Goal: Transaction & Acquisition: Purchase product/service

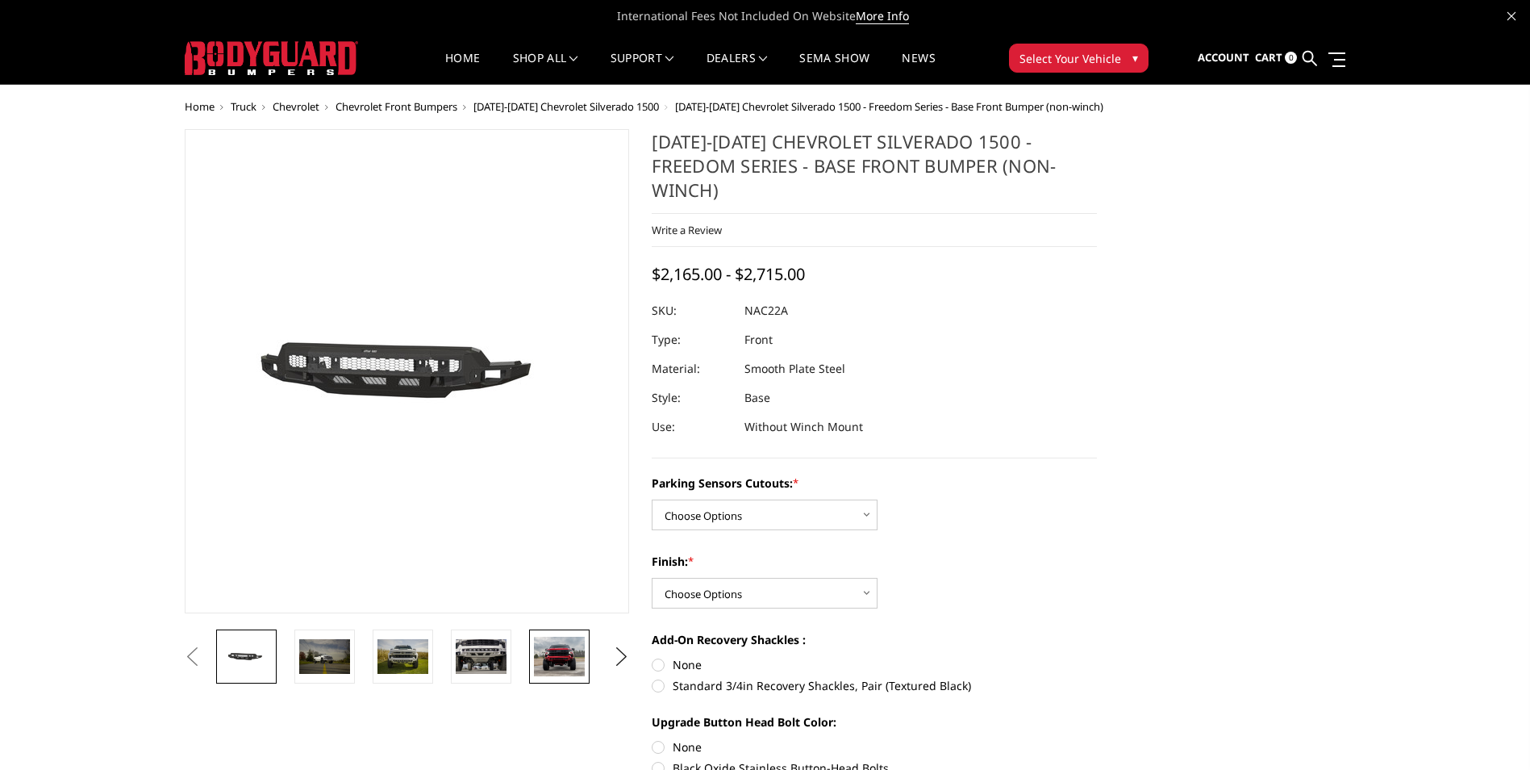
click at [569, 679] on link at bounding box center [559, 656] width 61 height 54
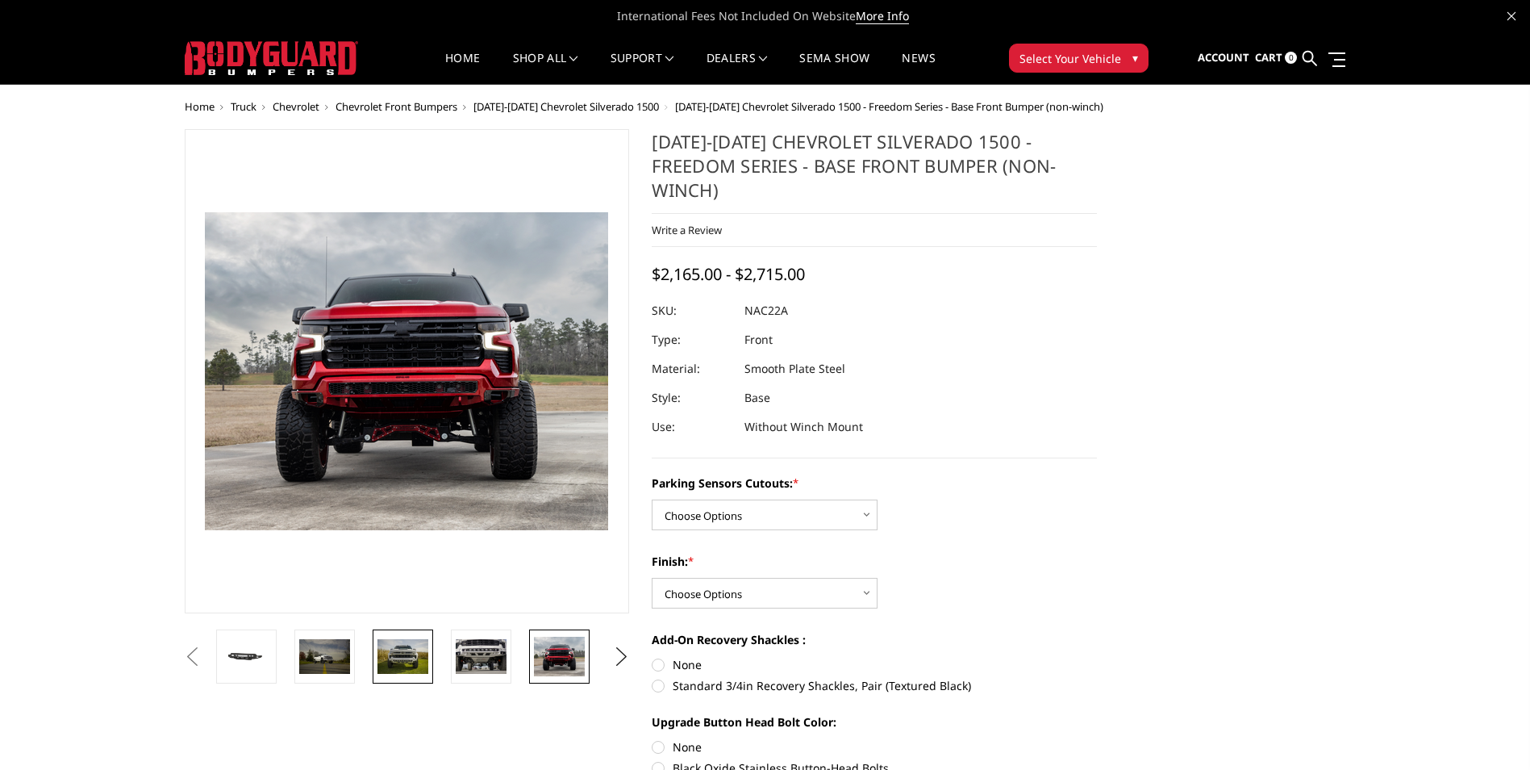
click at [398, 670] on img at bounding box center [403, 656] width 51 height 34
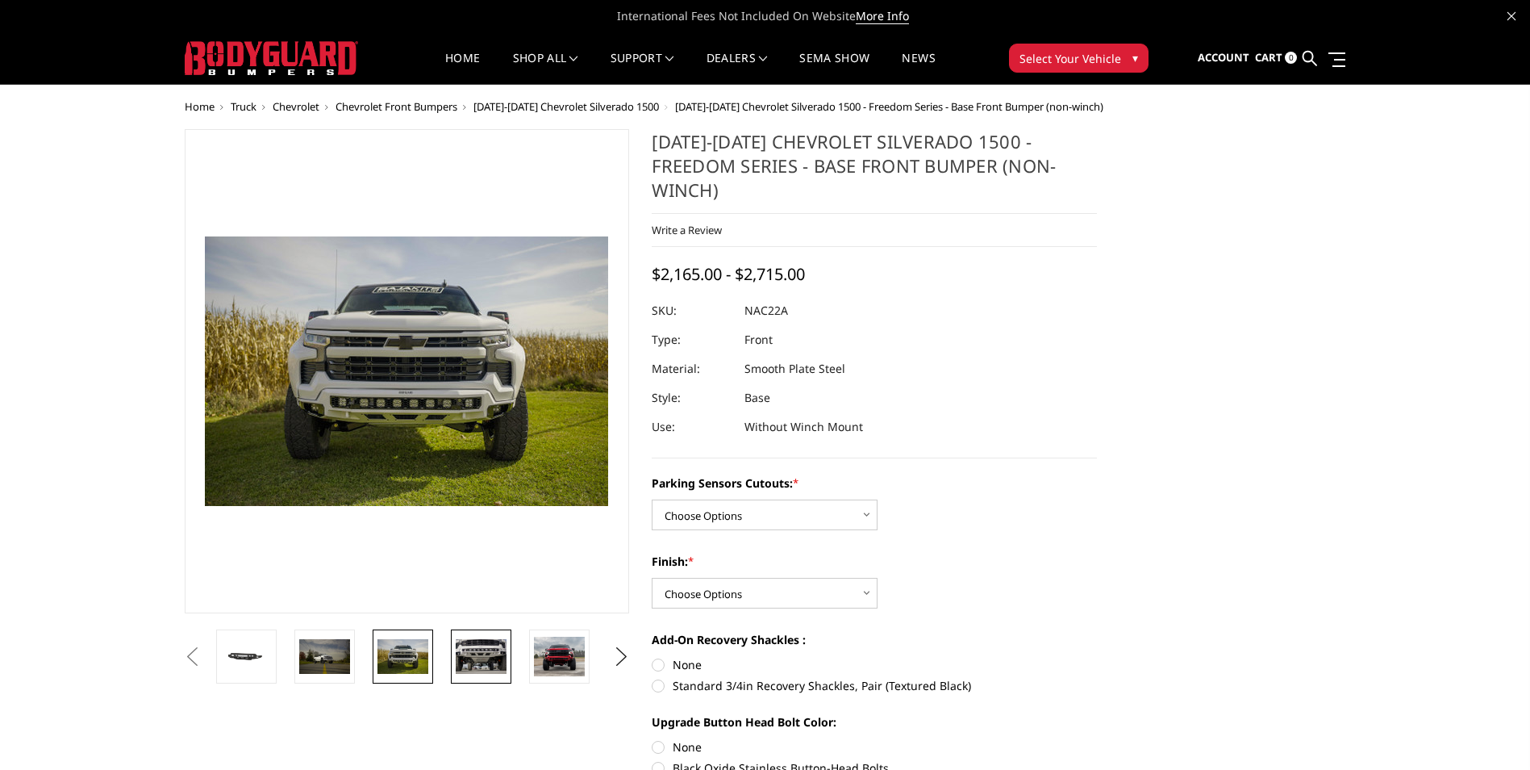
click at [469, 665] on img at bounding box center [481, 656] width 51 height 34
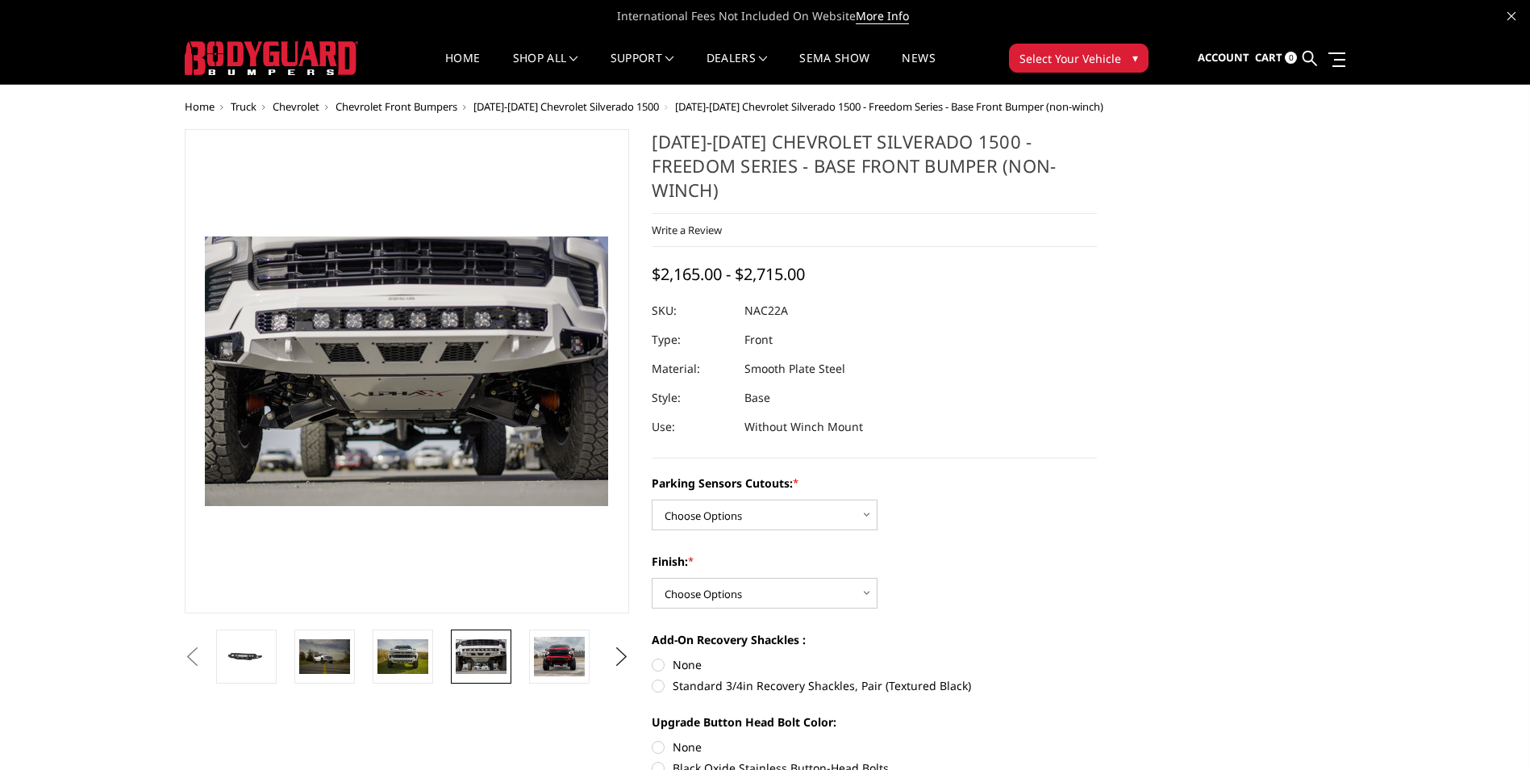
click at [280, 56] on img at bounding box center [271, 58] width 173 height 34
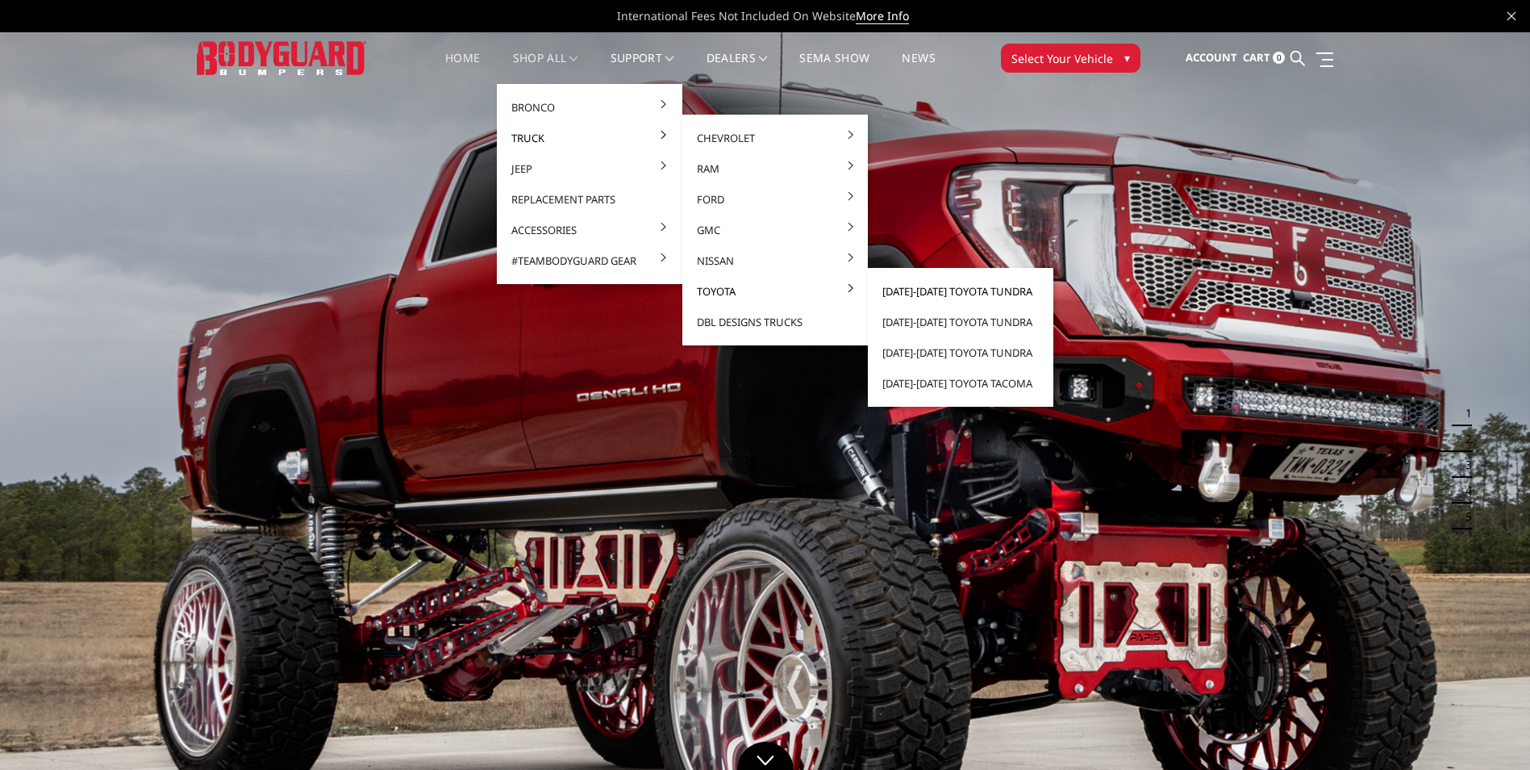
click at [925, 290] on link "[DATE]-[DATE] Toyota Tundra" at bounding box center [961, 291] width 173 height 31
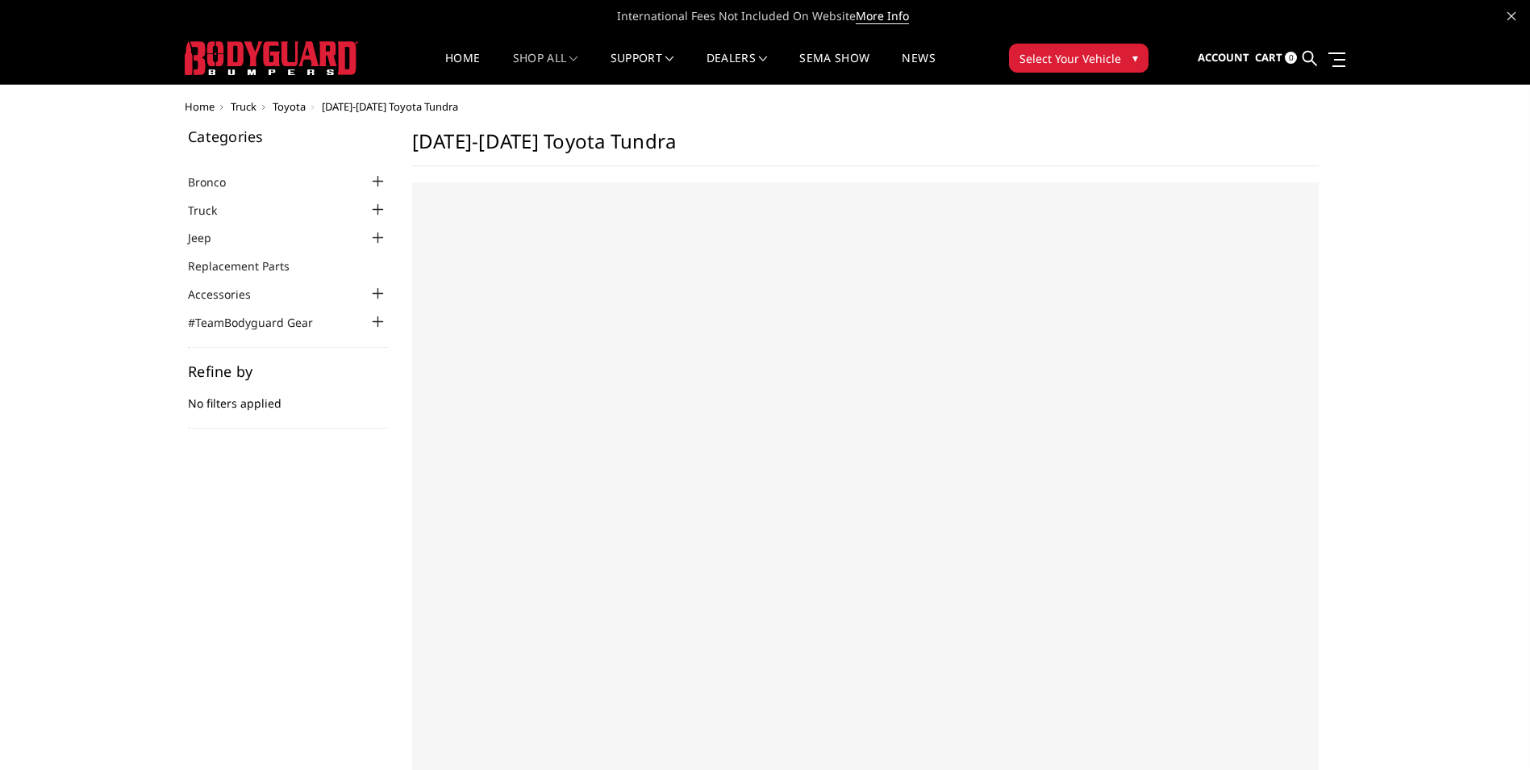
select select "US"
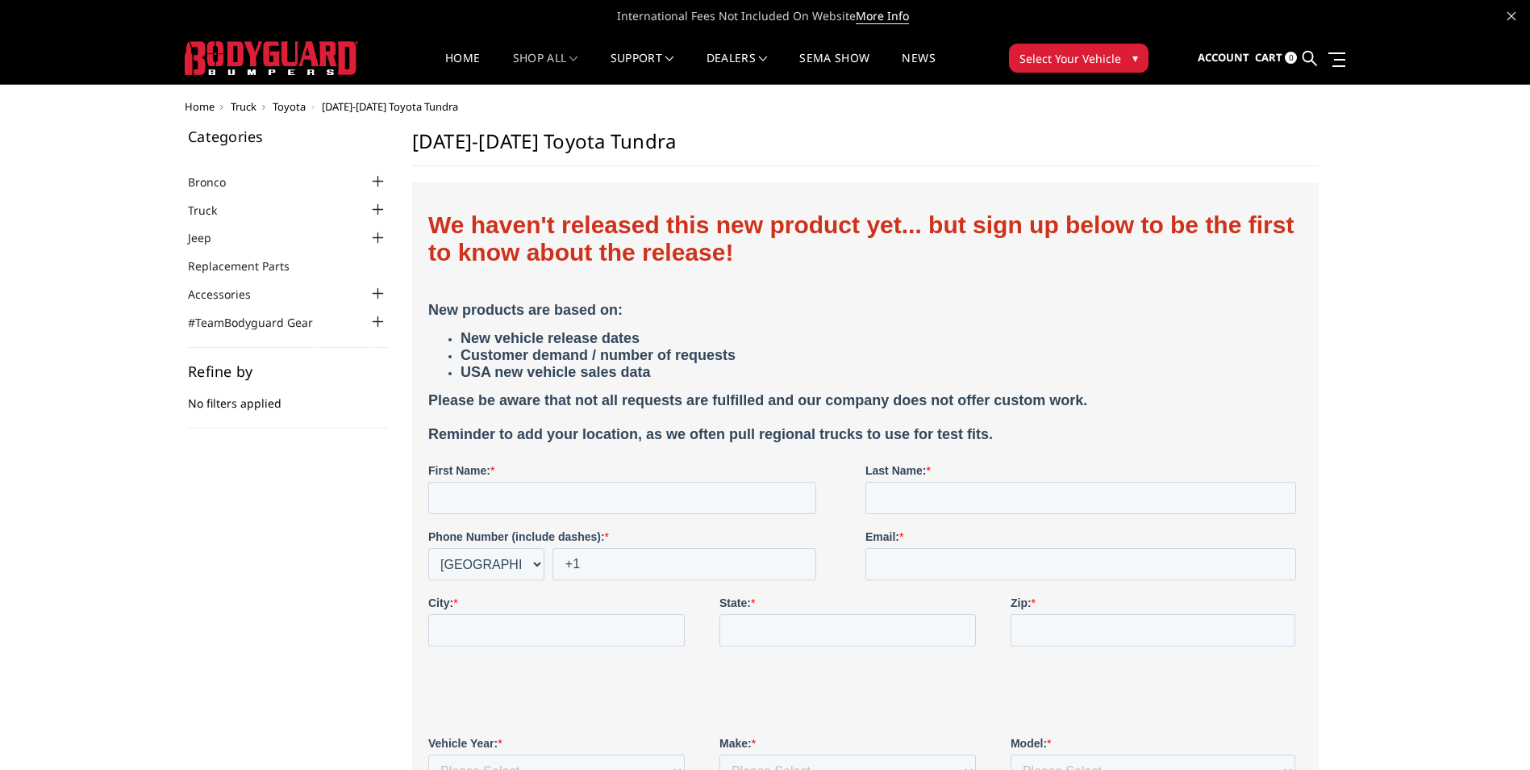
click at [374, 209] on div at bounding box center [378, 209] width 19 height 19
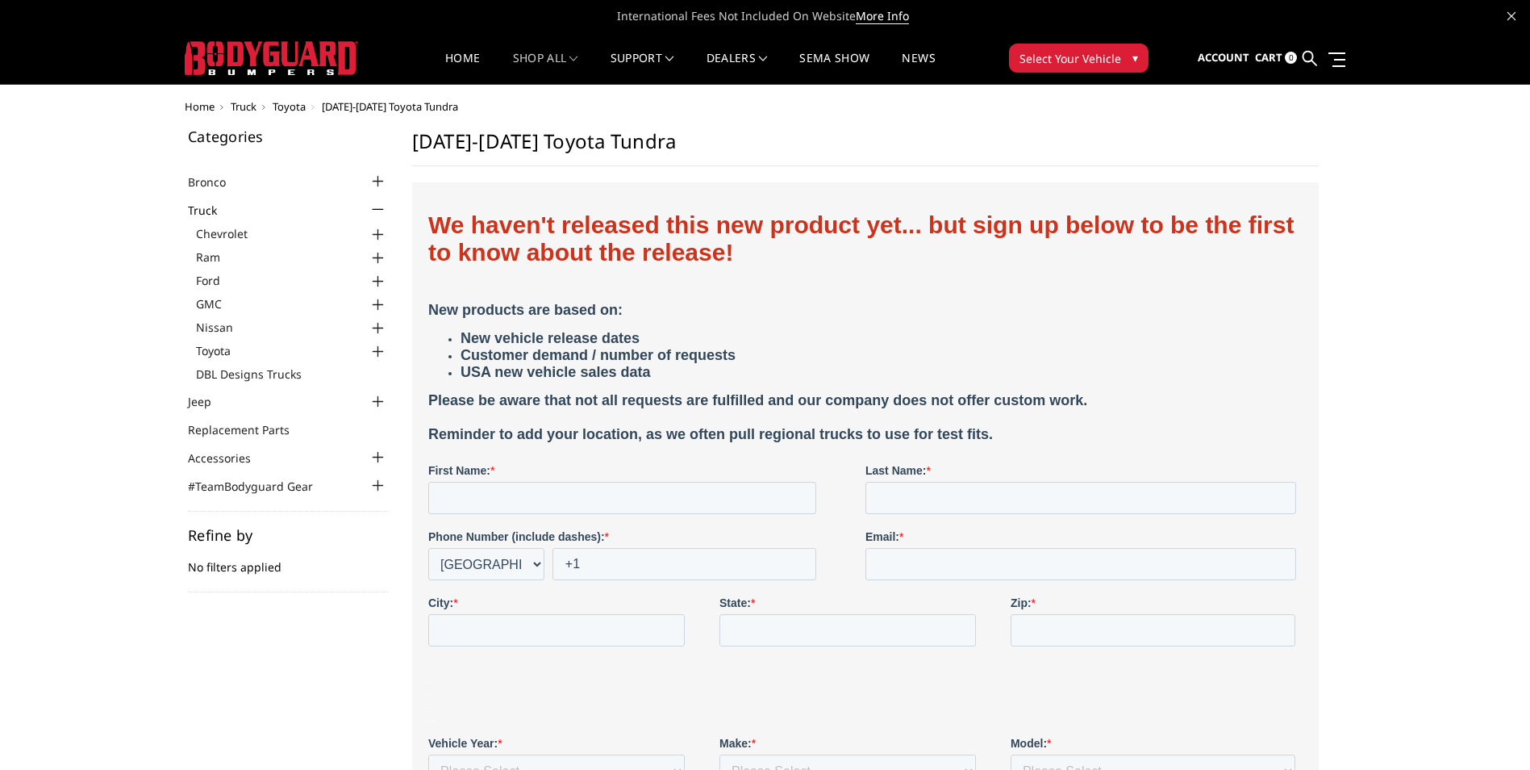
click at [378, 347] on div at bounding box center [378, 351] width 19 height 19
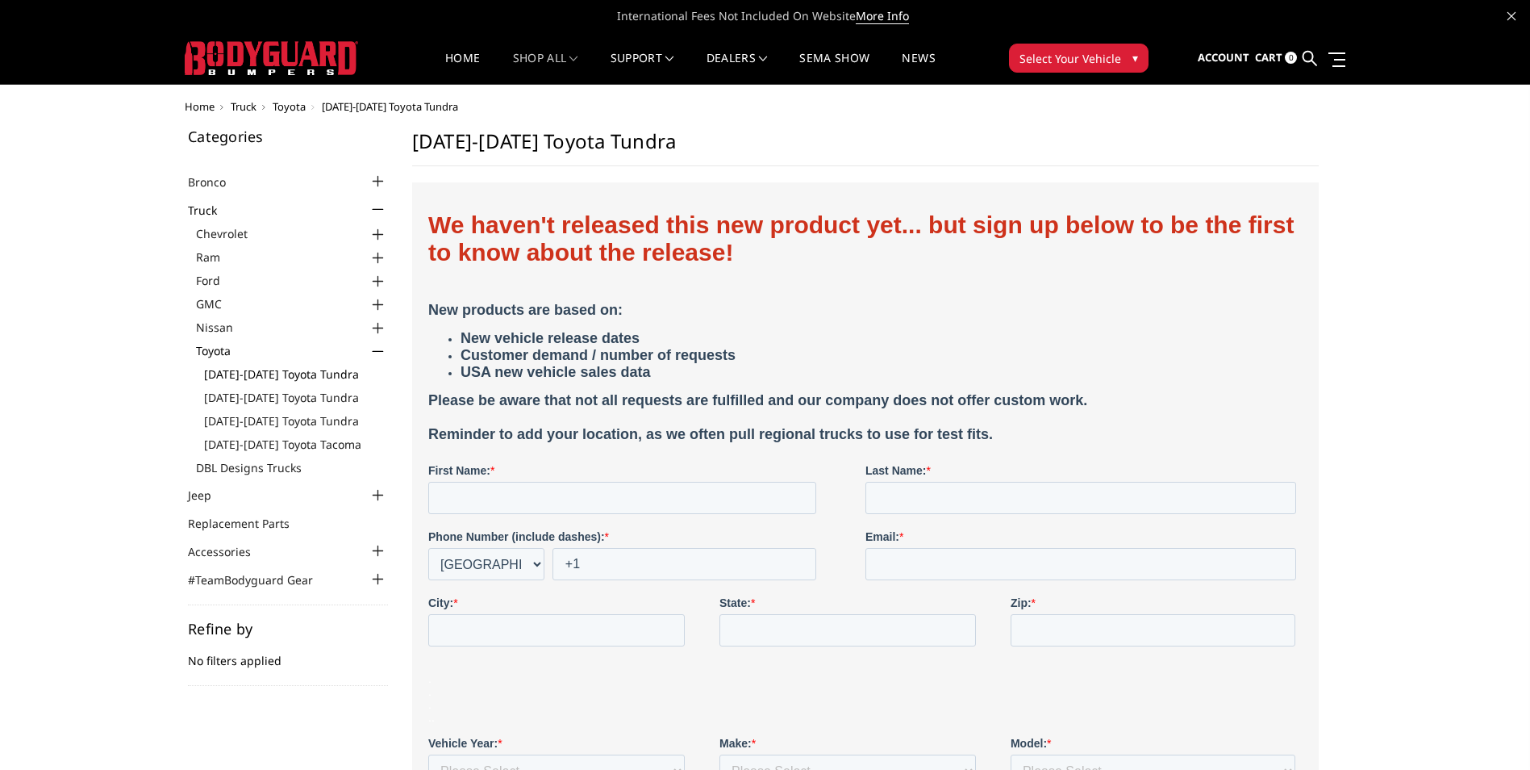
click at [304, 374] on link "[DATE]-[DATE] Toyota Tundra" at bounding box center [296, 373] width 184 height 17
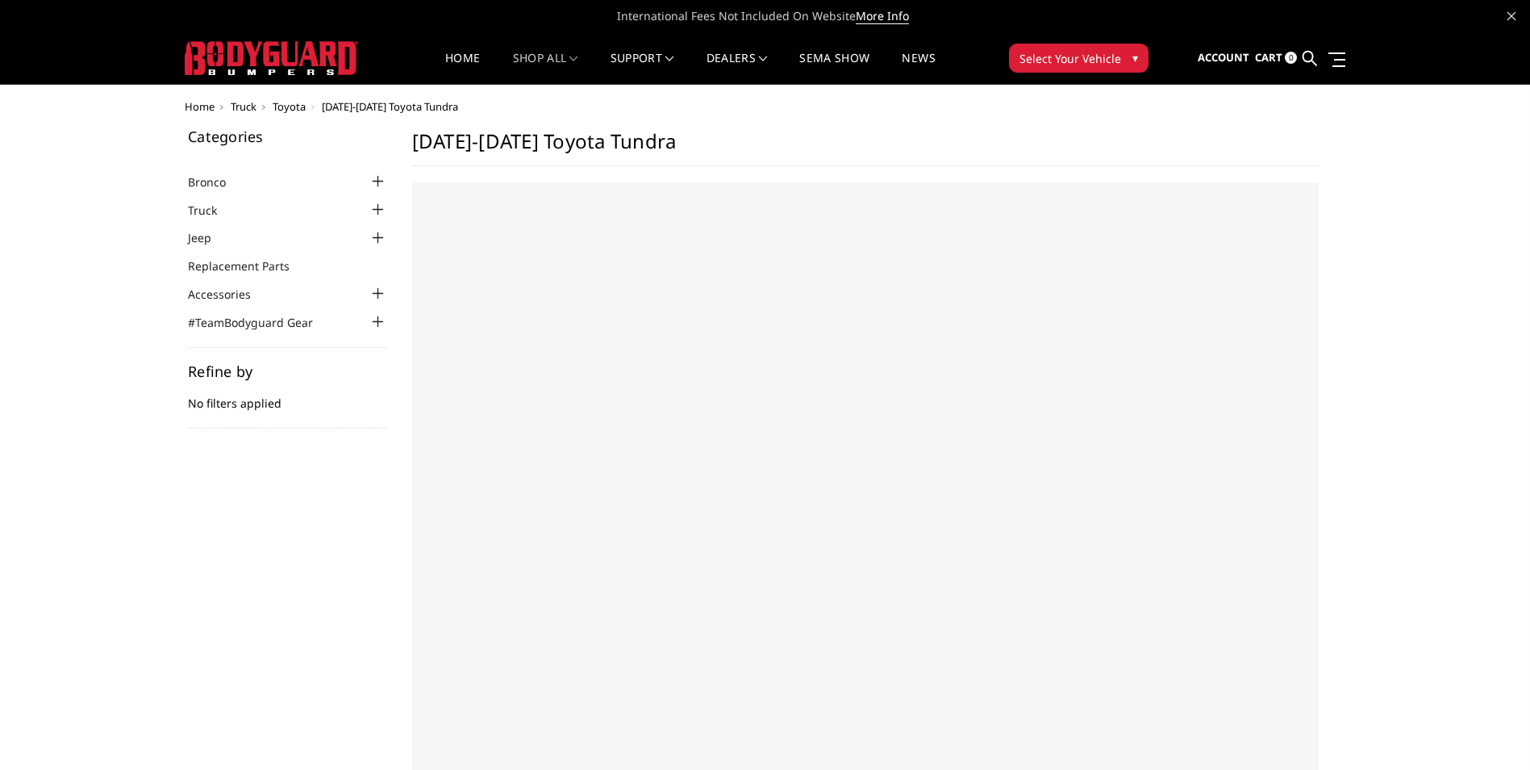
select select "US"
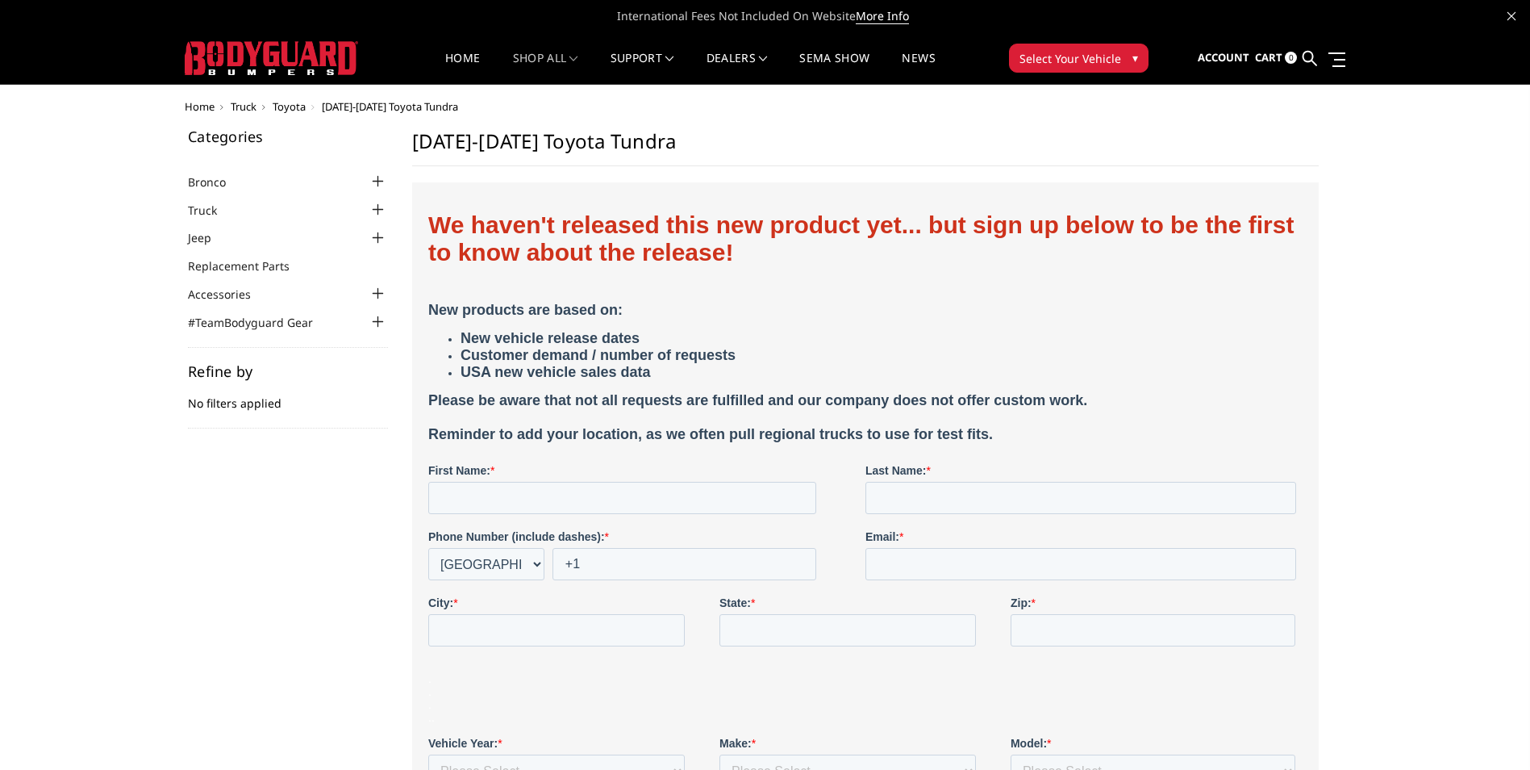
click at [374, 209] on div at bounding box center [378, 209] width 19 height 19
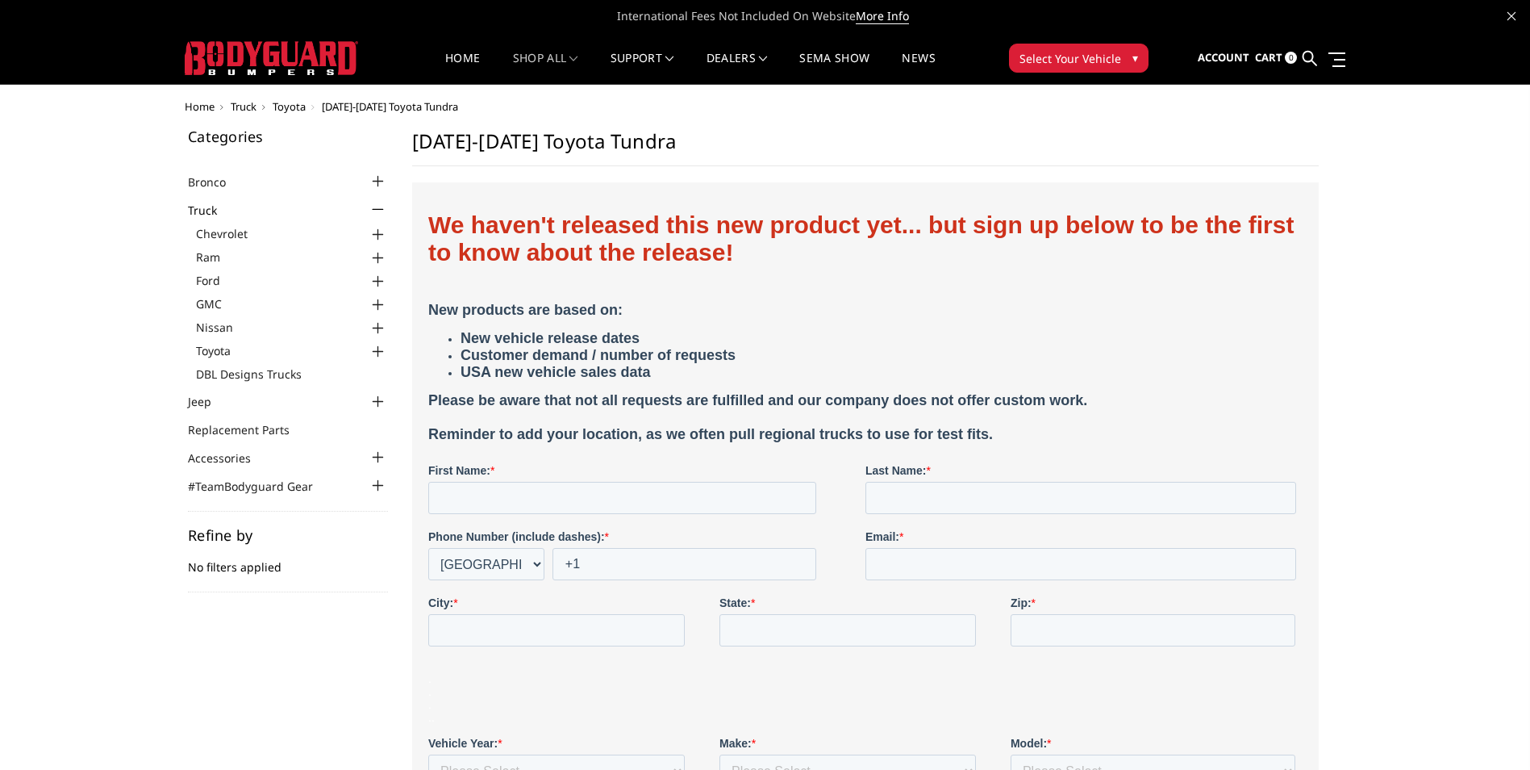
click at [378, 349] on div at bounding box center [378, 351] width 19 height 19
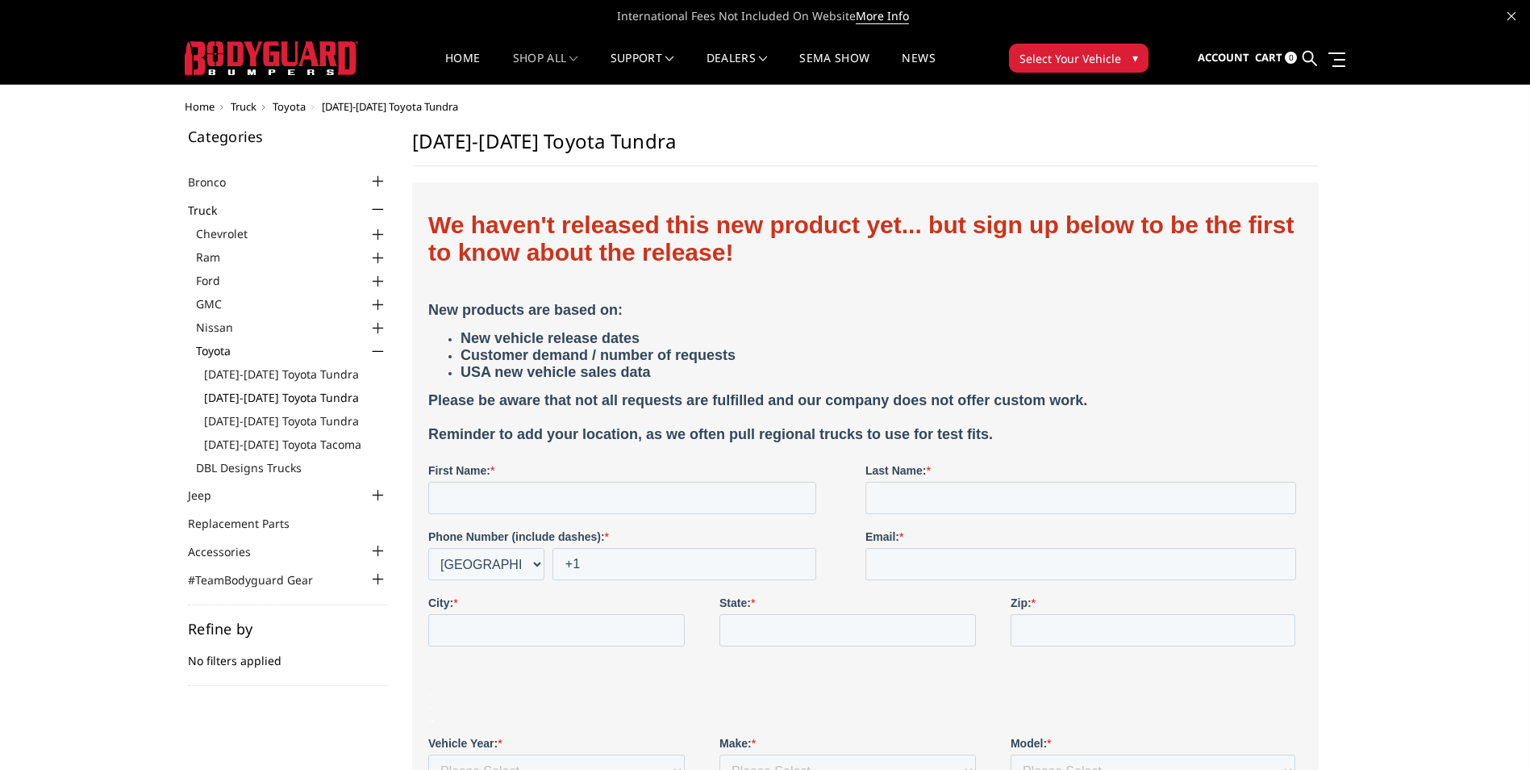
click at [308, 398] on link "[DATE]-[DATE] Toyota Tundra" at bounding box center [296, 397] width 184 height 17
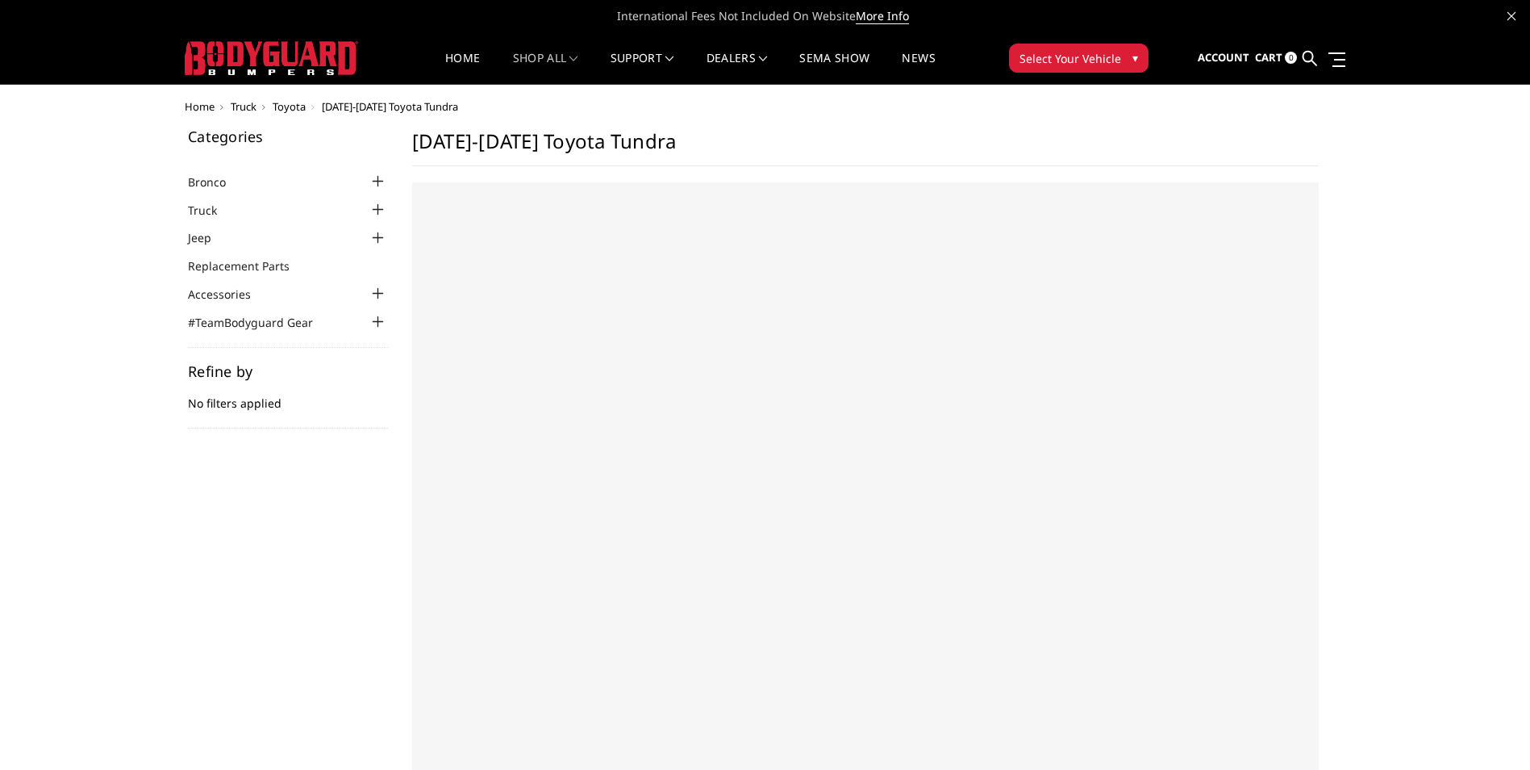
select select "US"
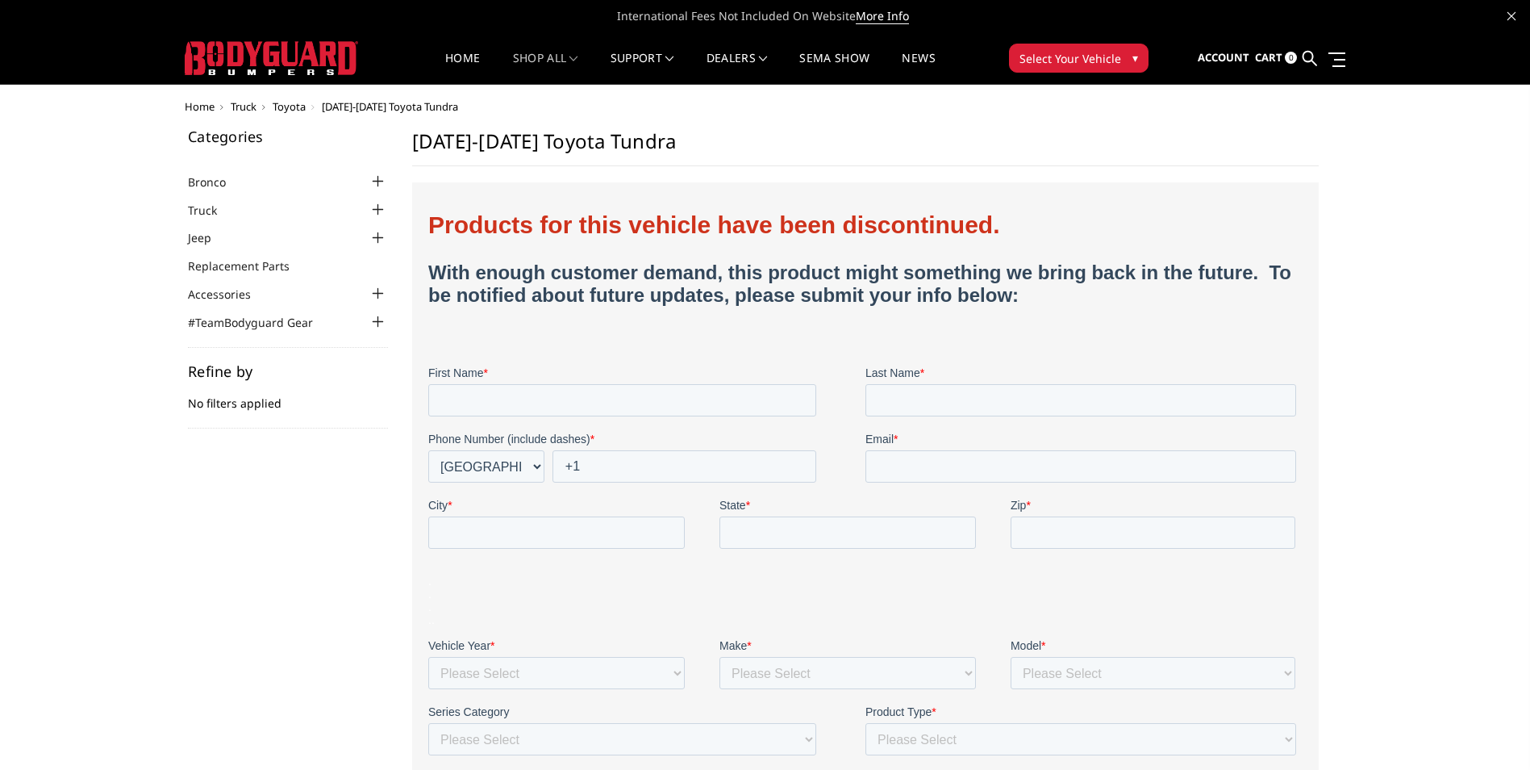
click at [374, 214] on div at bounding box center [378, 209] width 19 height 19
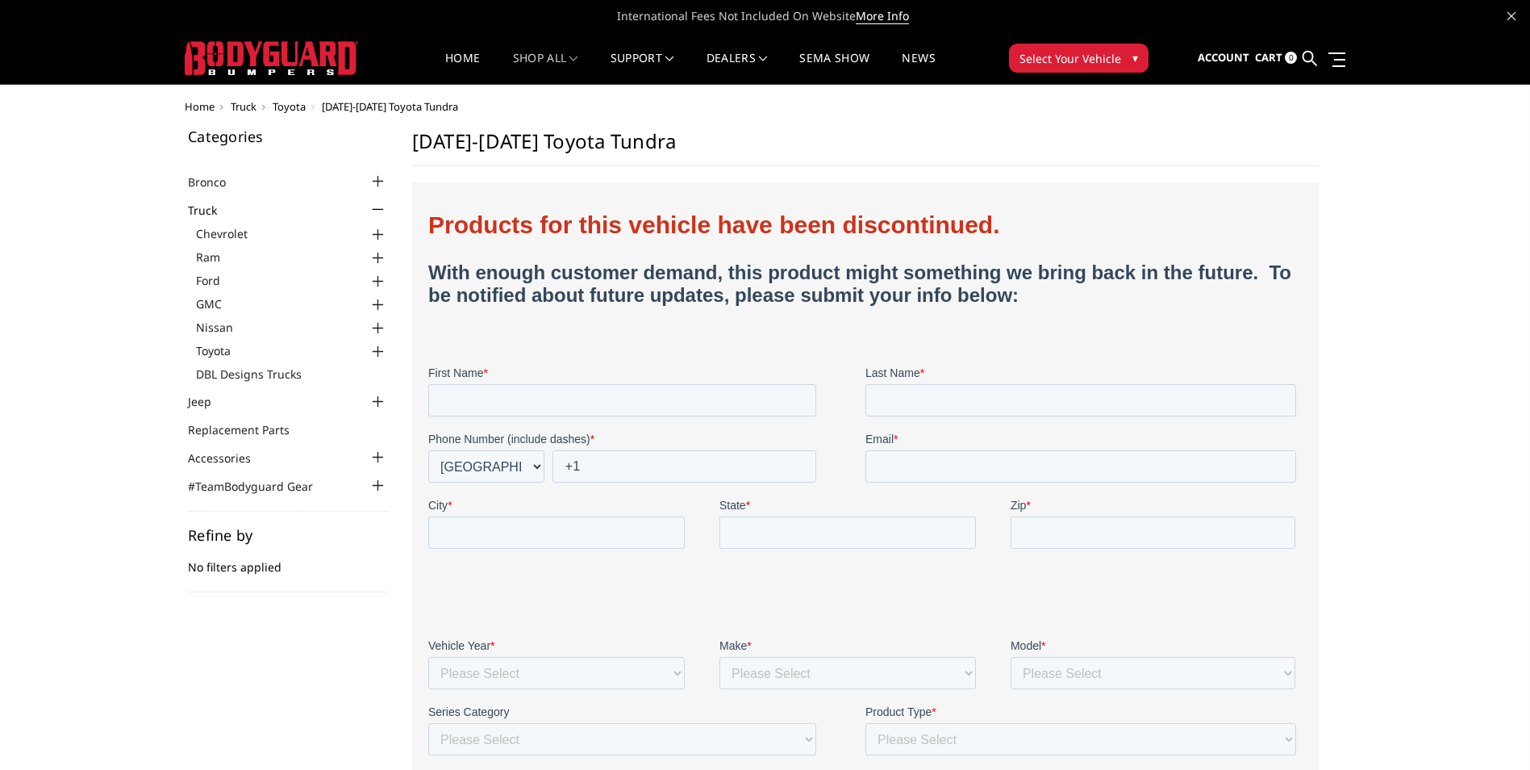
click at [374, 235] on div at bounding box center [378, 234] width 19 height 19
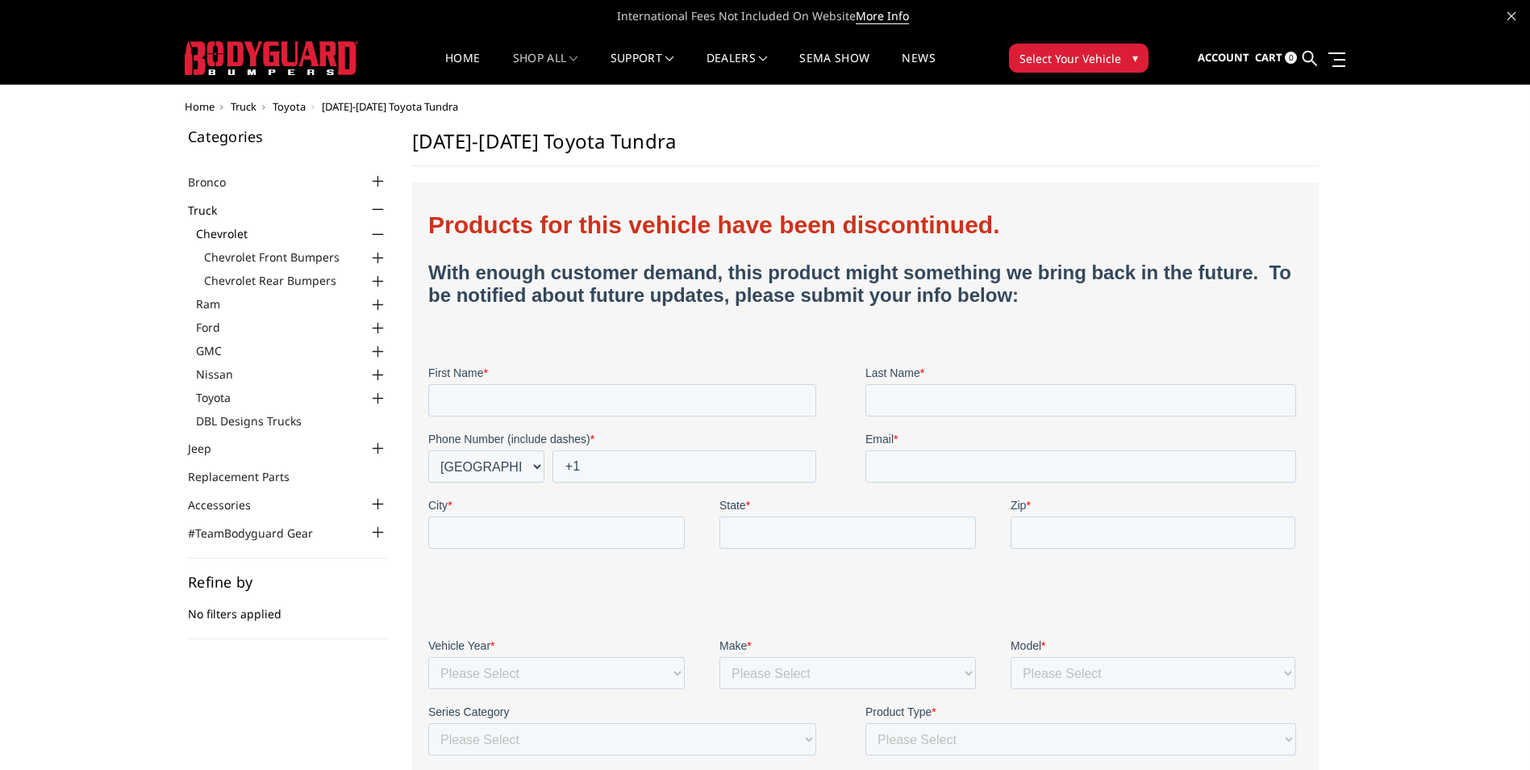
click at [375, 280] on div at bounding box center [378, 281] width 19 height 19
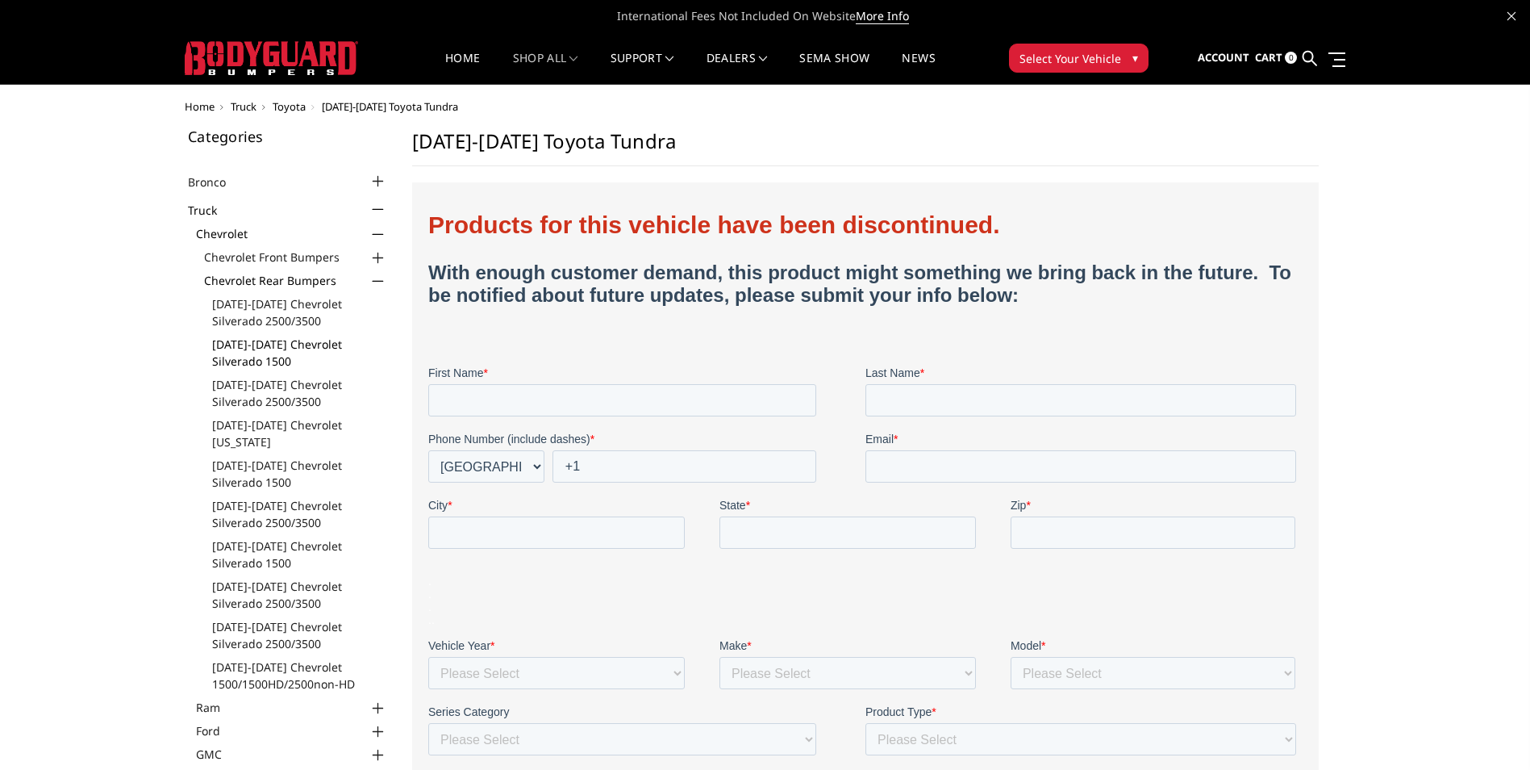
click at [274, 361] on link "[DATE]-[DATE] Chevrolet Silverado 1500" at bounding box center [300, 353] width 176 height 34
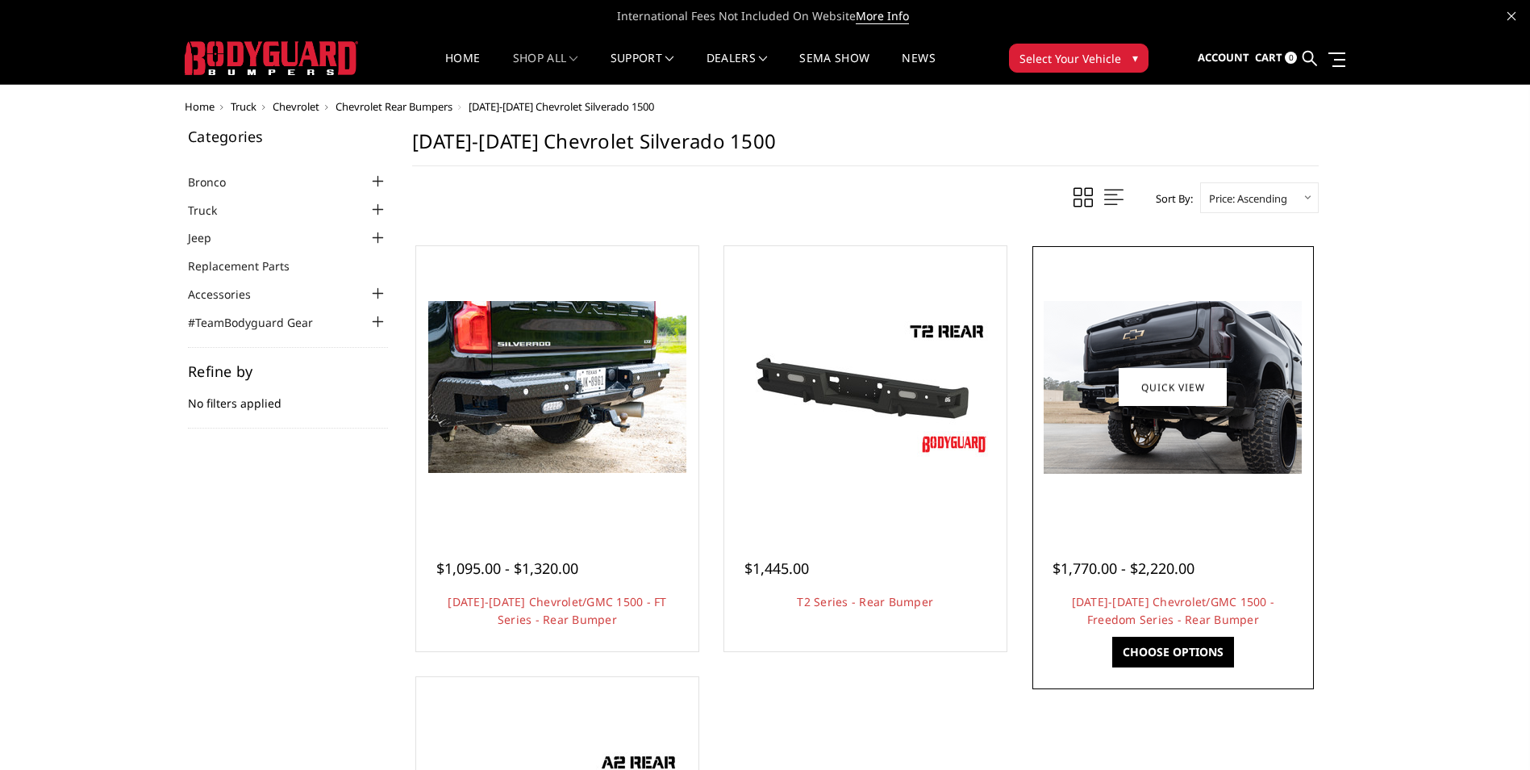
click at [1162, 496] on div at bounding box center [1174, 387] width 274 height 274
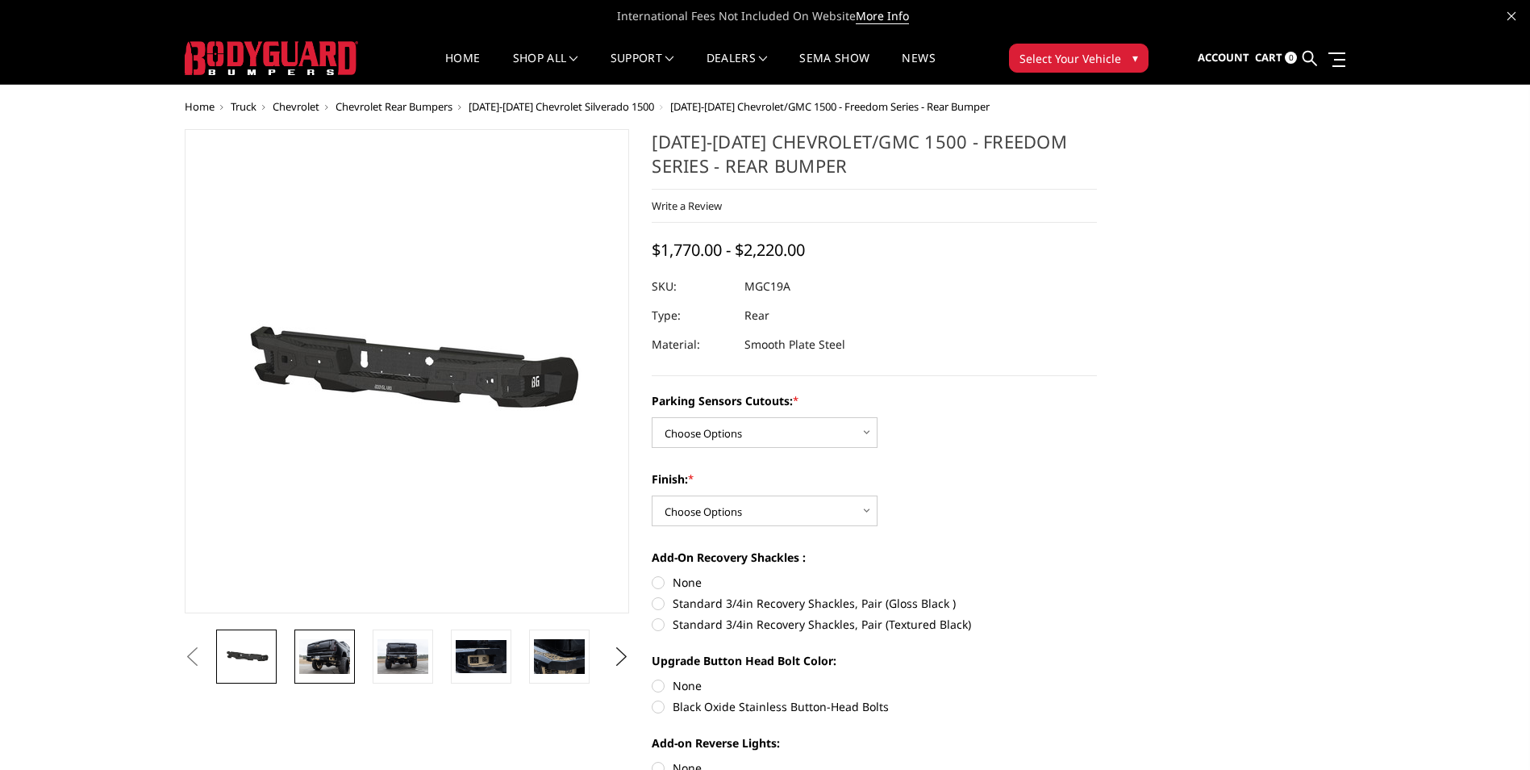
click at [323, 649] on img at bounding box center [324, 656] width 51 height 34
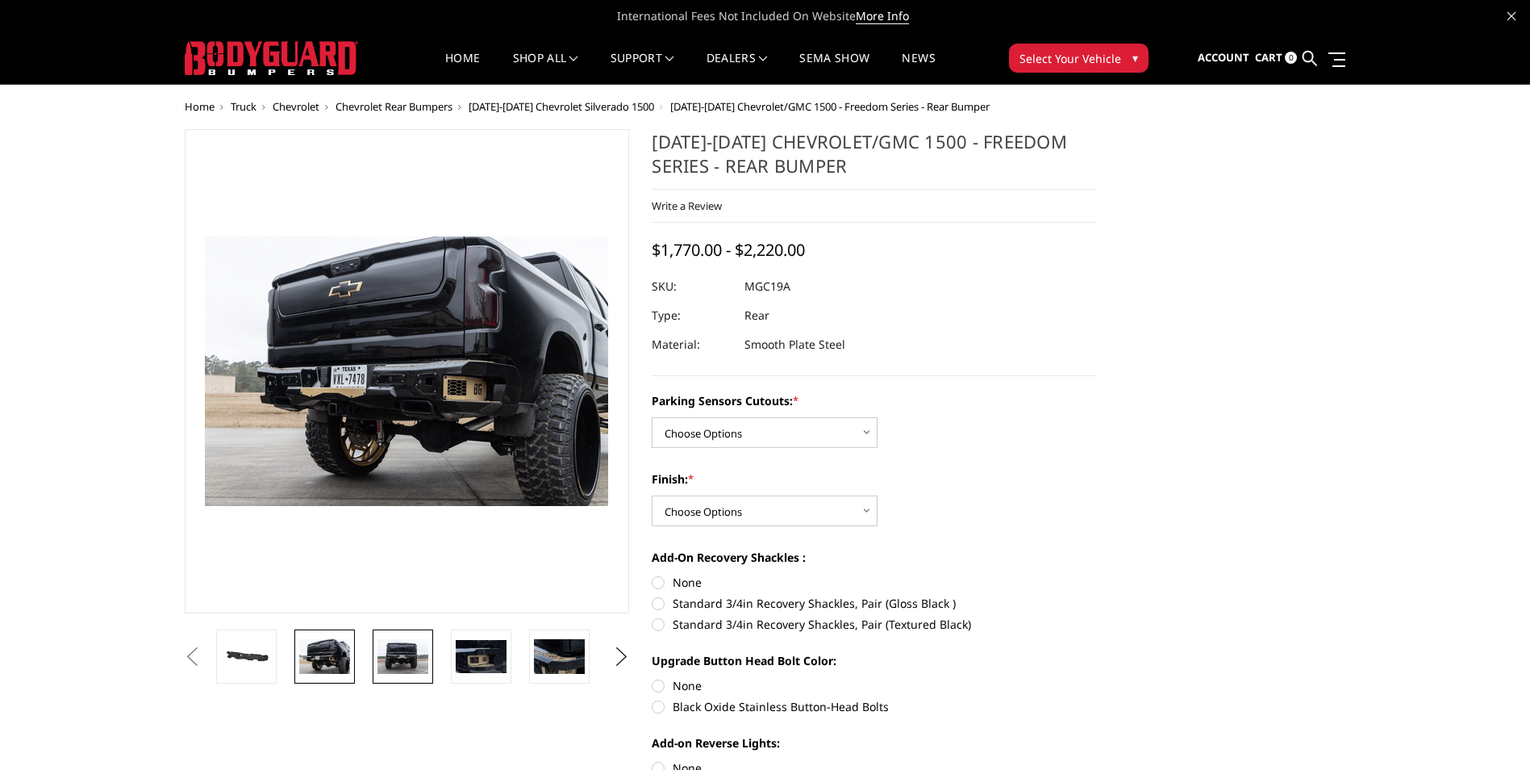
click at [394, 659] on img at bounding box center [403, 656] width 51 height 34
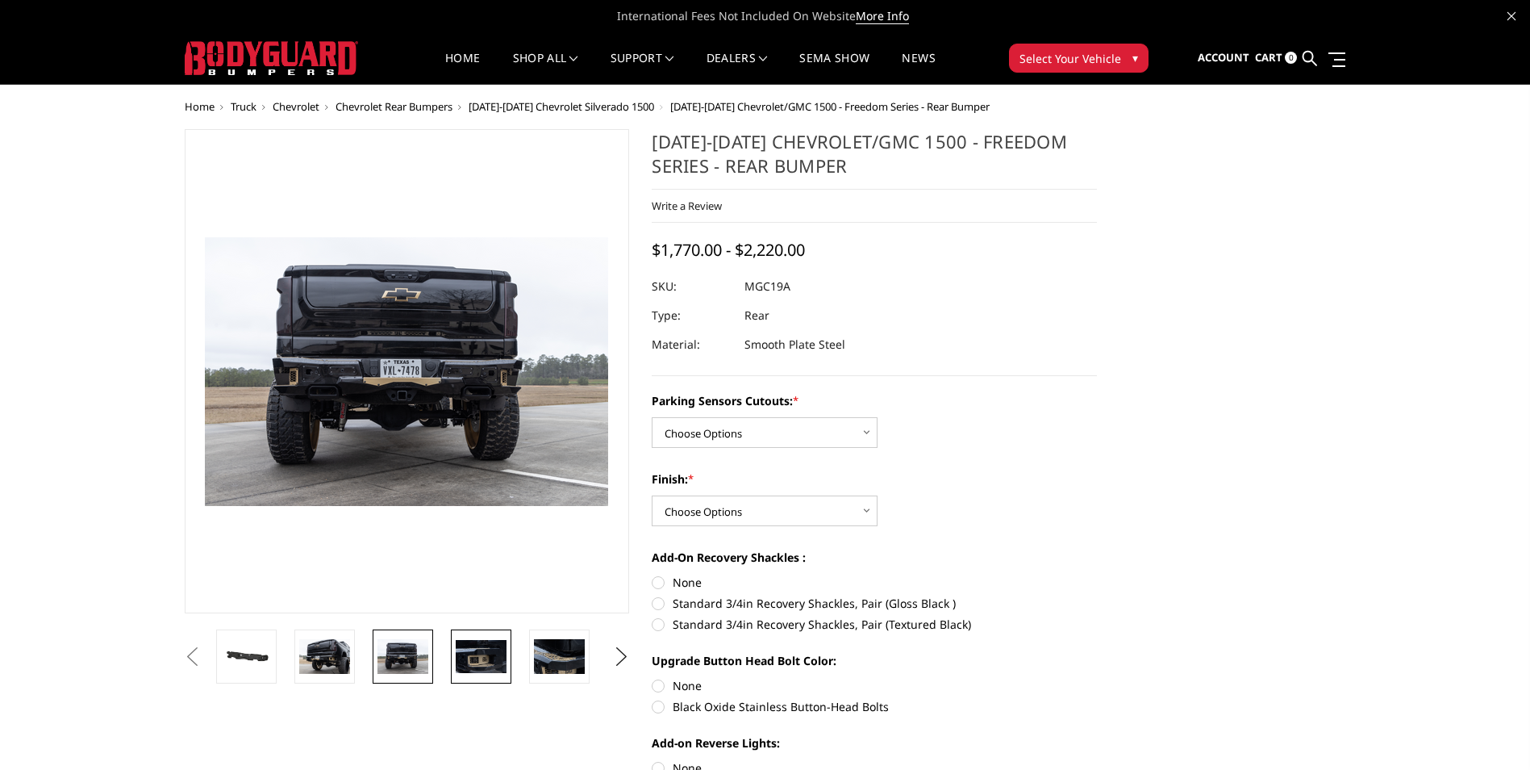
click at [466, 658] on img at bounding box center [481, 656] width 51 height 33
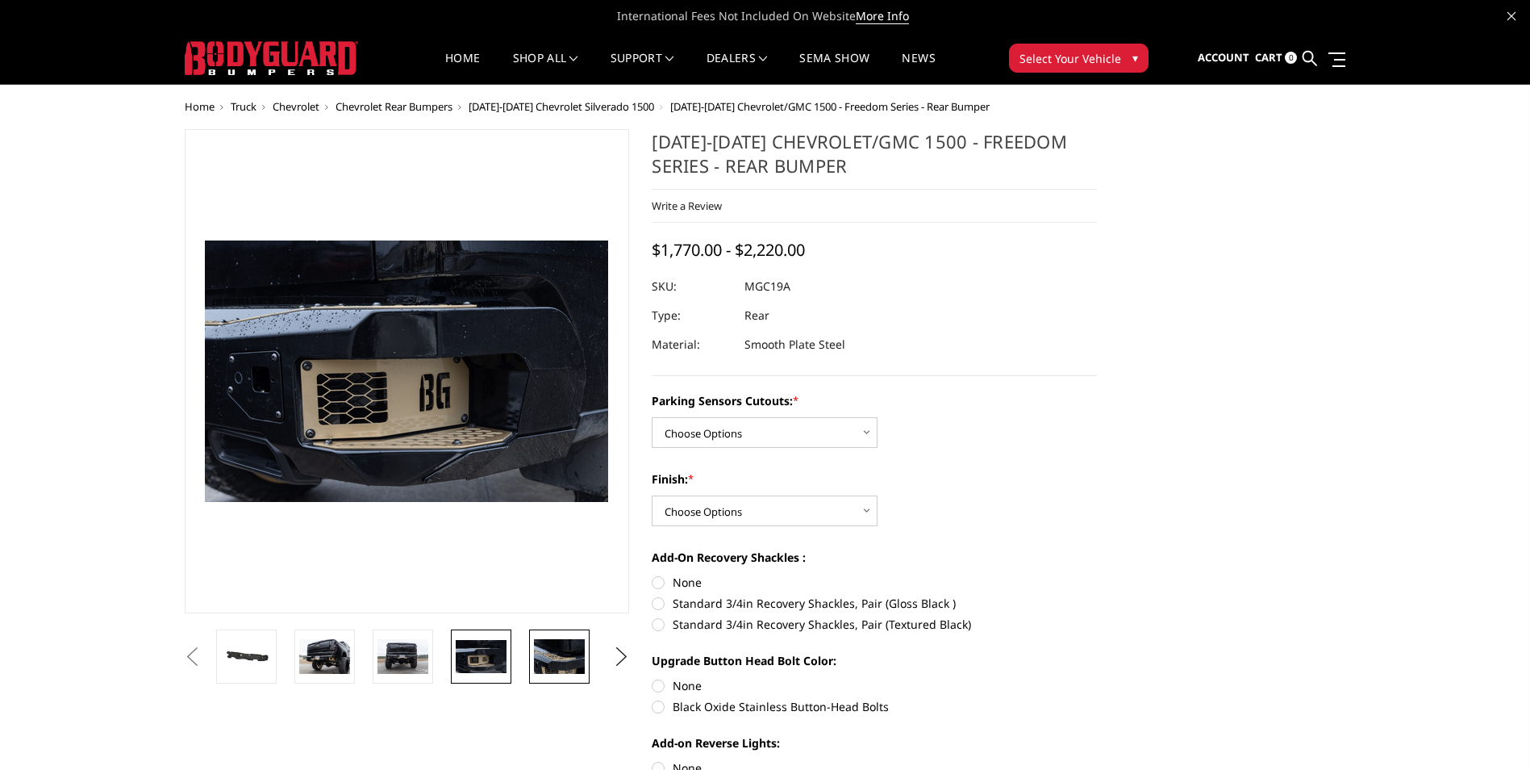
click at [563, 657] on img at bounding box center [559, 656] width 51 height 34
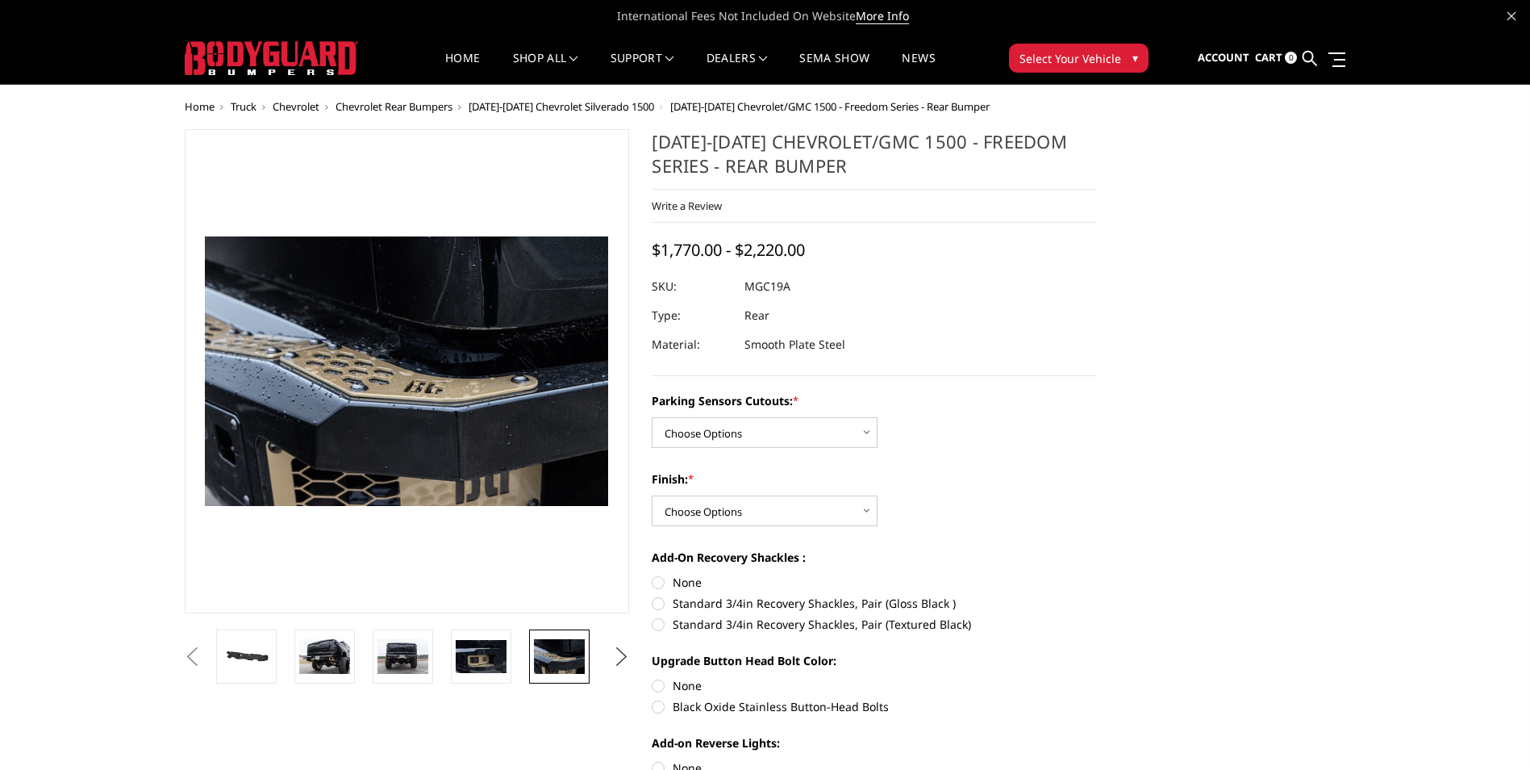
click at [626, 664] on button "Next" at bounding box center [621, 657] width 24 height 24
click at [578, 662] on img at bounding box center [559, 656] width 51 height 34
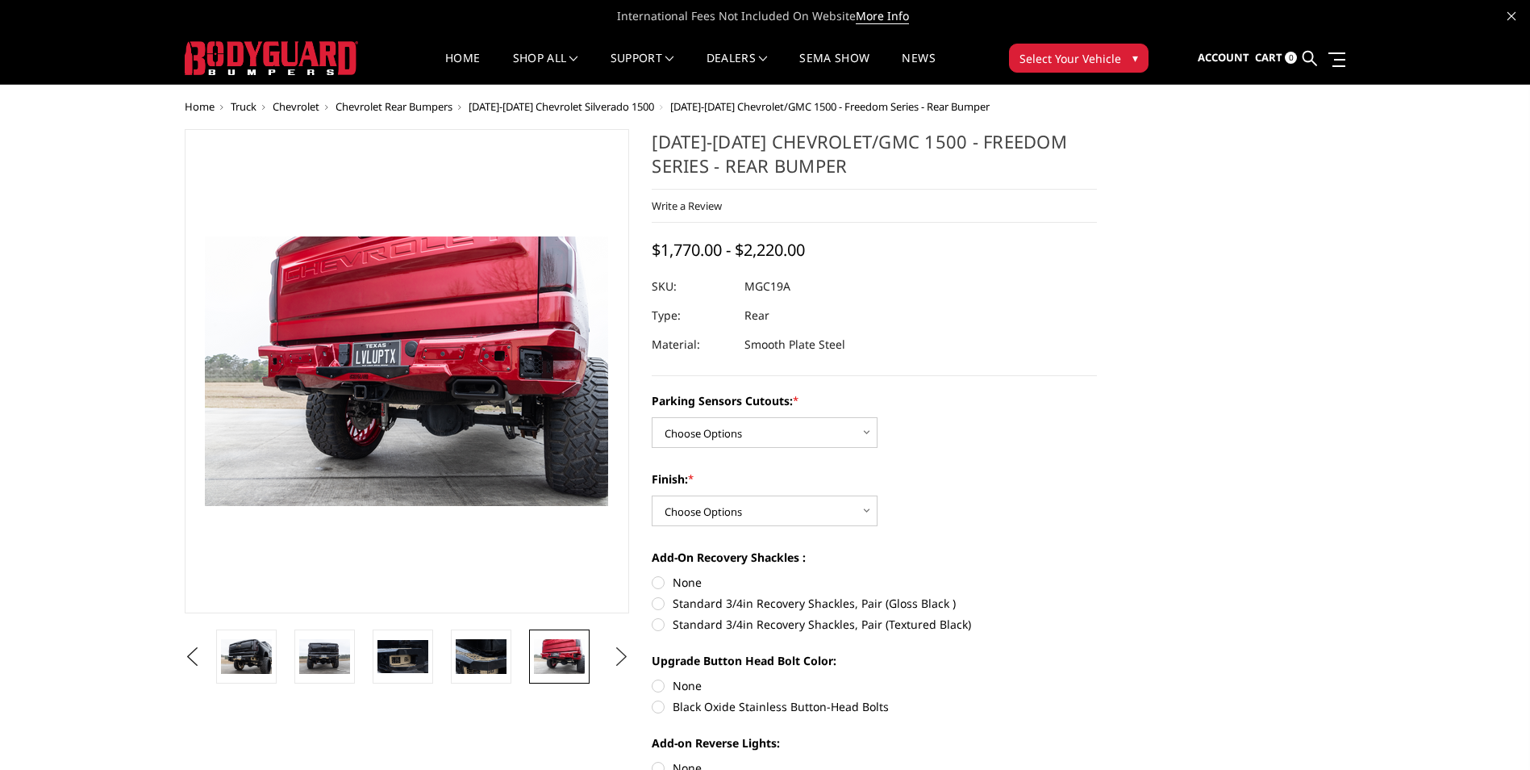
click at [621, 656] on button "Next" at bounding box center [621, 657] width 24 height 24
click at [542, 666] on img at bounding box center [559, 657] width 51 height 34
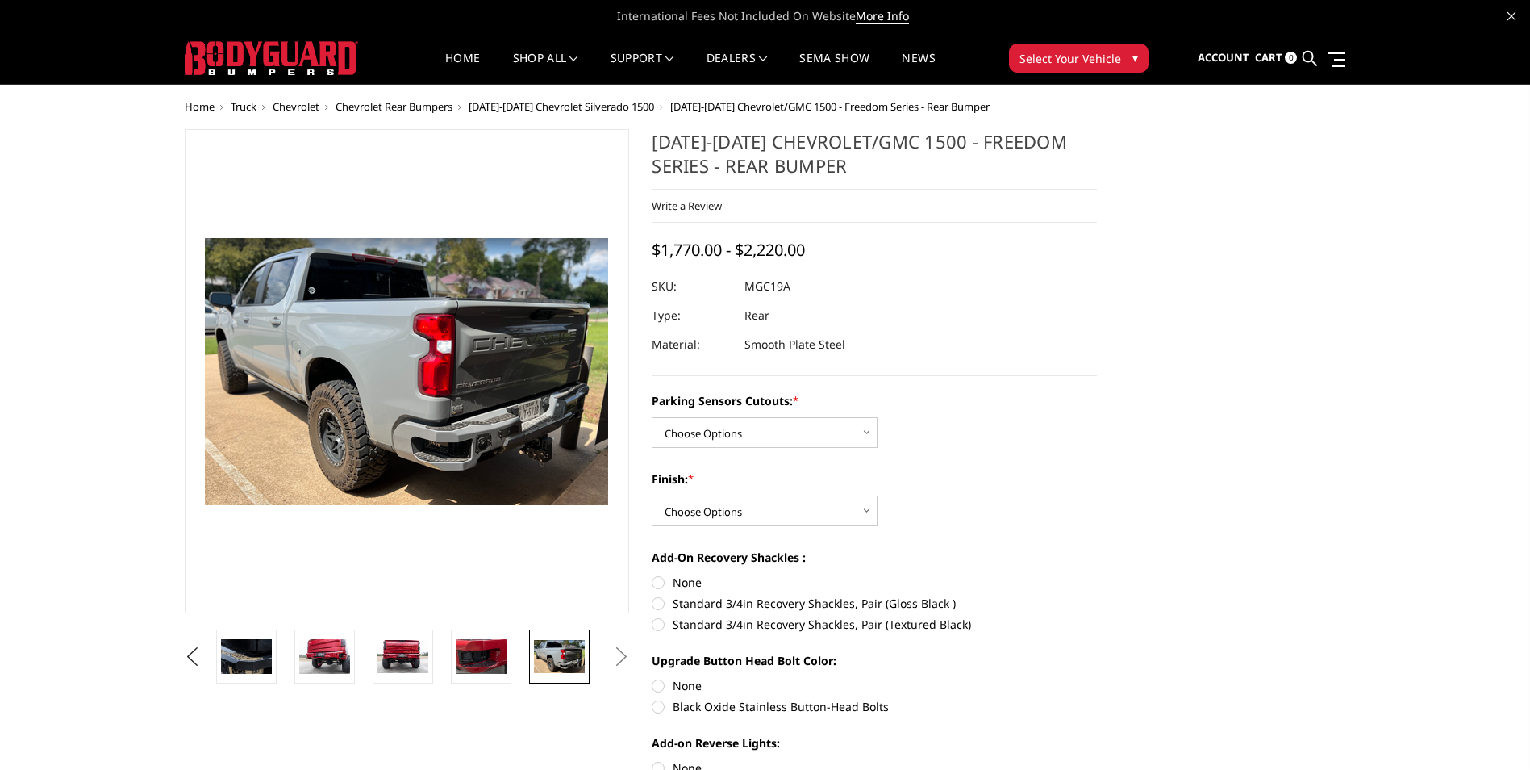
click at [624, 660] on button "Next" at bounding box center [621, 657] width 24 height 24
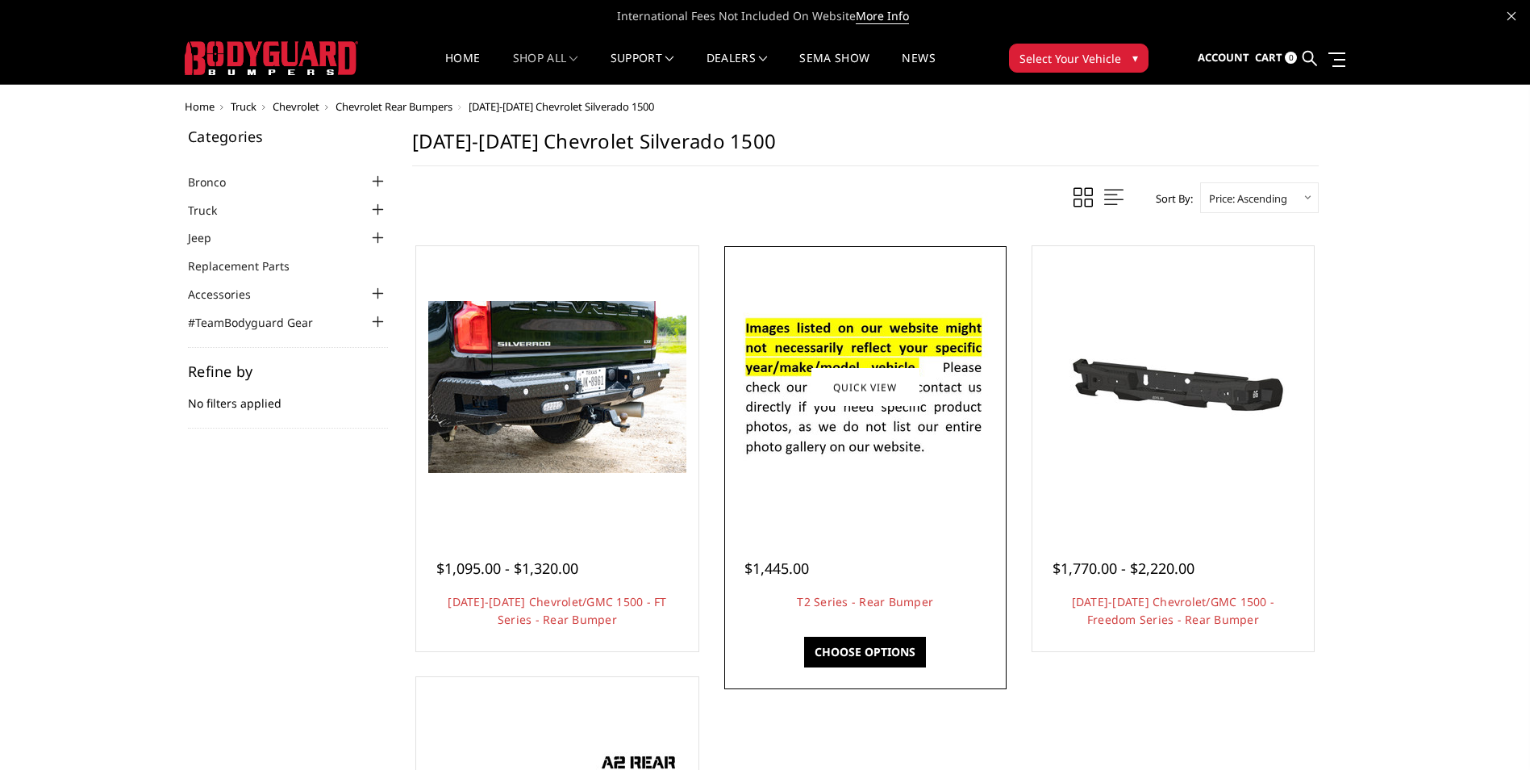
click at [954, 507] on div at bounding box center [866, 387] width 274 height 274
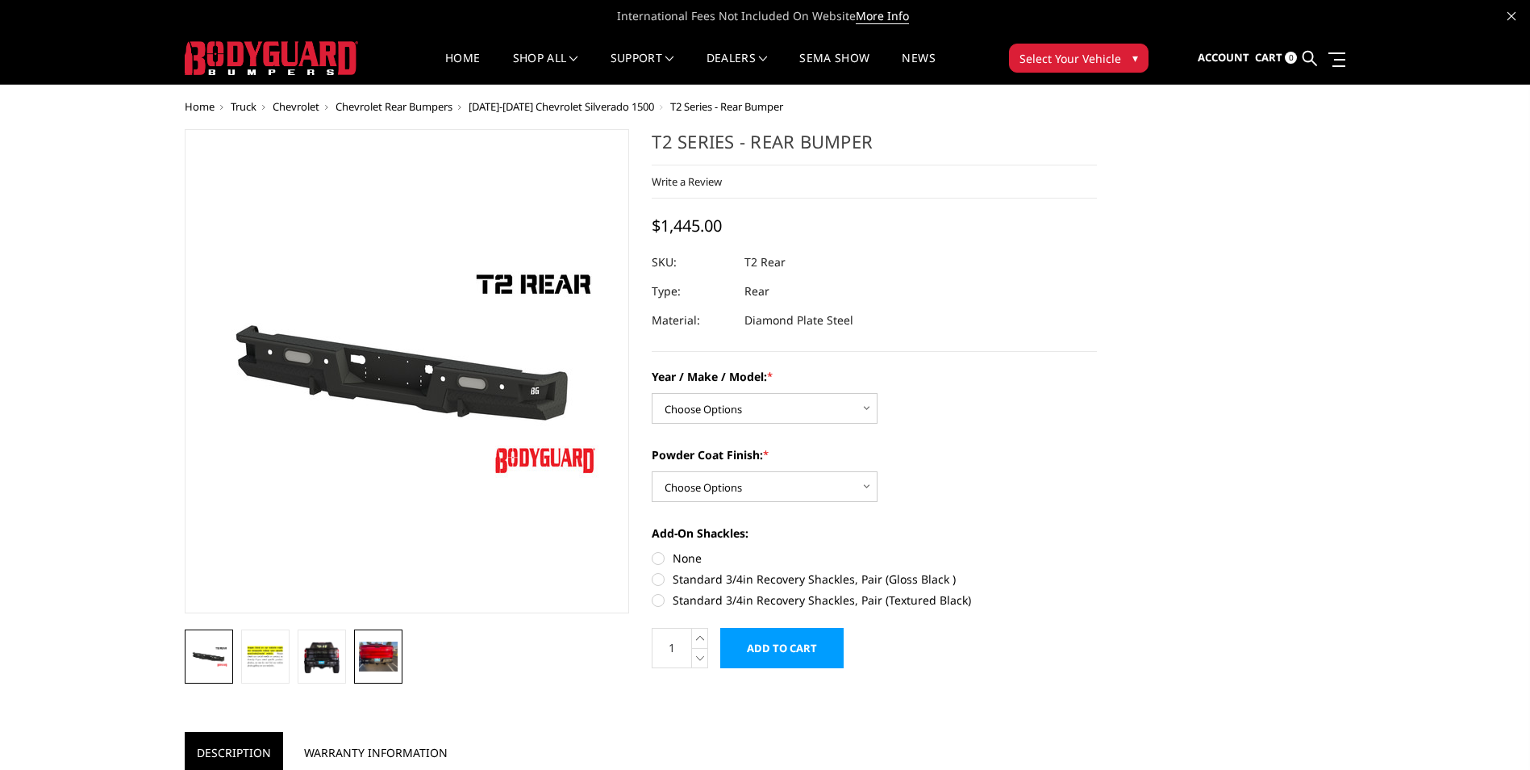
click at [399, 658] on link at bounding box center [378, 656] width 48 height 54
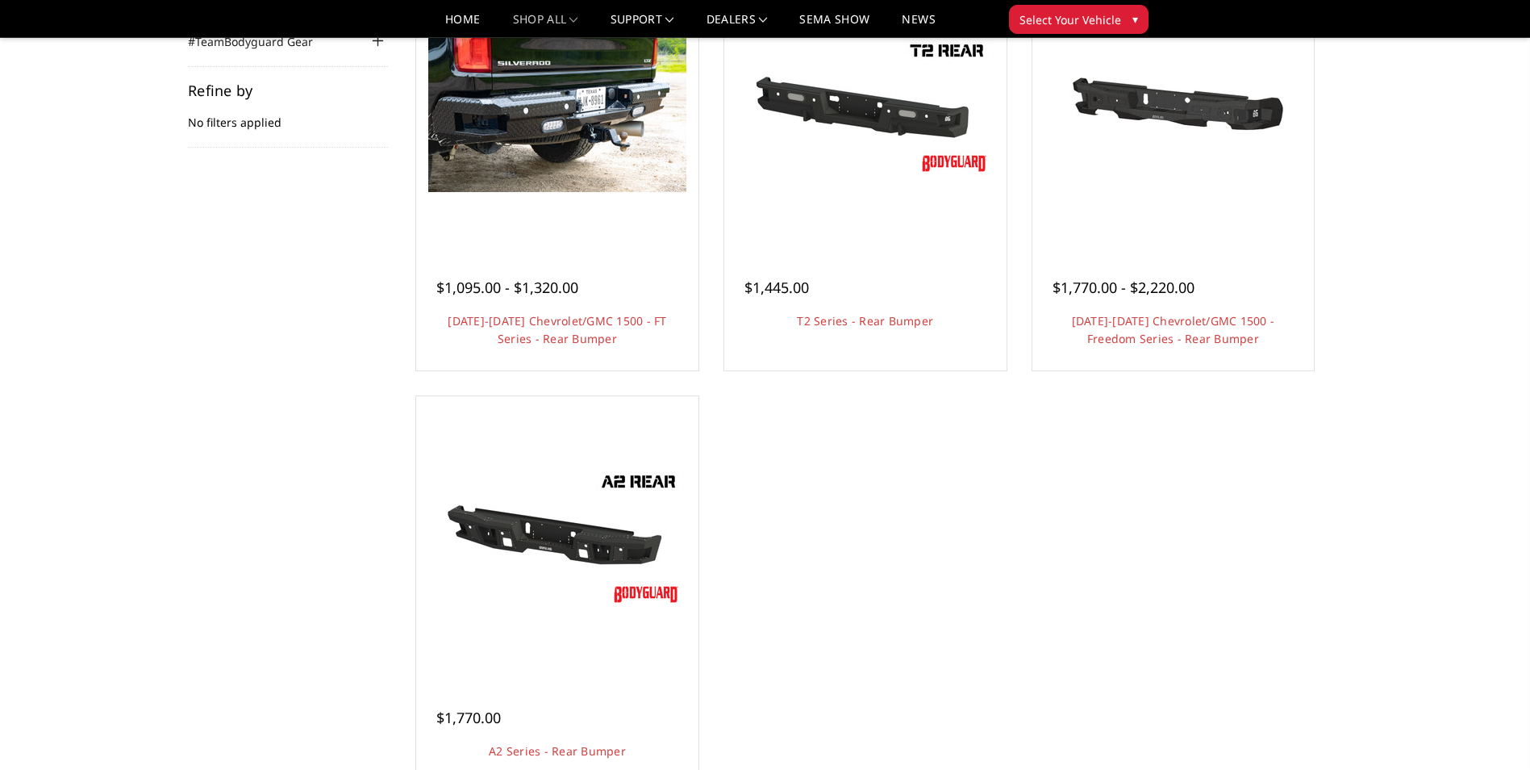
scroll to position [242, 0]
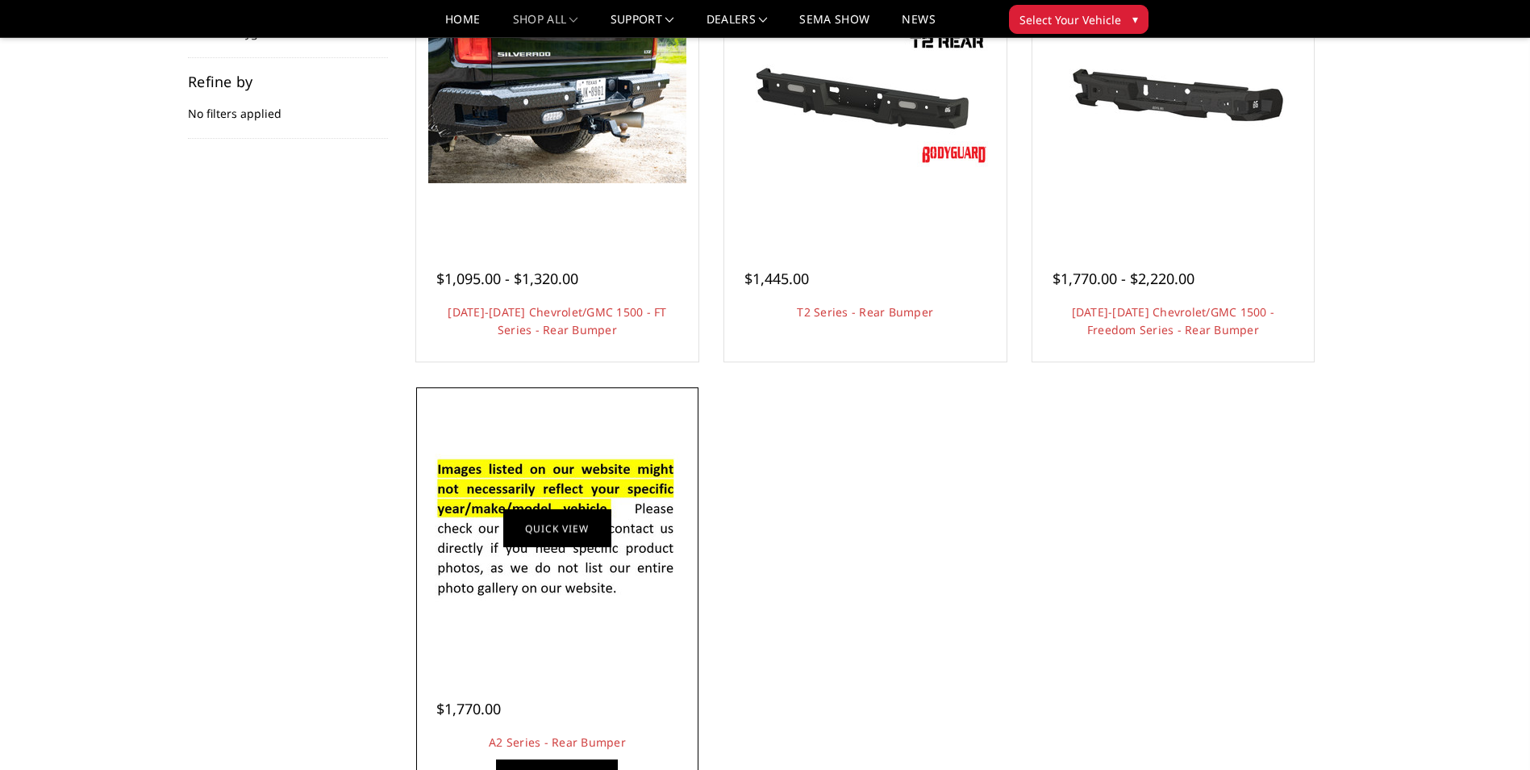
click at [512, 512] on figure "Quick view" at bounding box center [557, 528] width 274 height 274
click at [590, 649] on div at bounding box center [557, 528] width 274 height 274
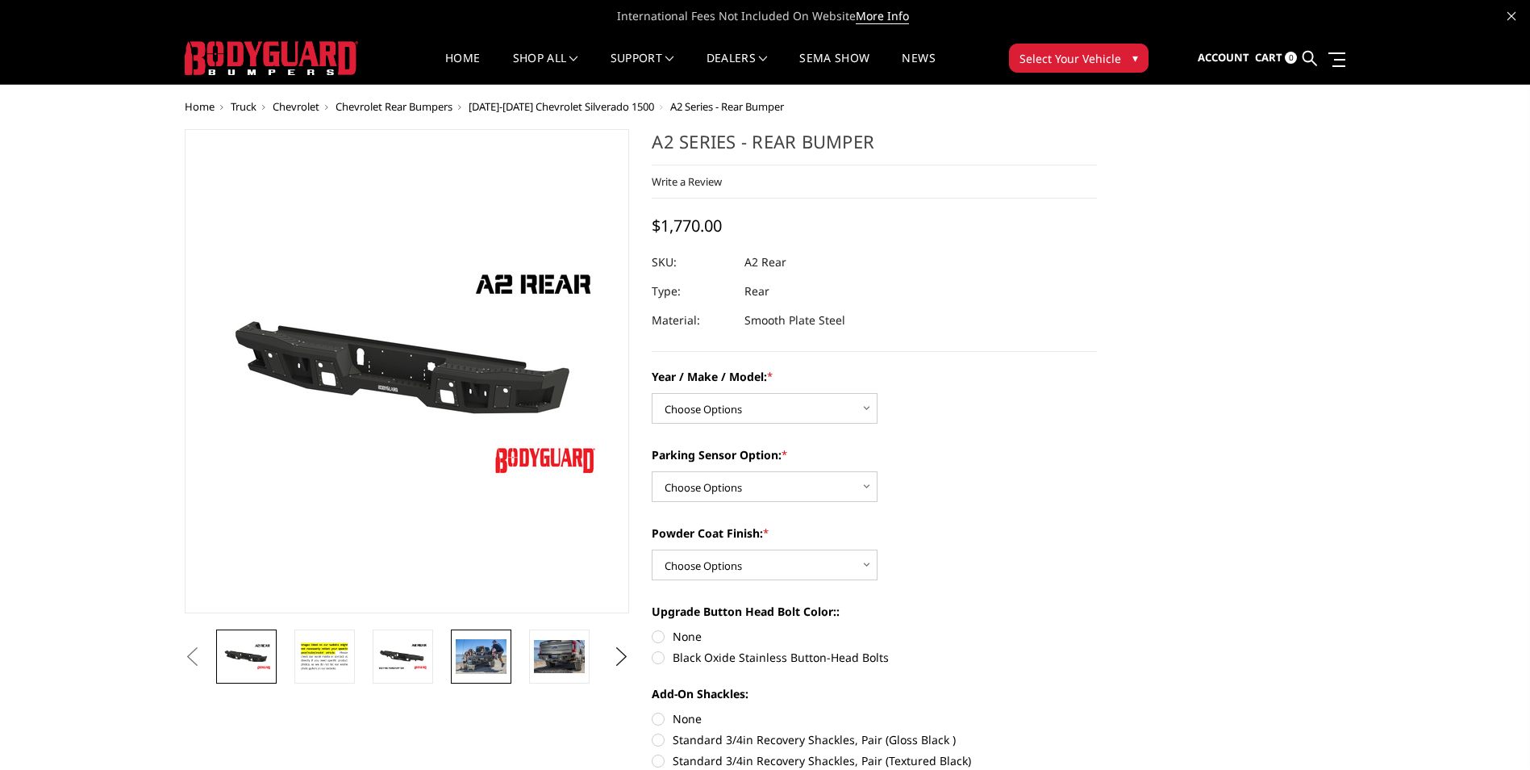
click at [471, 660] on img at bounding box center [481, 656] width 51 height 34
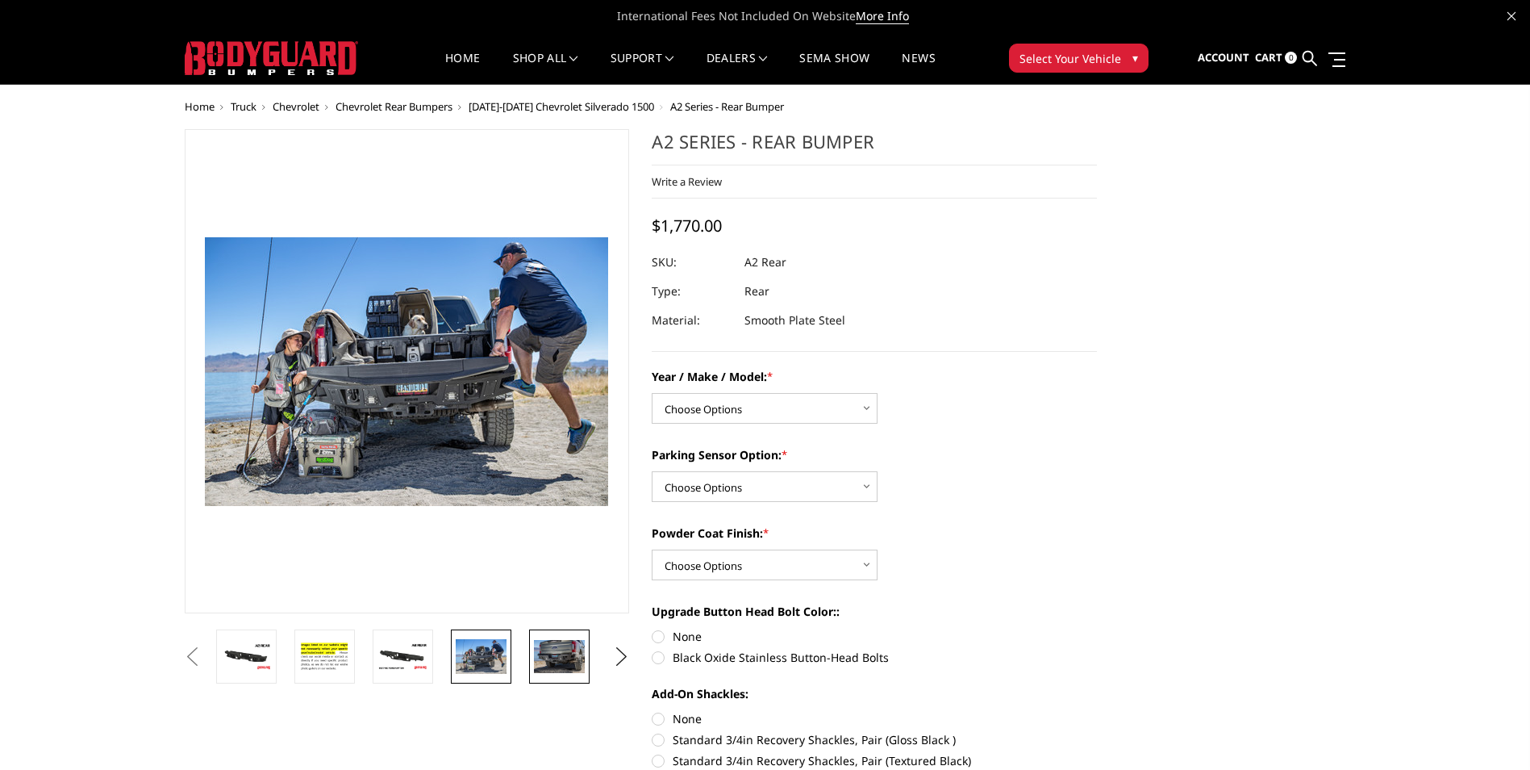
click at [552, 674] on link at bounding box center [559, 656] width 61 height 54
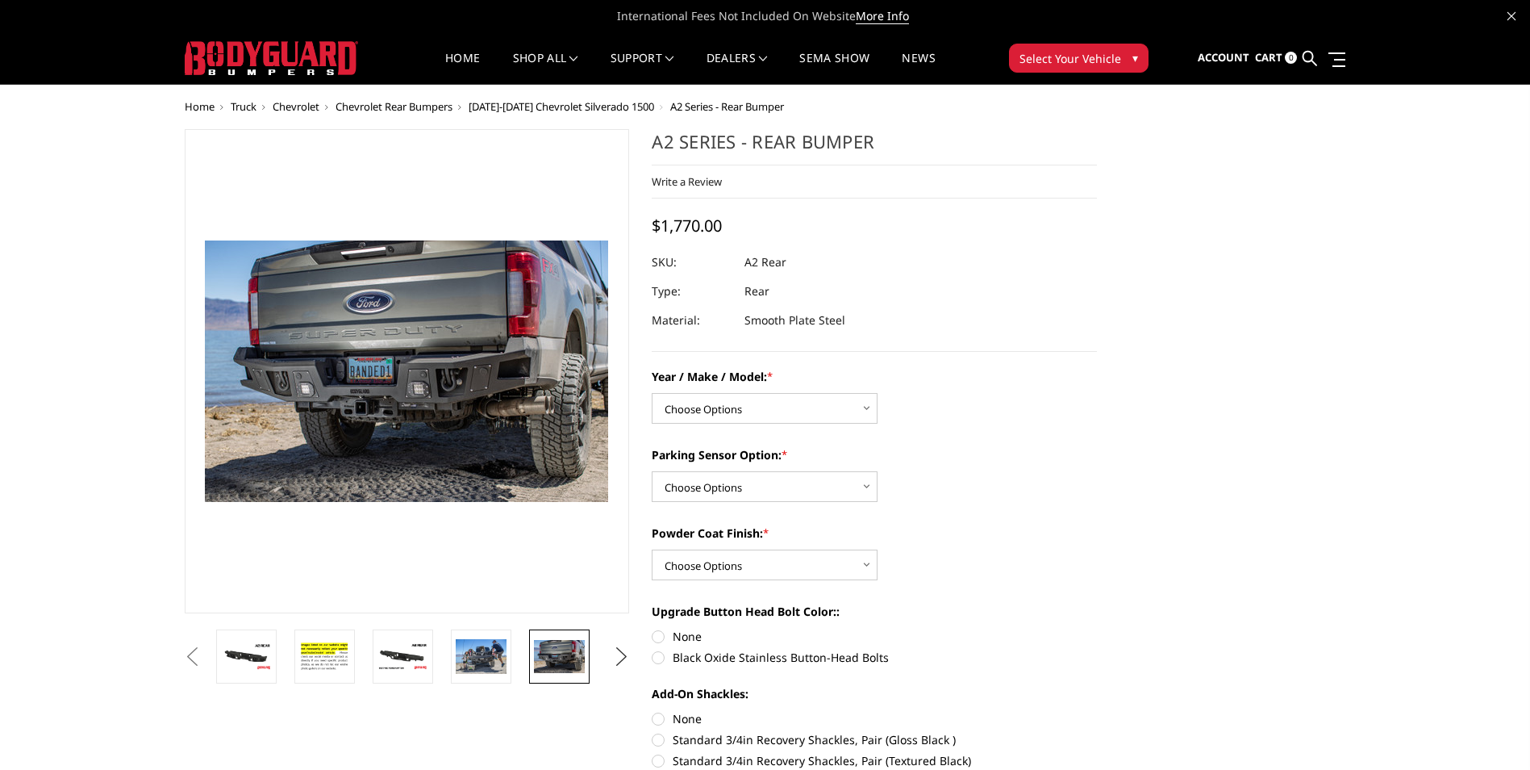
click at [621, 653] on button "Next" at bounding box center [621, 657] width 24 height 24
click at [577, 651] on img at bounding box center [559, 656] width 51 height 33
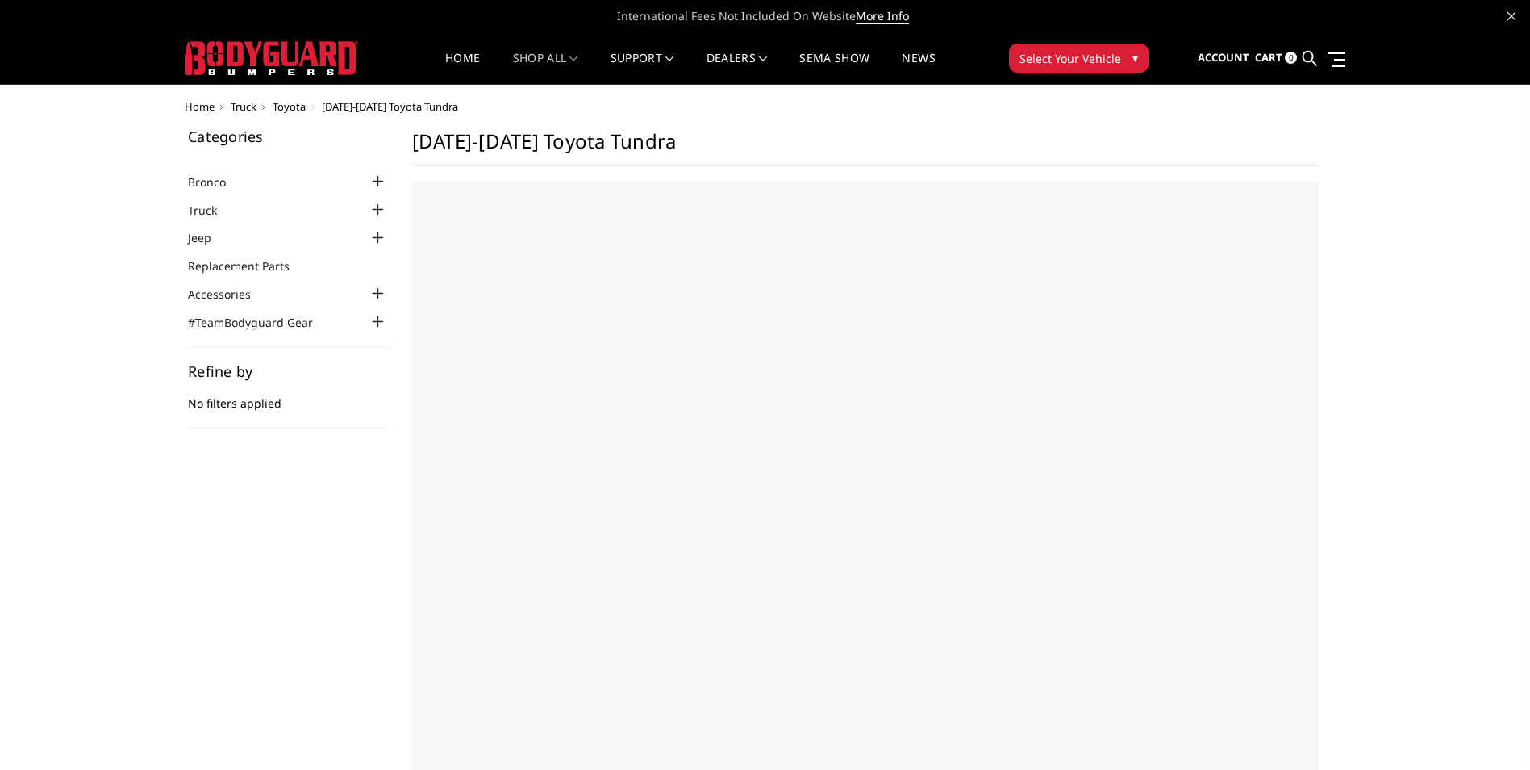
select select "US"
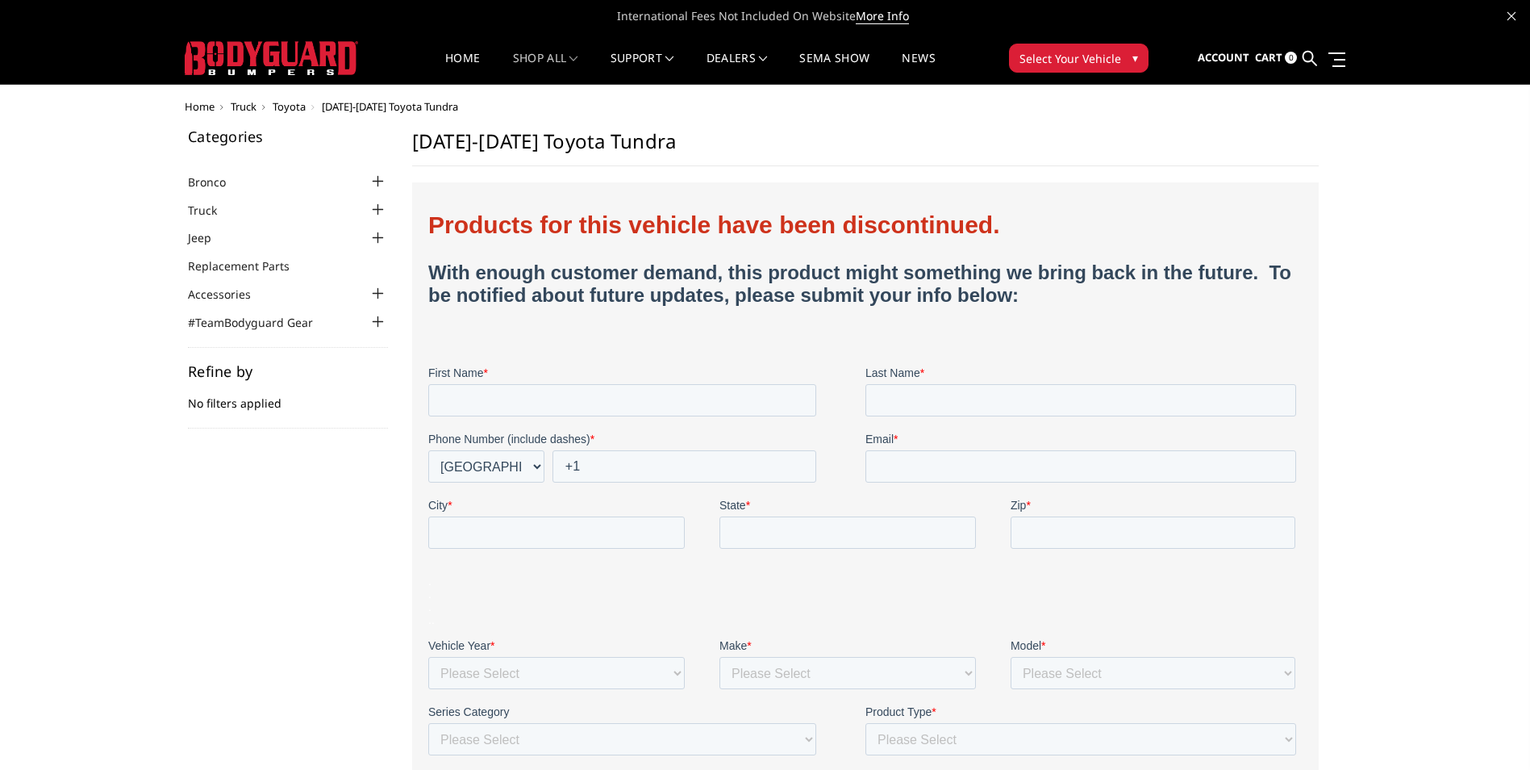
click at [206, 107] on span "Home" at bounding box center [200, 106] width 30 height 15
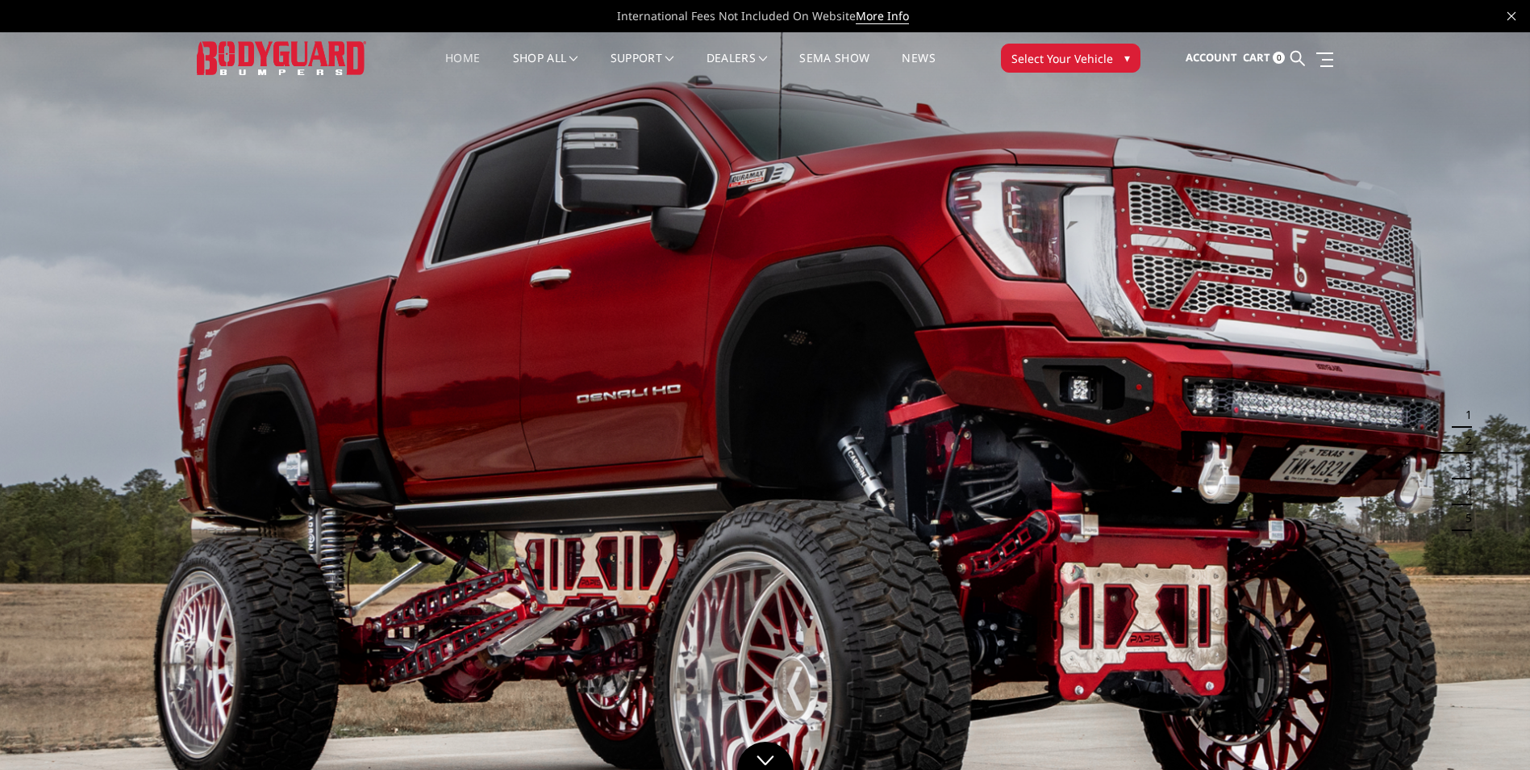
click at [1064, 61] on span "Select Your Vehicle" at bounding box center [1063, 58] width 102 height 17
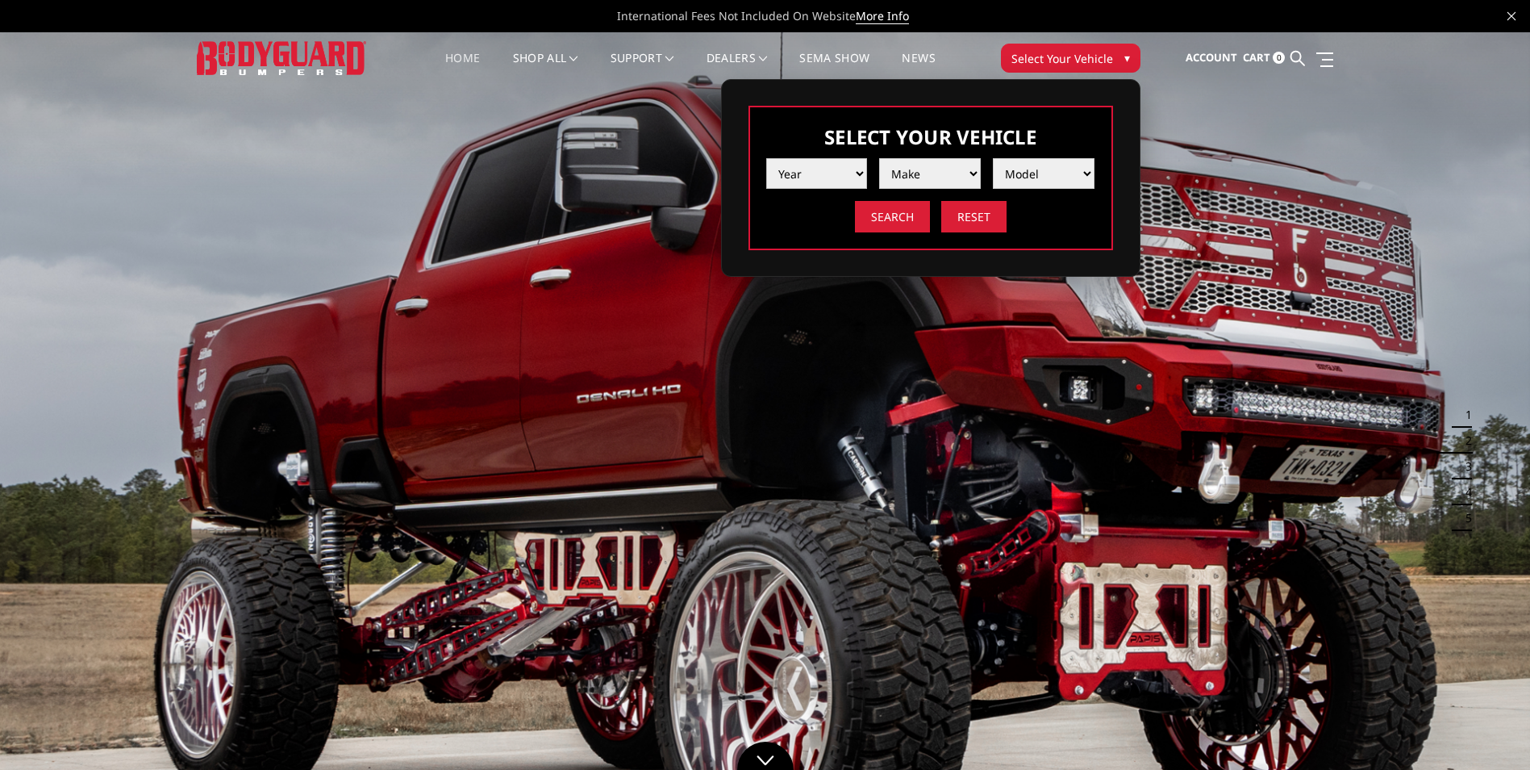
click at [798, 183] on select "Year 2025 2024 2023 2022 2021 2020 2019 2018 2017 2016 2015 2014 2013 2012 2011…" at bounding box center [817, 173] width 102 height 31
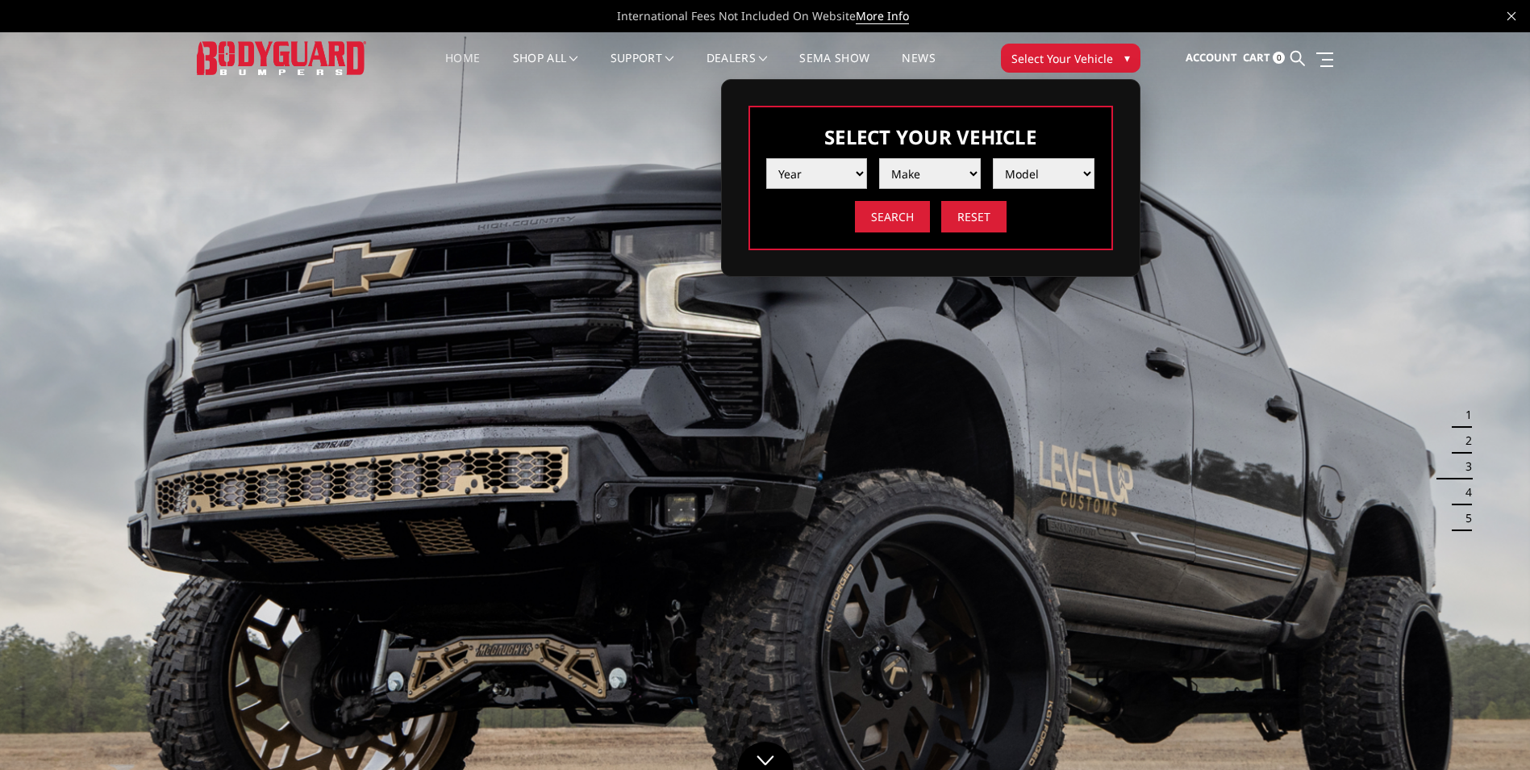
select select "yr_2024"
click at [766, 158] on select "Year 2025 2024 2023 2022 2021 2020 2019 2018 2017 2016 2015 2014 2013 2012 2011…" at bounding box center [817, 173] width 102 height 31
click at [922, 175] on select "Make Chevrolet Ford GMC Ram Toyota" at bounding box center [930, 173] width 102 height 31
select select "mk_chevrolet"
click at [879, 158] on select "Make Chevrolet Ford GMC Ram Toyota" at bounding box center [930, 173] width 102 height 31
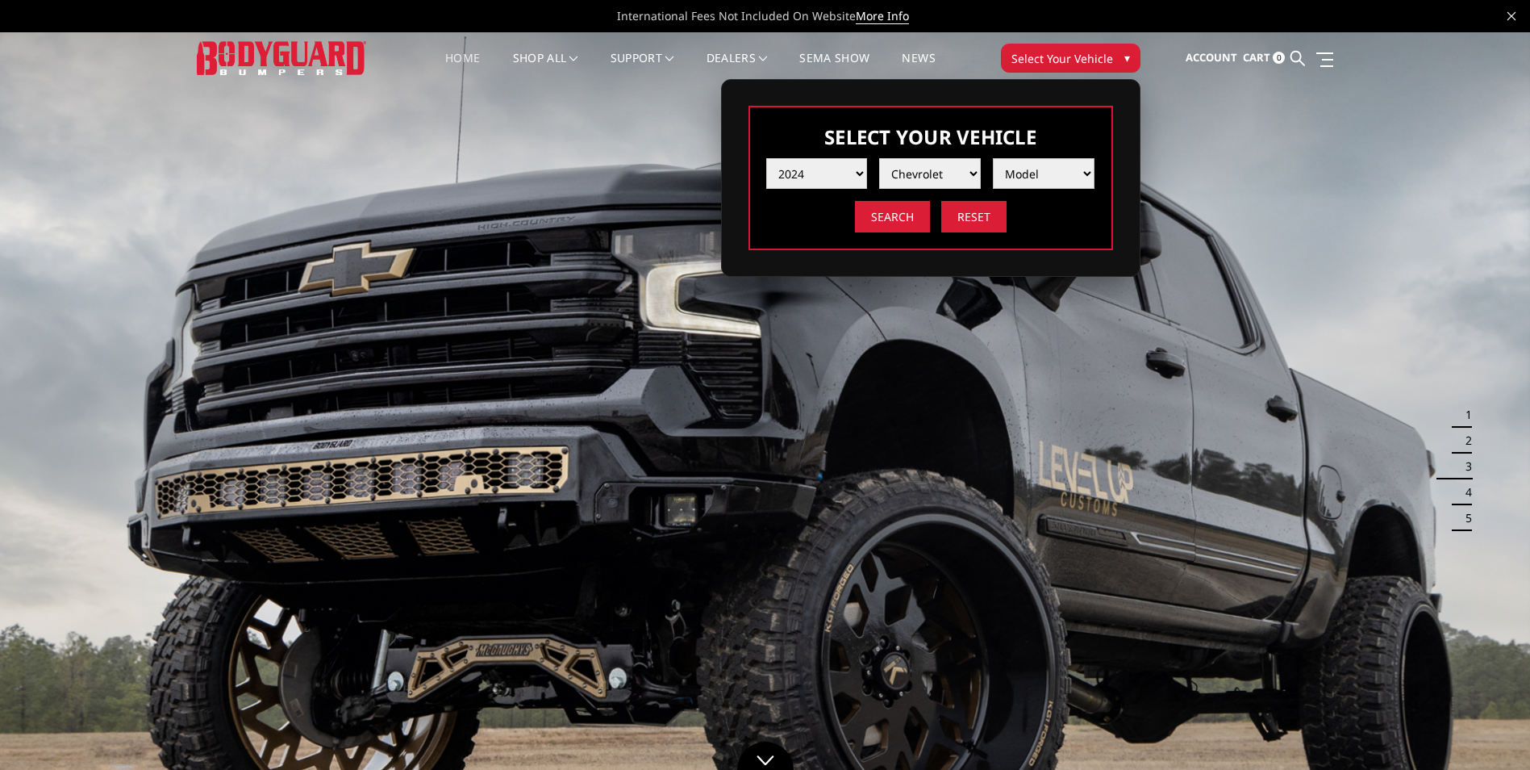
click at [1022, 169] on select "Model Silverado 1500 Silverado 2500 / 3500 Silverado 4500 / 5500 / 6500" at bounding box center [1044, 173] width 102 height 31
select select "md_silverado-1500"
click at [993, 158] on select "Model Silverado 1500 Silverado 2500 / 3500 Silverado 4500 / 5500 / 6500" at bounding box center [1044, 173] width 102 height 31
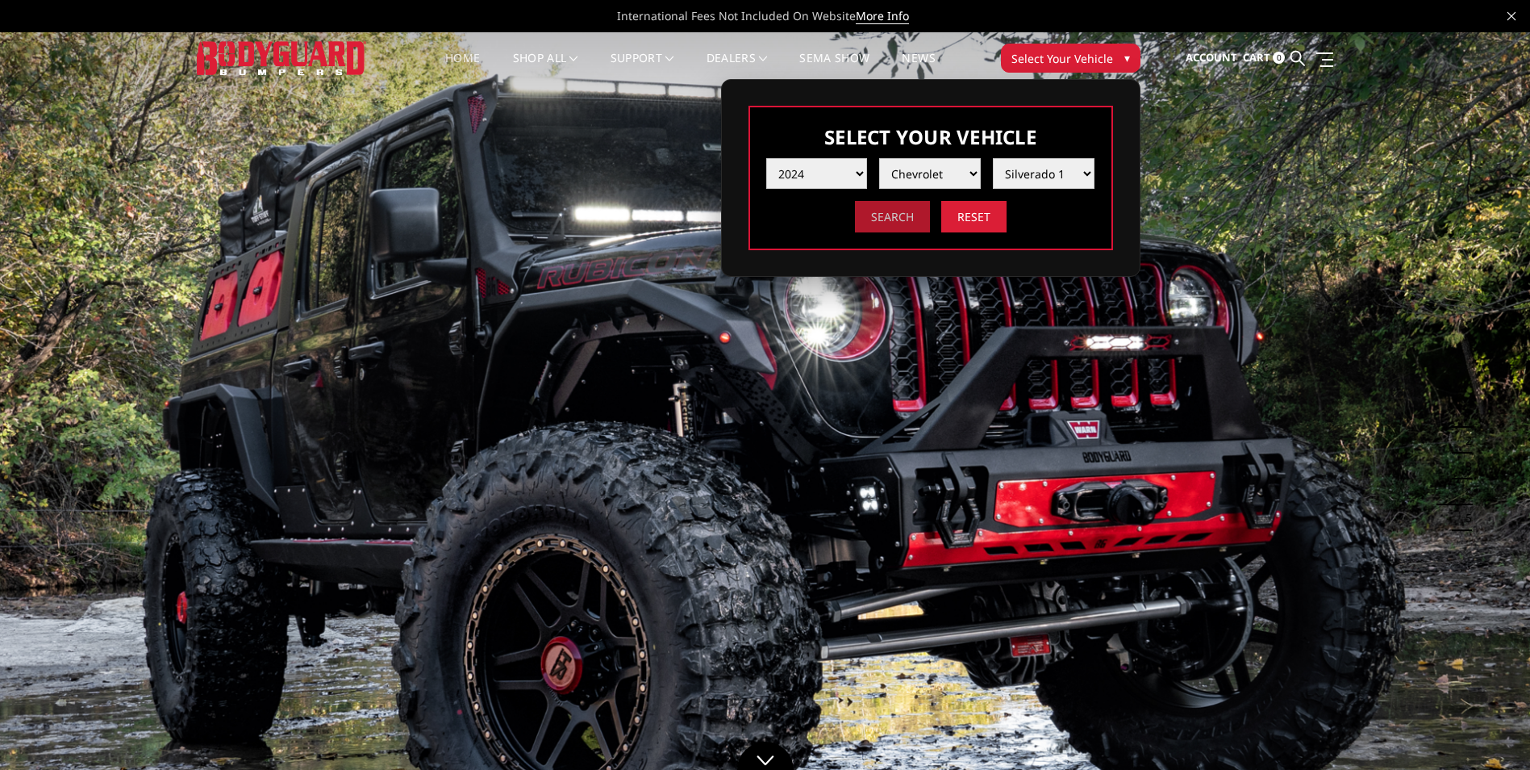
click at [904, 225] on input "Search" at bounding box center [892, 216] width 75 height 31
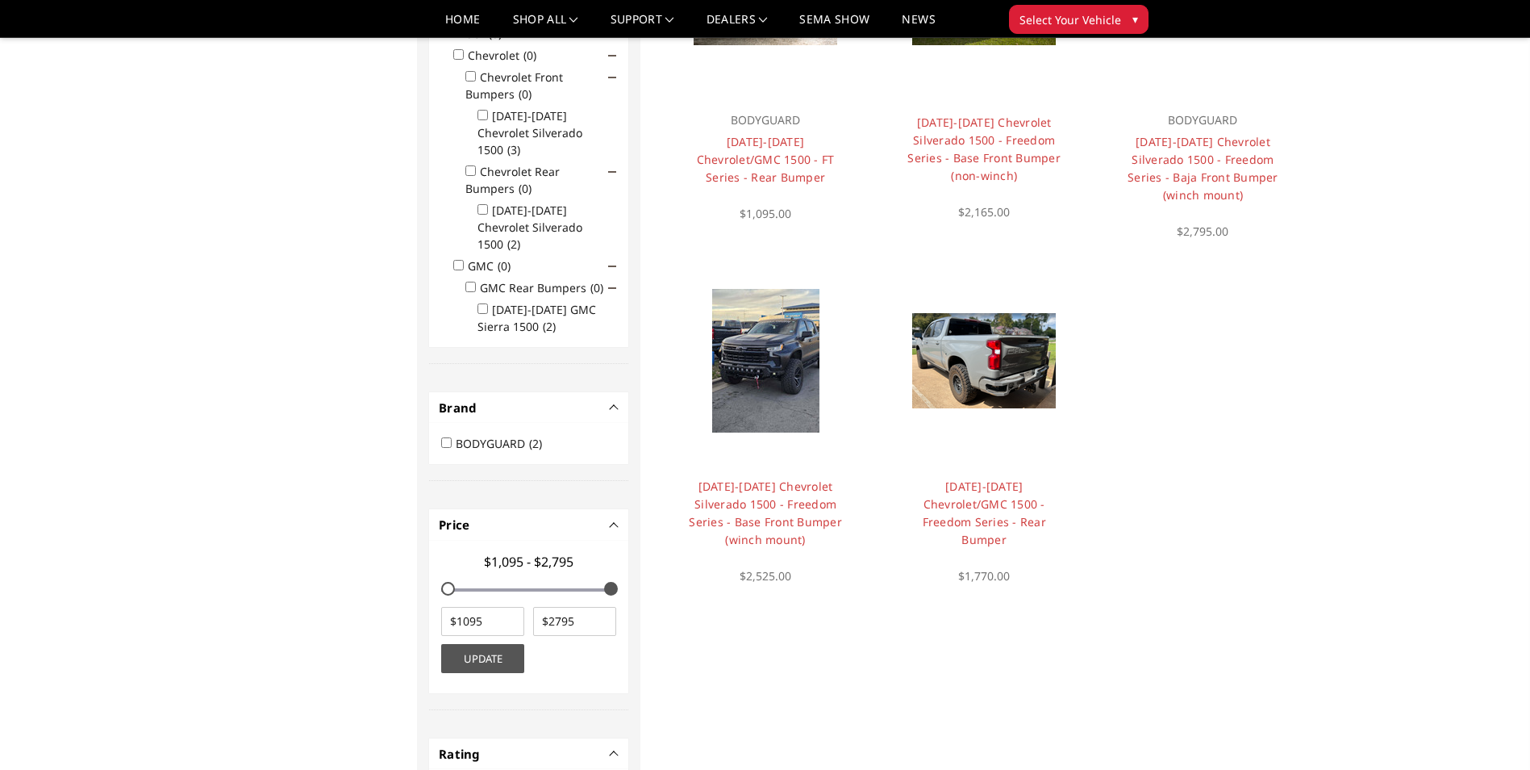
scroll to position [323, 0]
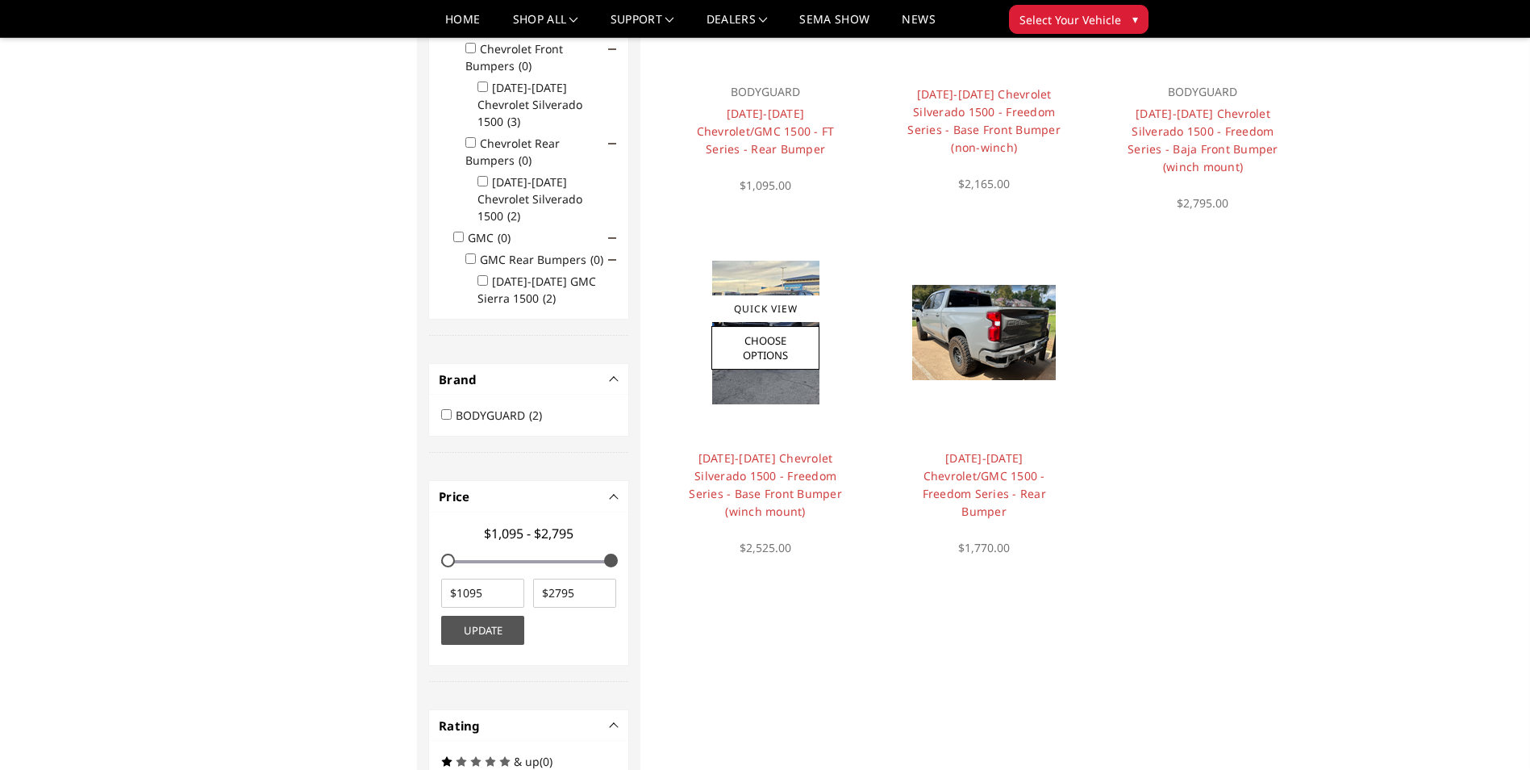
click at [758, 381] on img at bounding box center [765, 333] width 107 height 144
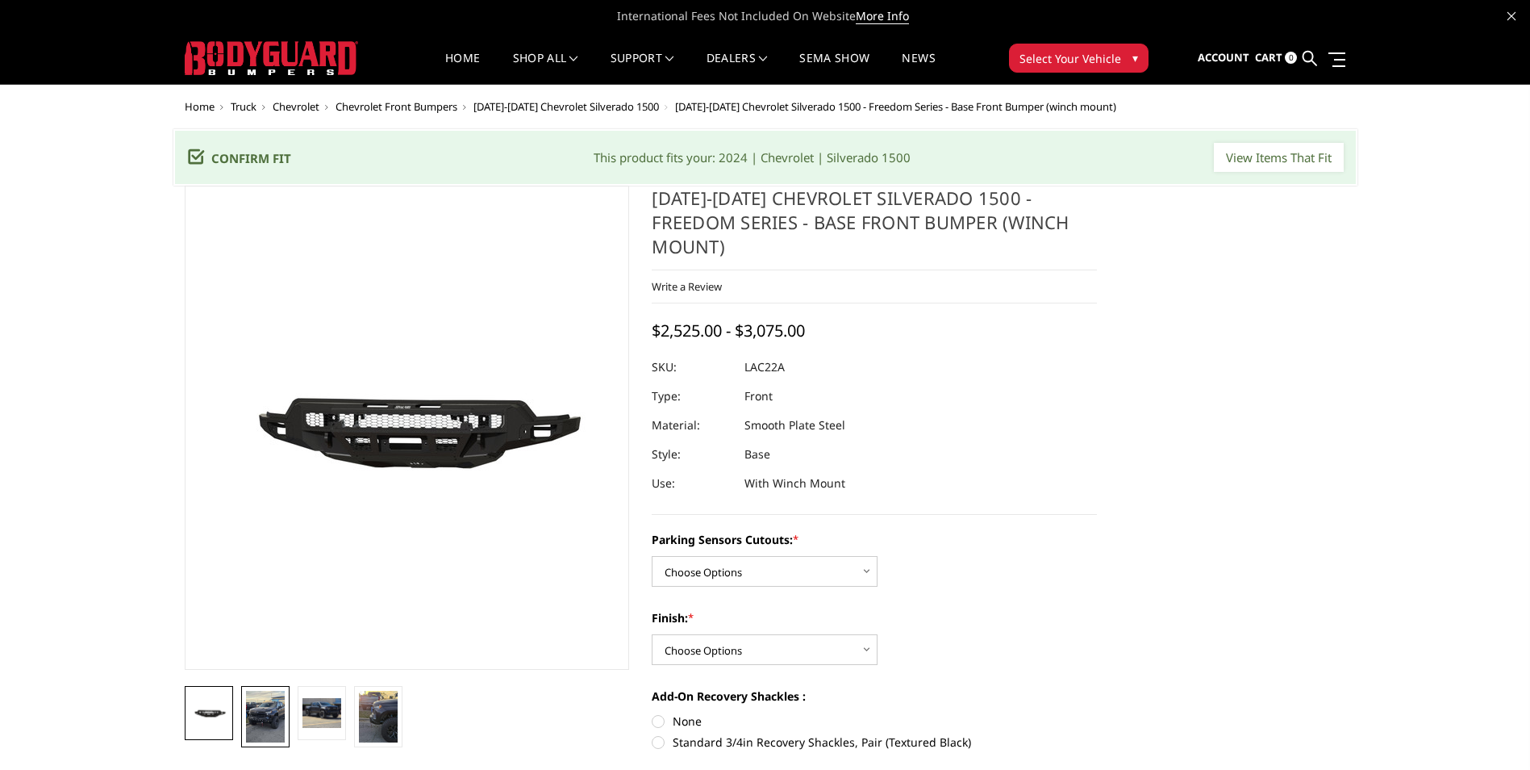
click at [273, 718] on img at bounding box center [265, 717] width 39 height 52
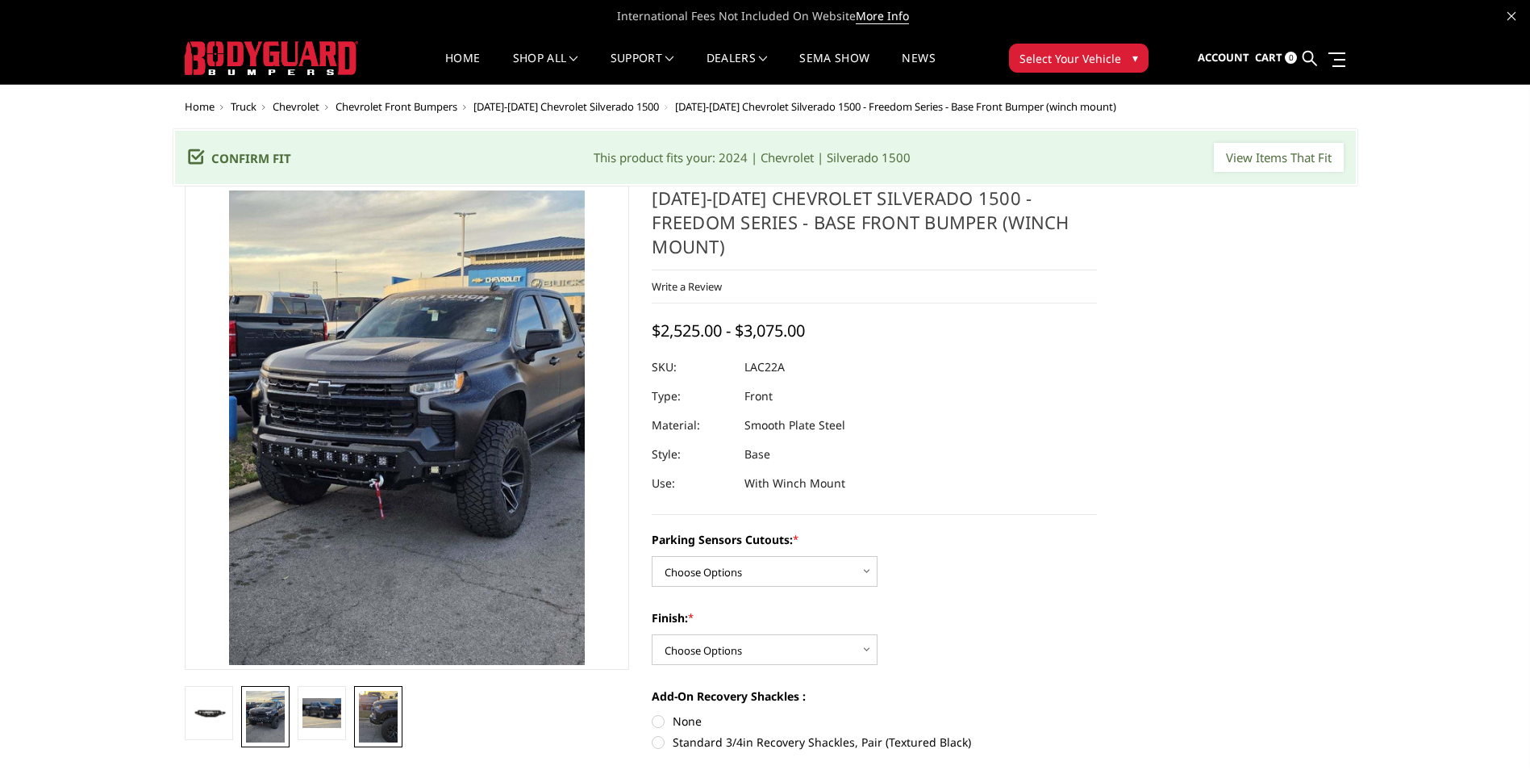
click at [381, 718] on img at bounding box center [378, 717] width 39 height 52
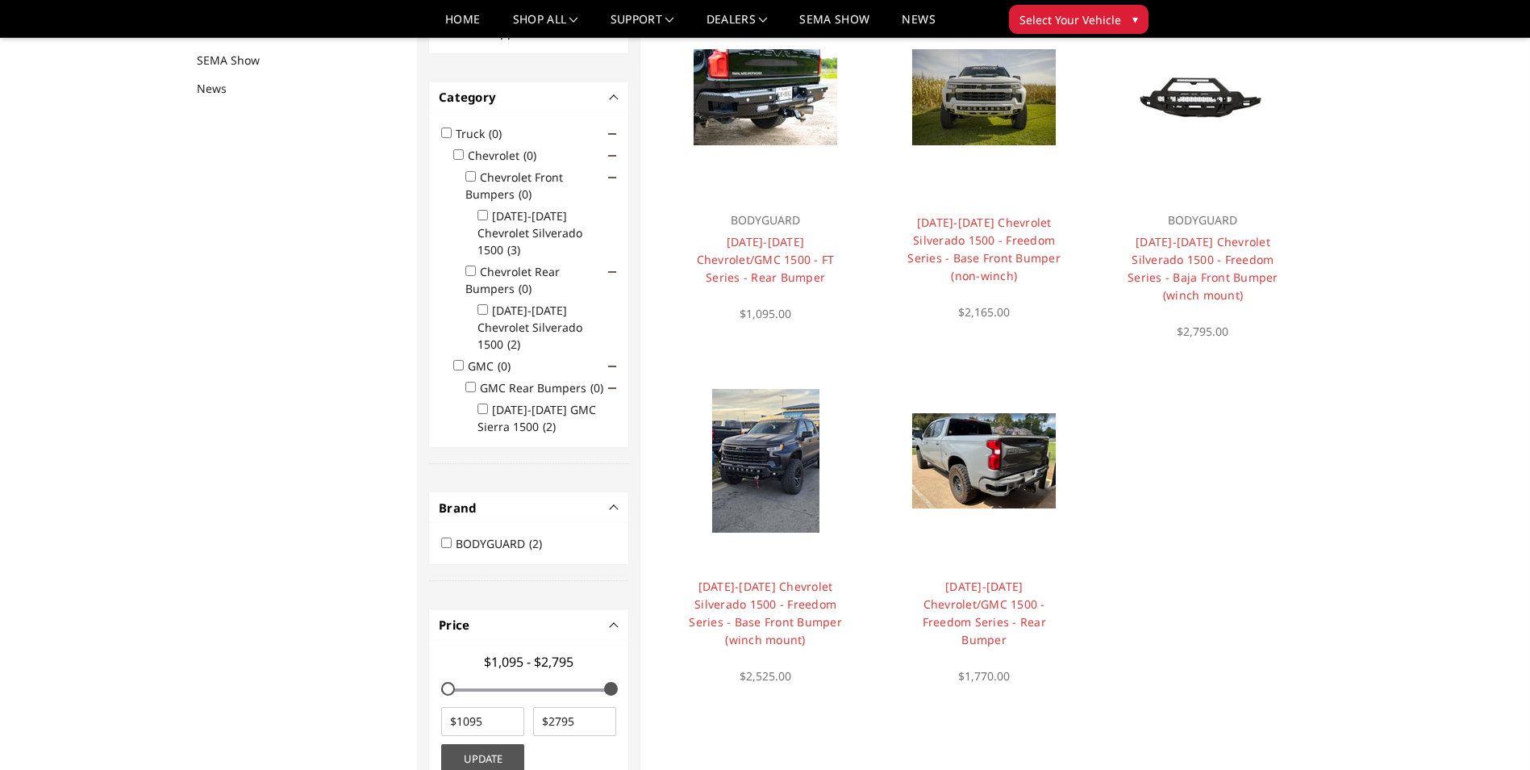
scroll to position [210, 0]
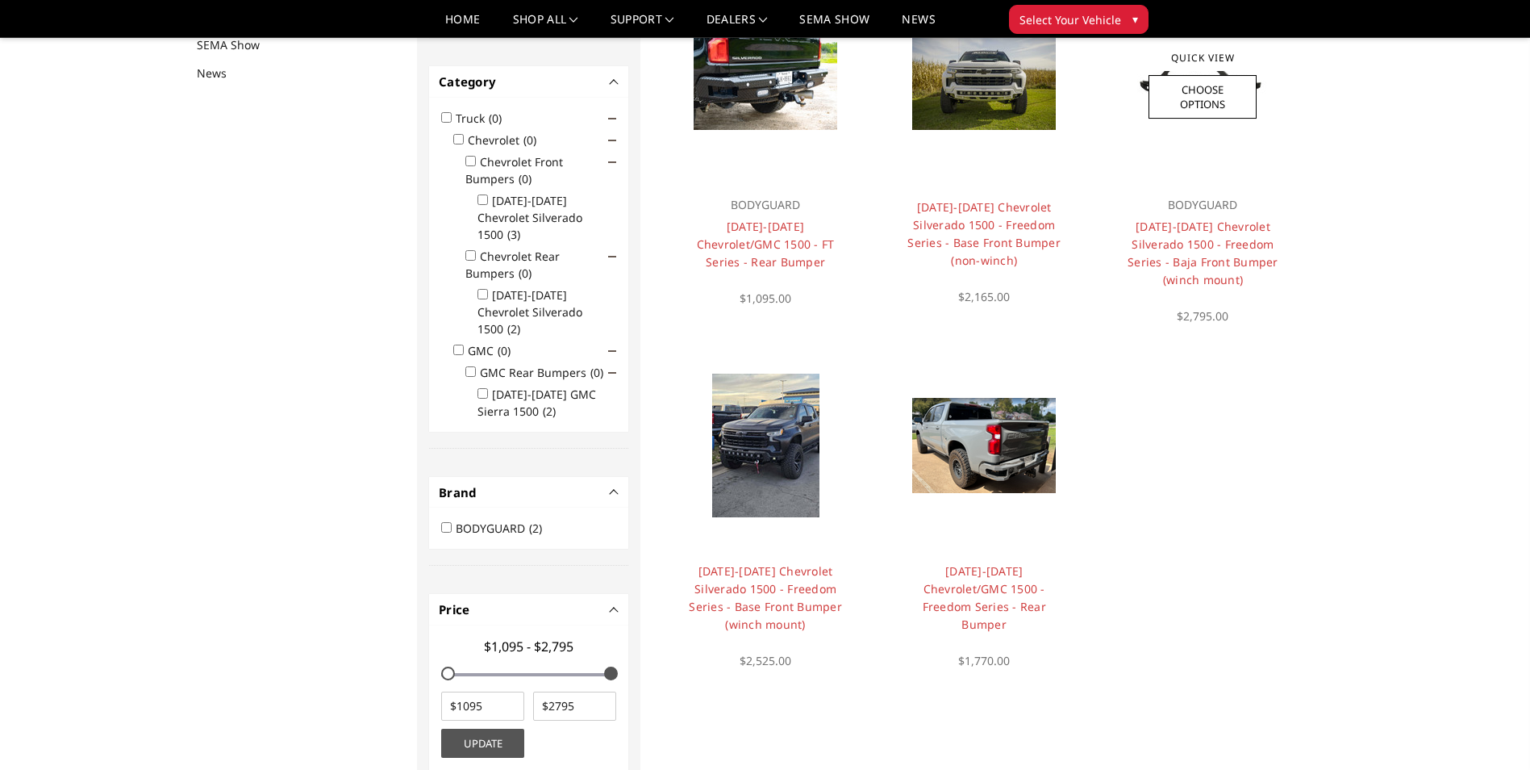
click at [1209, 156] on div at bounding box center [1203, 82] width 194 height 194
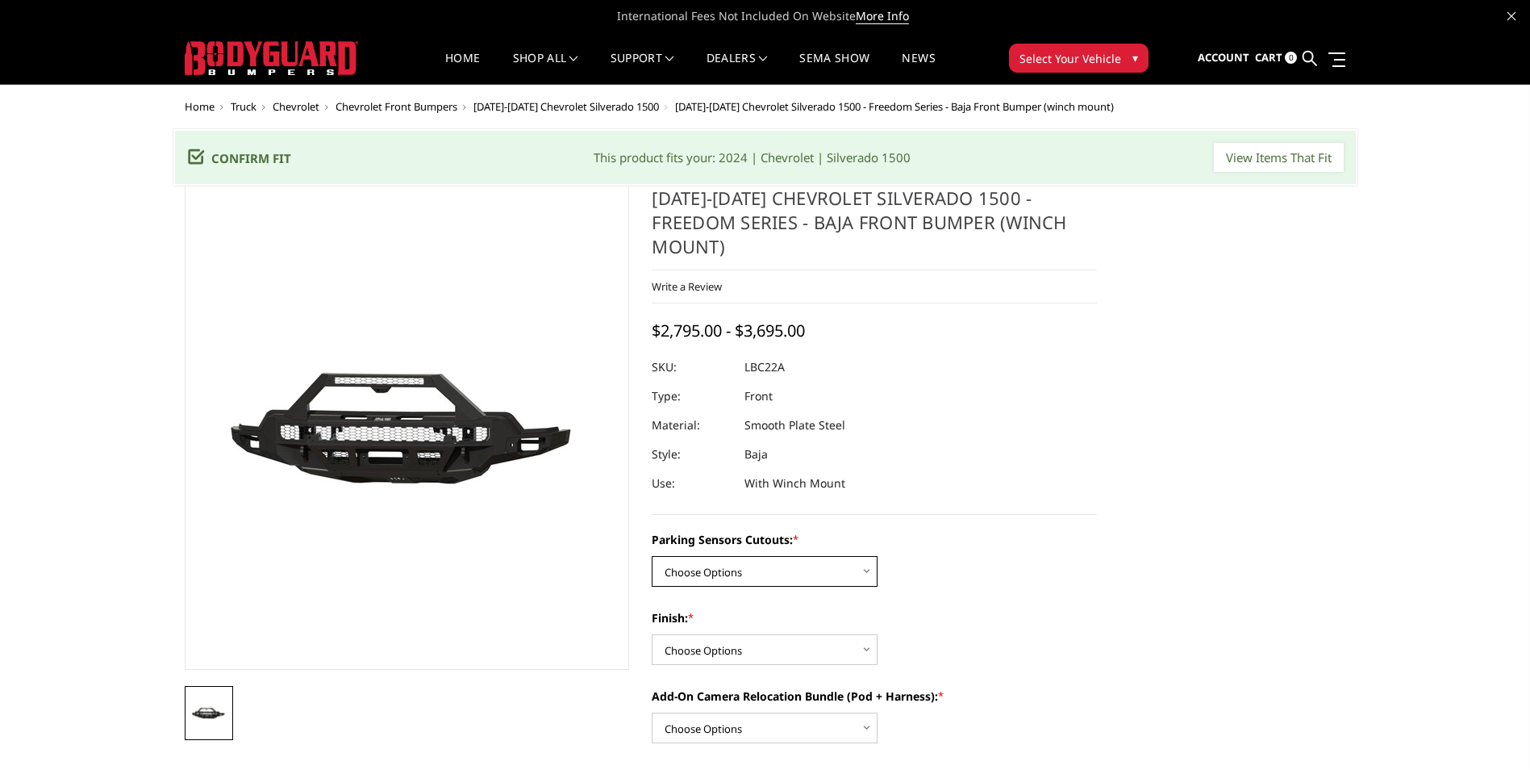
click at [748, 556] on select "Choose Options Yes - I have parking sensors No - I do NOT have parking sensors" at bounding box center [765, 571] width 226 height 31
select select "1665"
click at [652, 556] on select "Choose Options Yes - I have parking sensors No - I do NOT have parking sensors" at bounding box center [765, 571] width 226 height 31
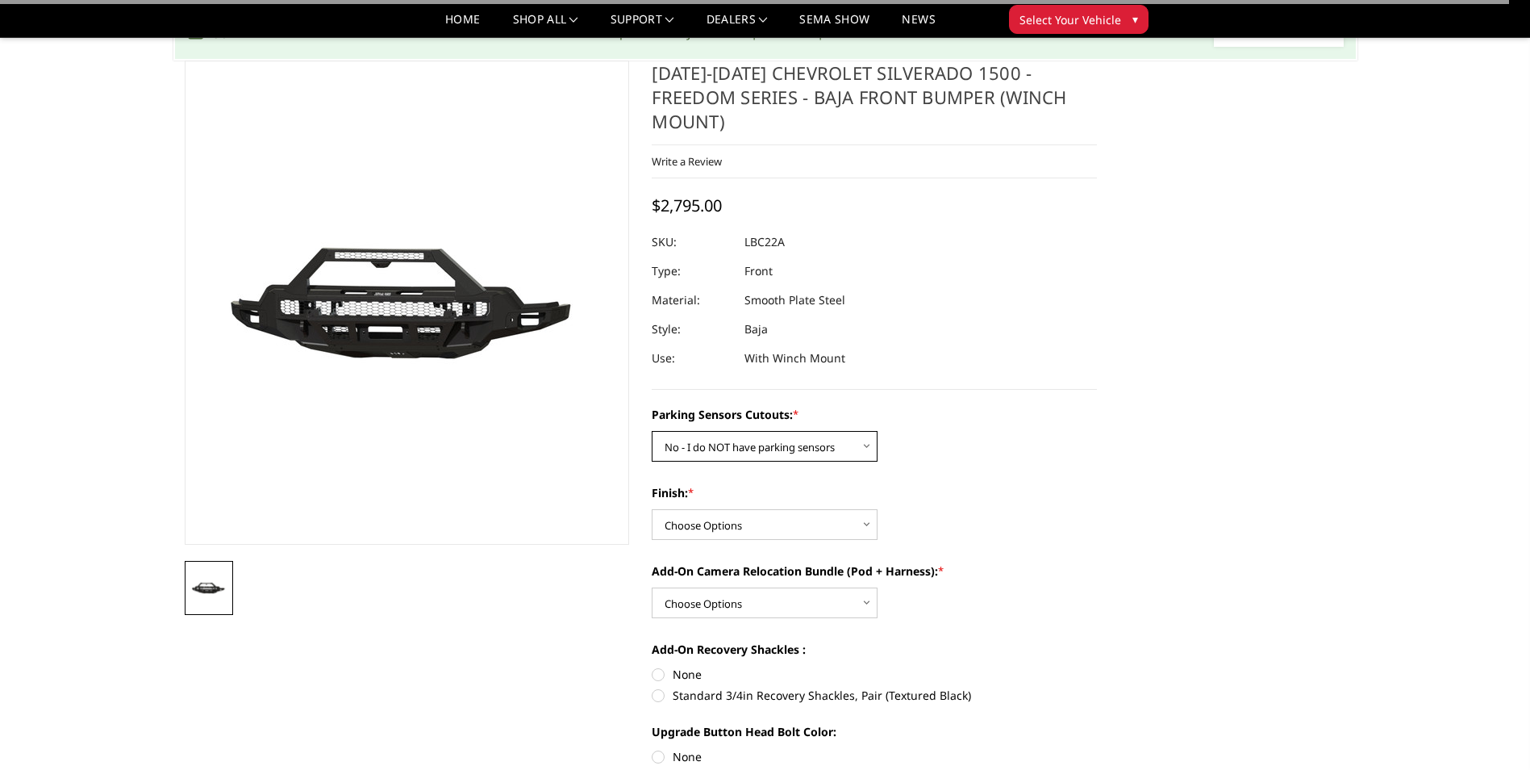
scroll to position [161, 0]
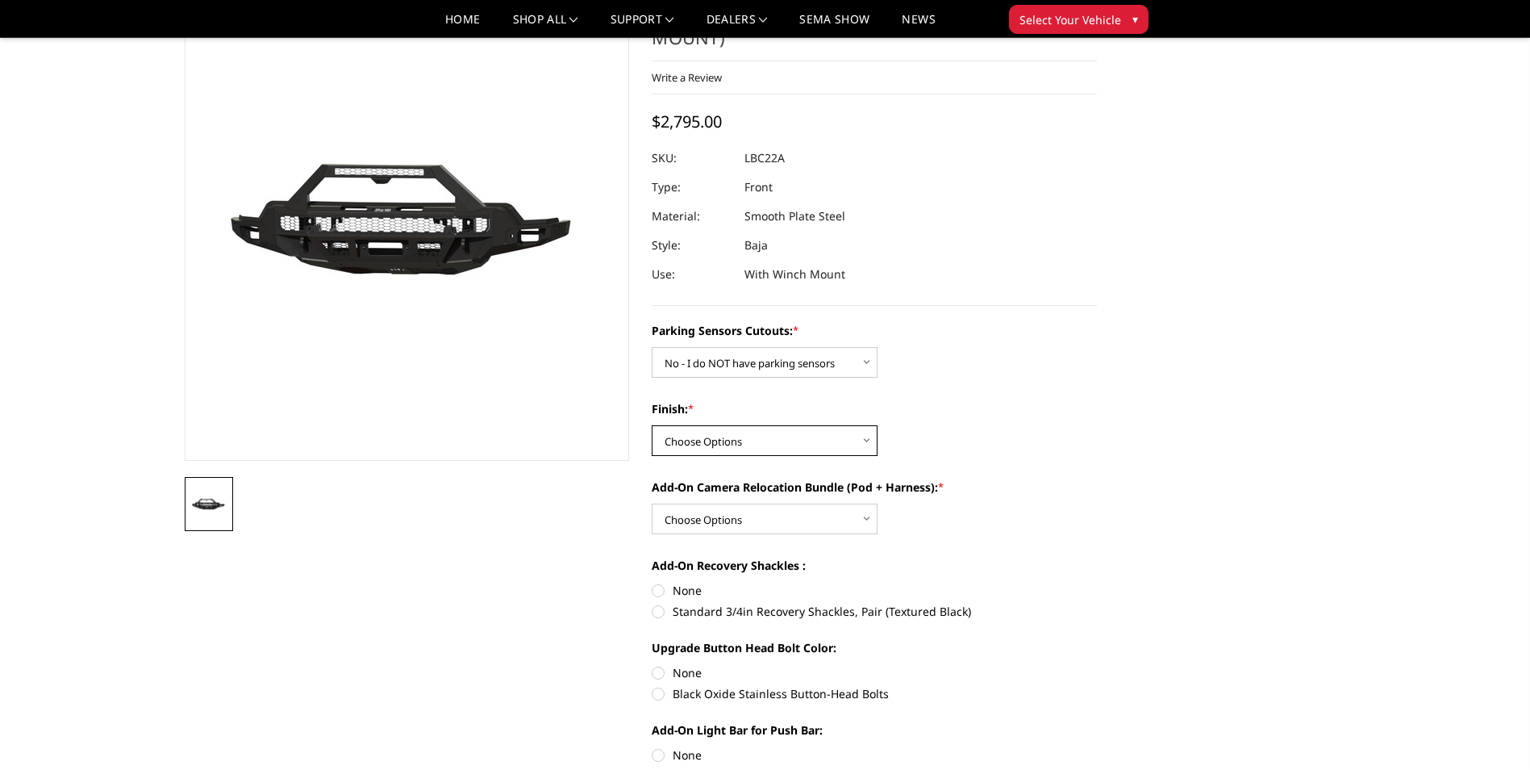
click at [770, 425] on select "Choose Options Bare Metal Texture Black Powder Coat" at bounding box center [765, 440] width 226 height 31
select select "1611"
click at [652, 425] on select "Choose Options Bare Metal Texture Black Powder Coat" at bounding box center [765, 440] width 226 height 31
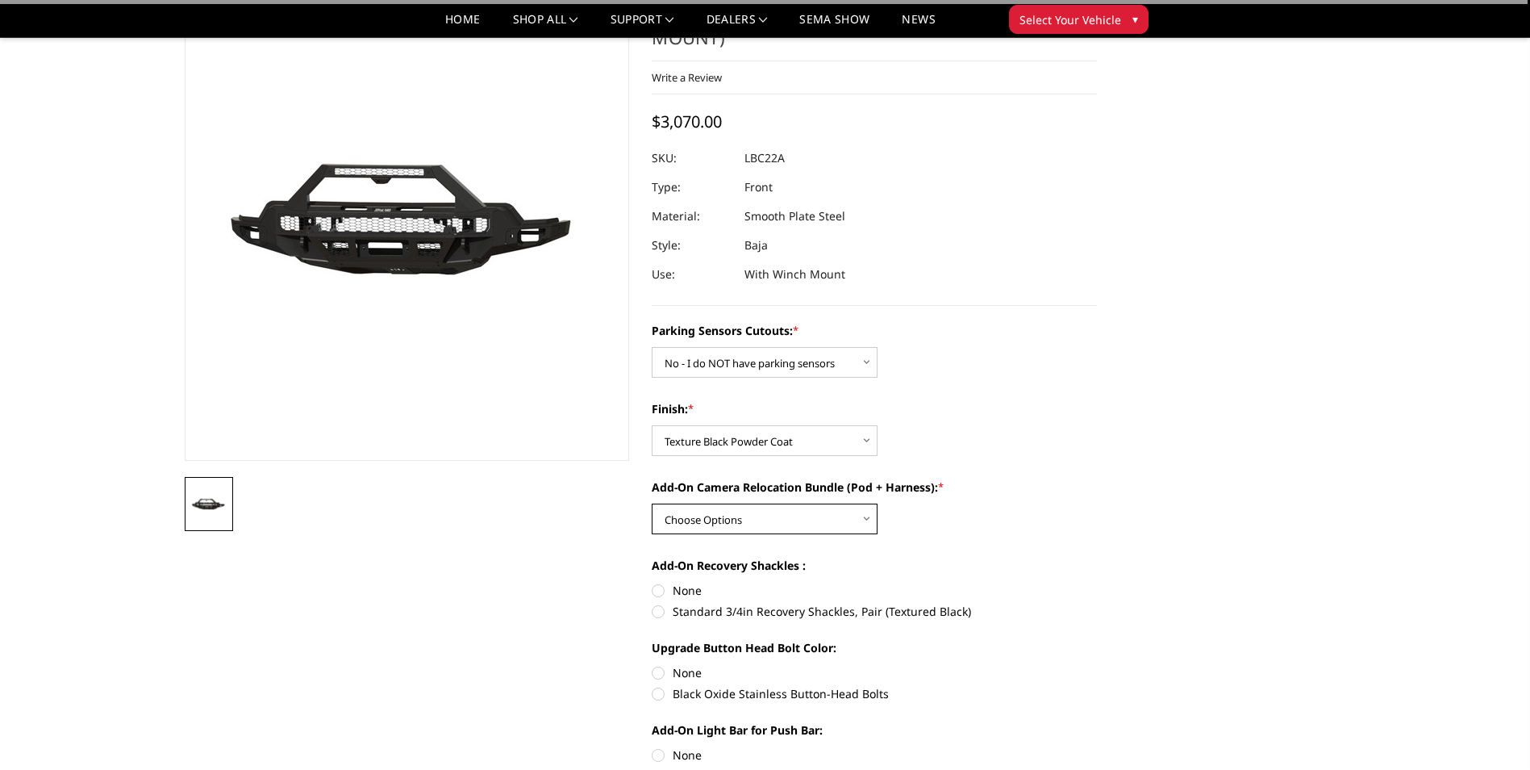
click at [809, 506] on select "Choose Options WITH front camera relocation harness + pod mount WITHOUT front c…" at bounding box center [765, 518] width 226 height 31
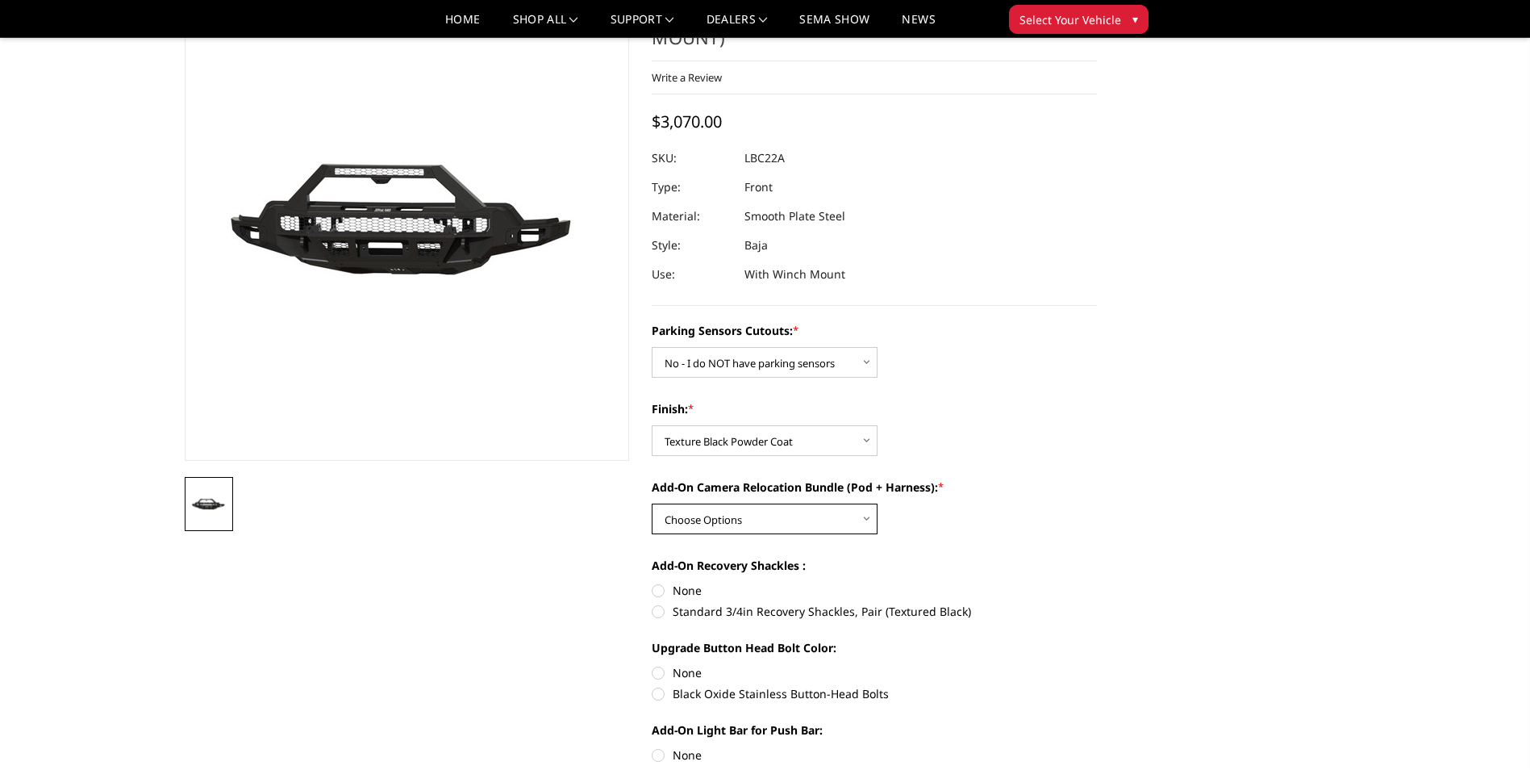
select select "1700"
click at [652, 503] on select "Choose Options WITH front camera relocation harness + pod mount WITHOUT front c…" at bounding box center [765, 518] width 226 height 31
click at [658, 582] on label "None" at bounding box center [874, 590] width 445 height 17
click at [653, 582] on input "None" at bounding box center [652, 582] width 1 height 1
radio input "true"
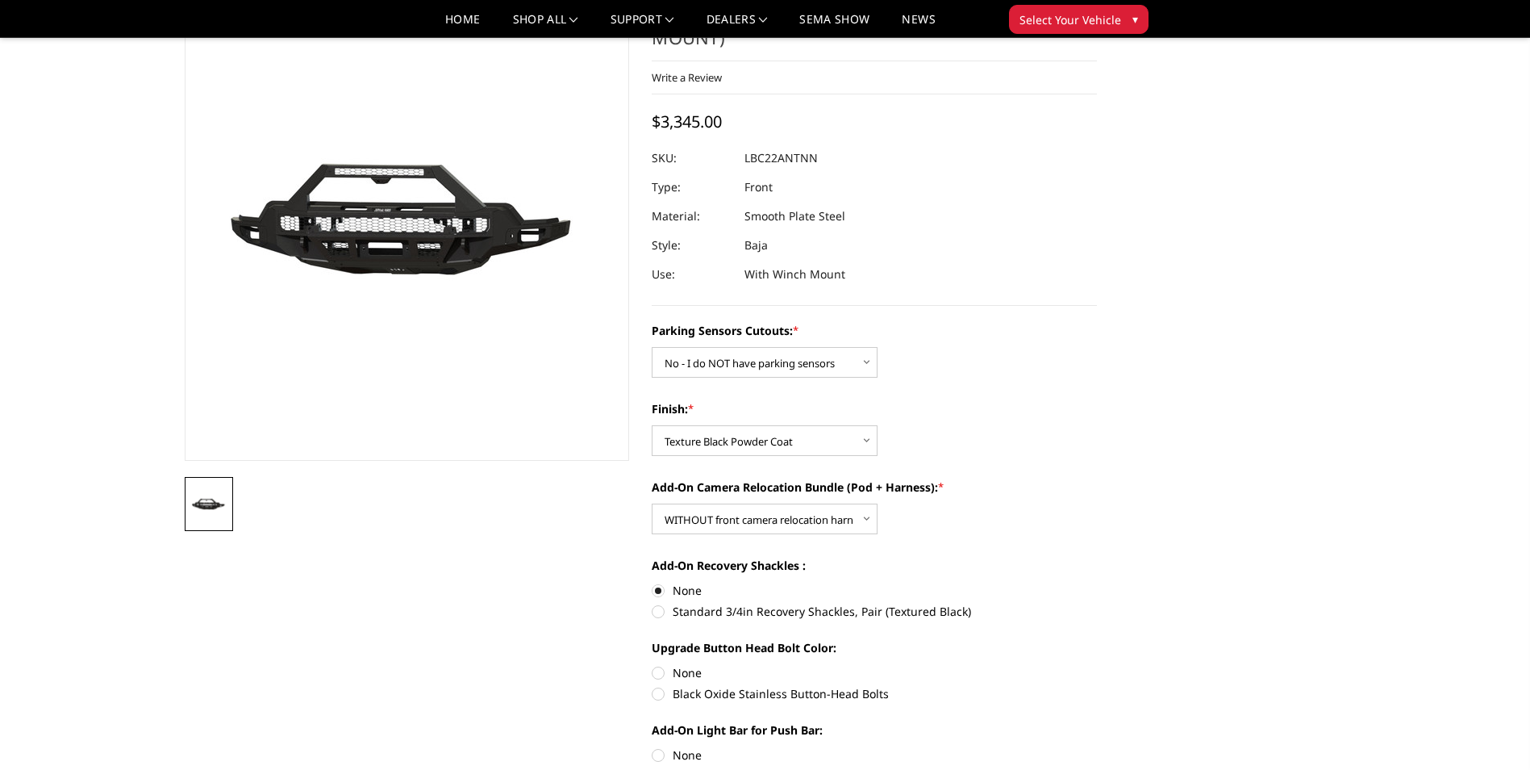
scroll to position [242, 0]
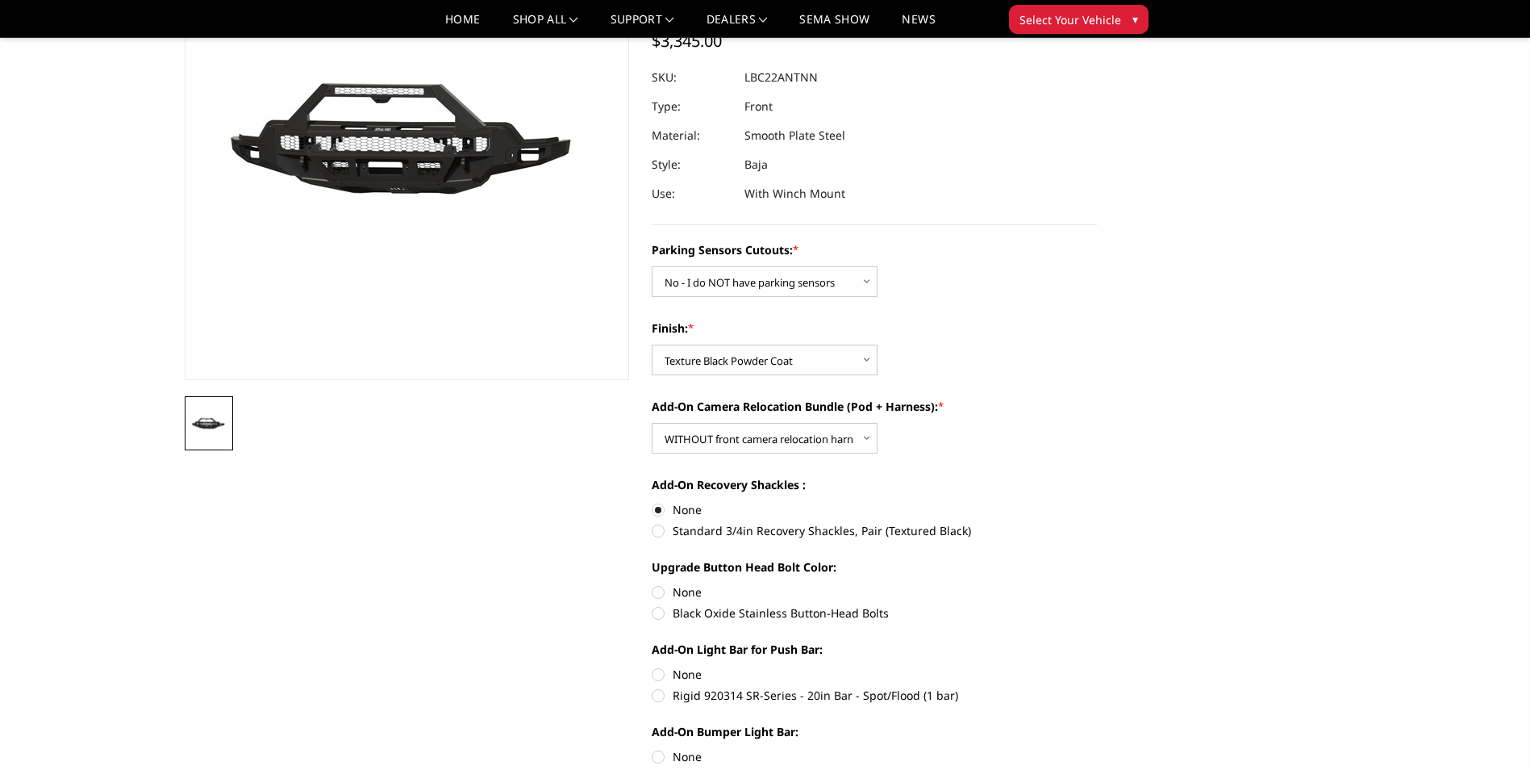
click at [658, 604] on label "Black Oxide Stainless Button-Head Bolts" at bounding box center [874, 612] width 445 height 17
click at [1097, 584] on input "Black Oxide Stainless Button-Head Bolts" at bounding box center [1097, 583] width 1 height 1
radio input "true"
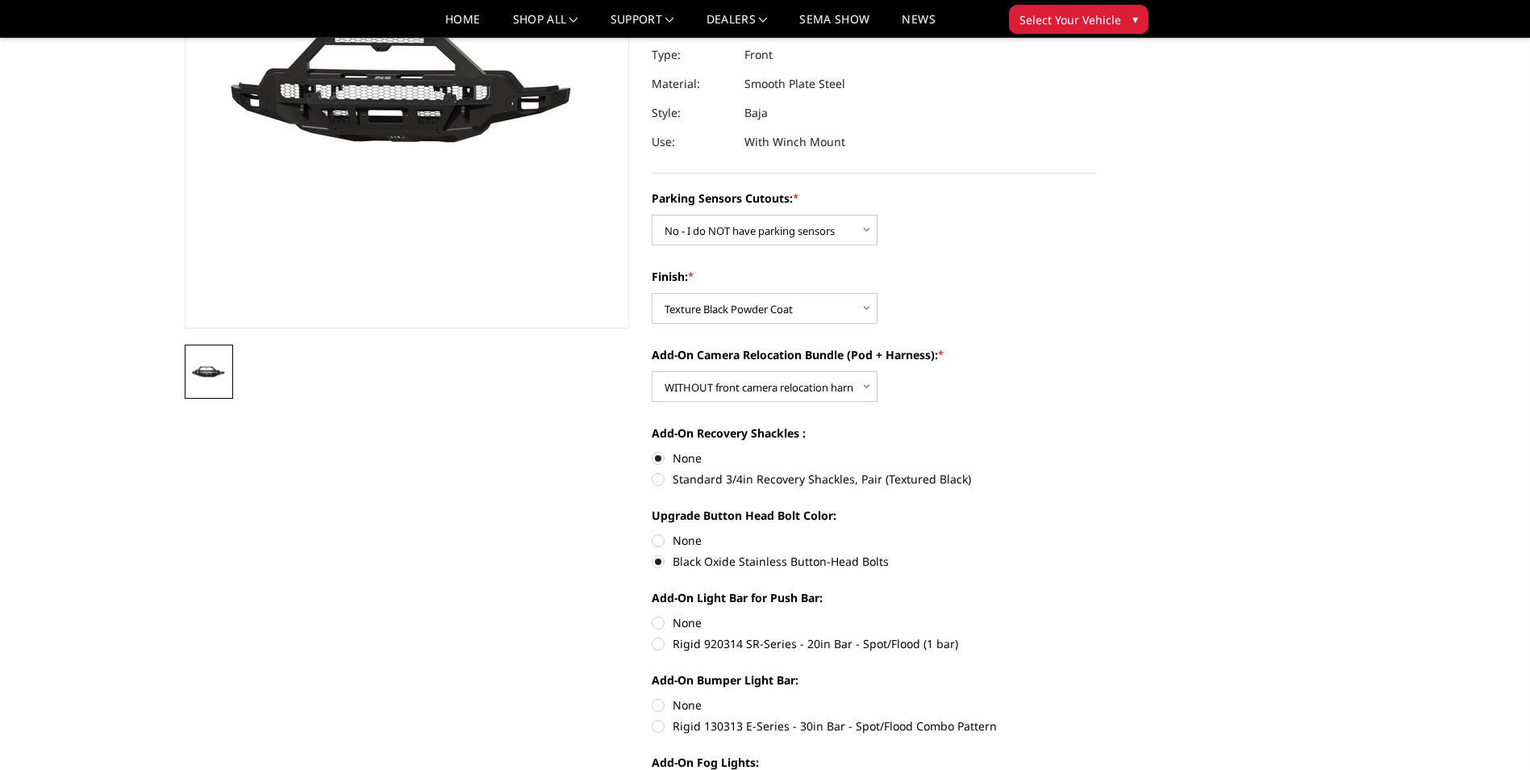
scroll to position [323, 0]
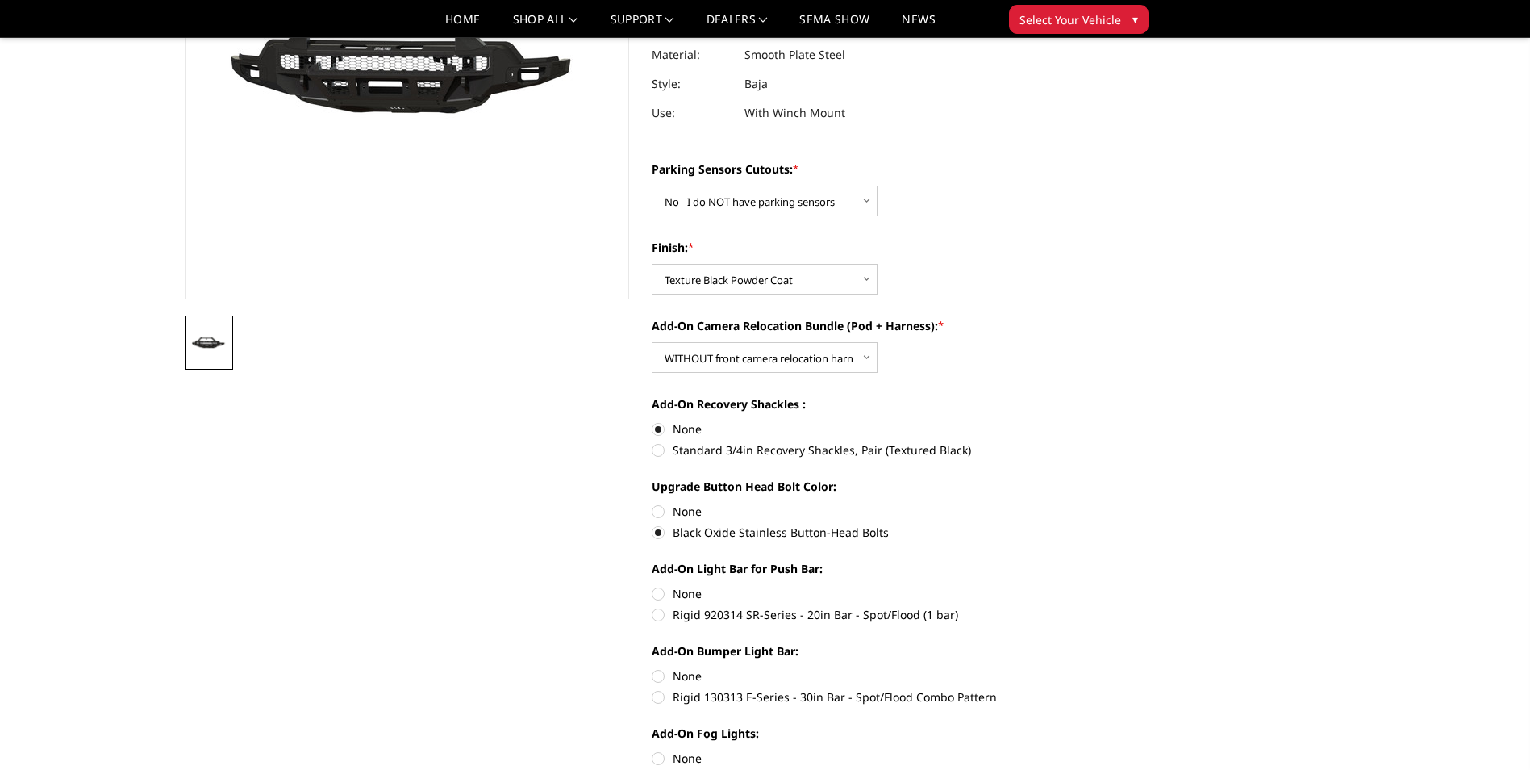
click at [659, 606] on label "Rigid 920314 SR-Series - 20in Bar - Spot/Flood (1 bar)" at bounding box center [874, 614] width 445 height 17
click at [1097, 586] on input "Rigid 920314 SR-Series - 20in Bar - Spot/Flood (1 bar)" at bounding box center [1097, 585] width 1 height 1
radio input "true"
click at [658, 585] on label "None" at bounding box center [874, 593] width 445 height 17
click at [653, 585] on input "None" at bounding box center [652, 585] width 1 height 1
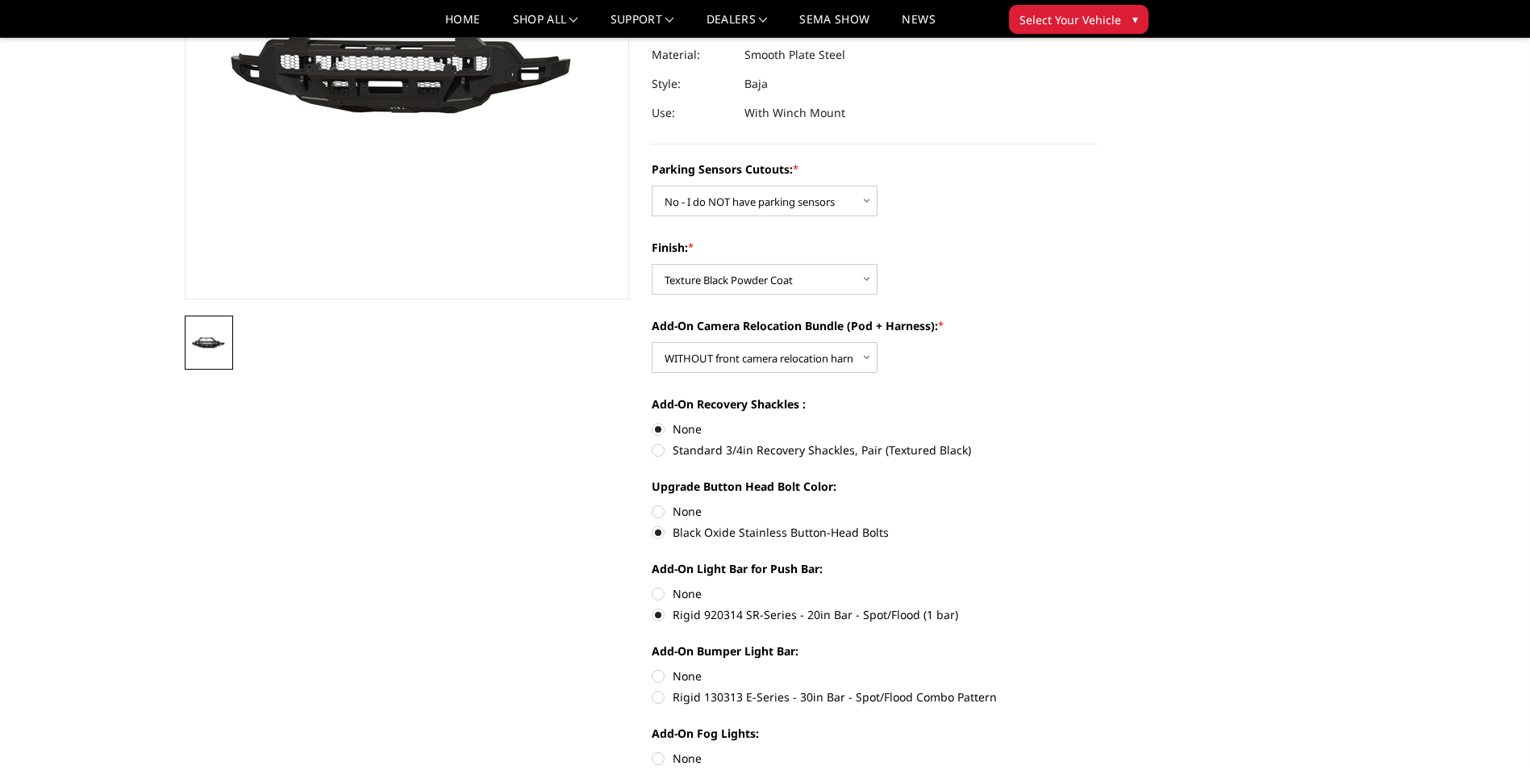
radio input "true"
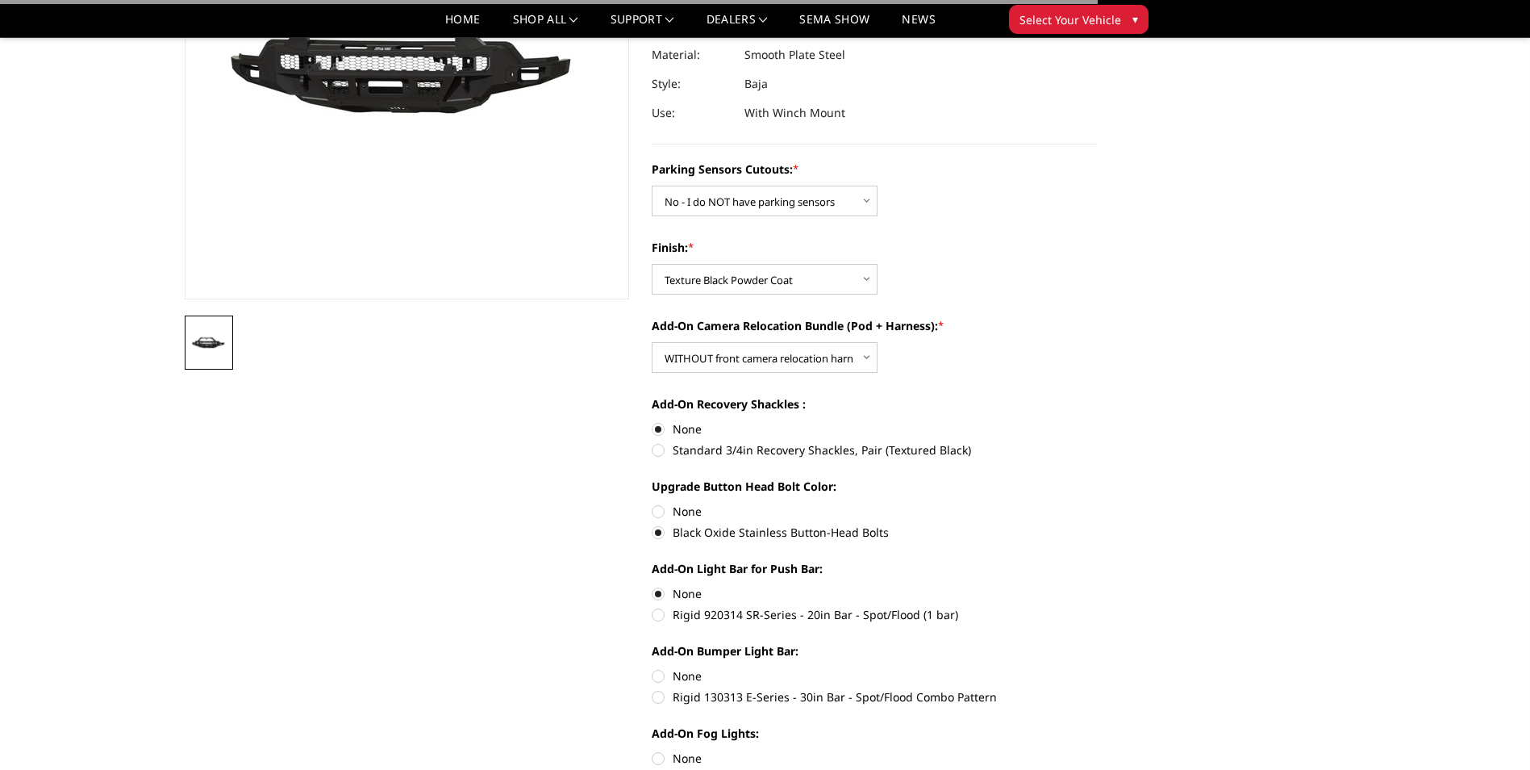
click at [664, 606] on label "Rigid 920314 SR-Series - 20in Bar - Spot/Flood (1 bar)" at bounding box center [874, 614] width 445 height 17
click at [1097, 586] on input "Rigid 920314 SR-Series - 20in Bar - Spot/Flood (1 bar)" at bounding box center [1097, 585] width 1 height 1
radio input "true"
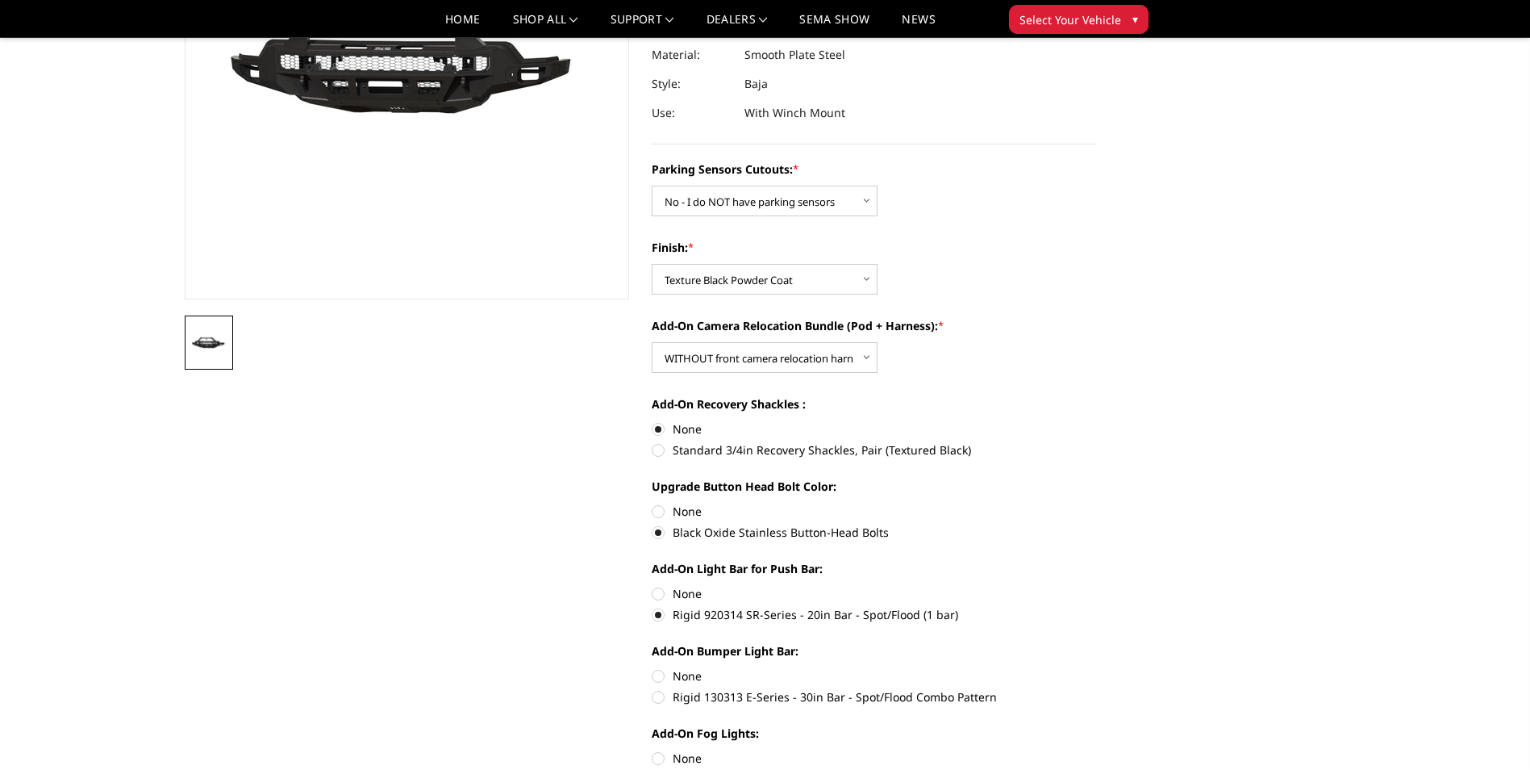
click at [662, 688] on label "Rigid 130313 E-Series - 30in Bar - Spot/Flood Combo Pattern" at bounding box center [874, 696] width 445 height 17
click at [1097, 668] on input "Rigid 130313 E-Series - 30in Bar - Spot/Flood Combo Pattern" at bounding box center [1097, 667] width 1 height 1
radio input "true"
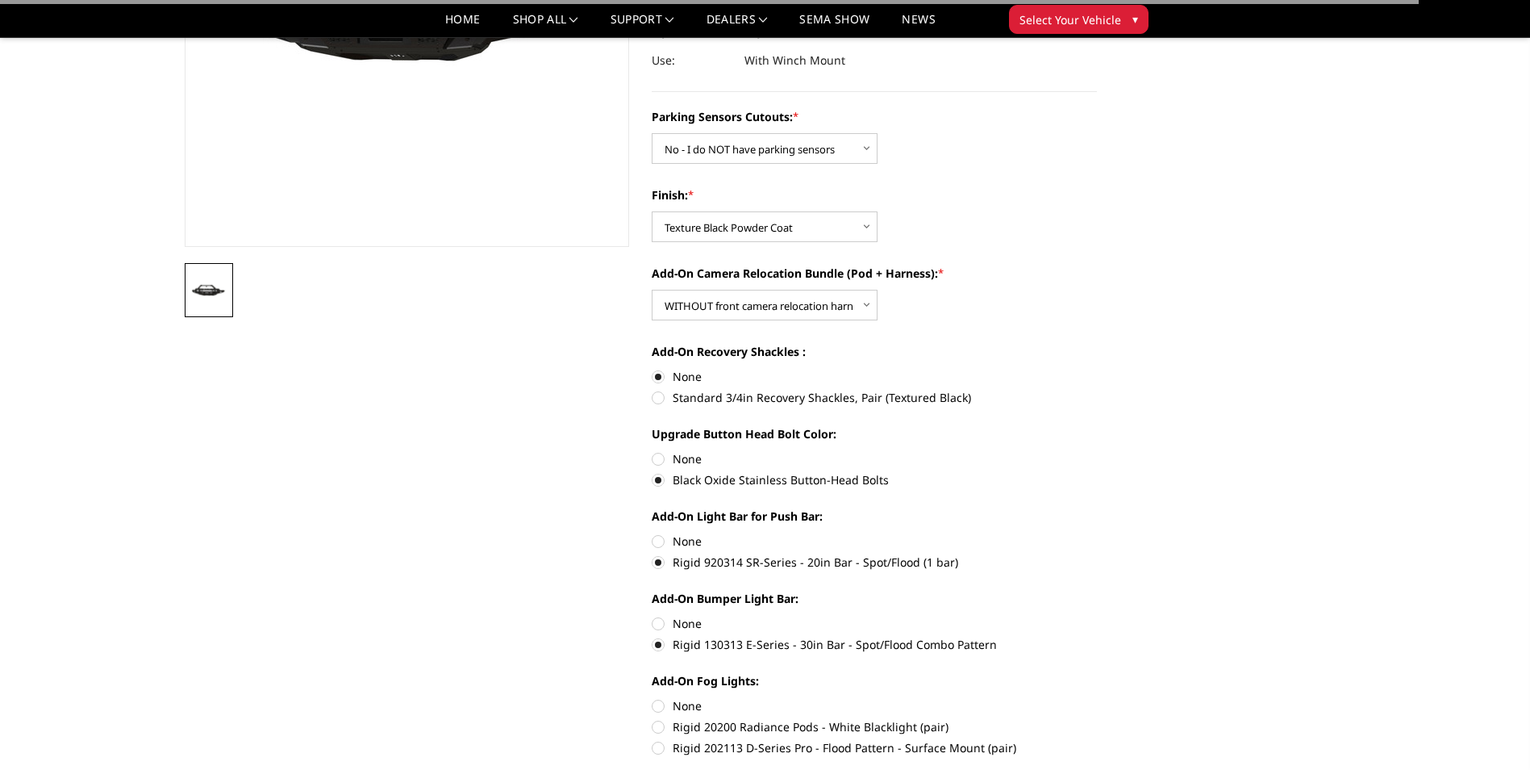
scroll to position [403, 0]
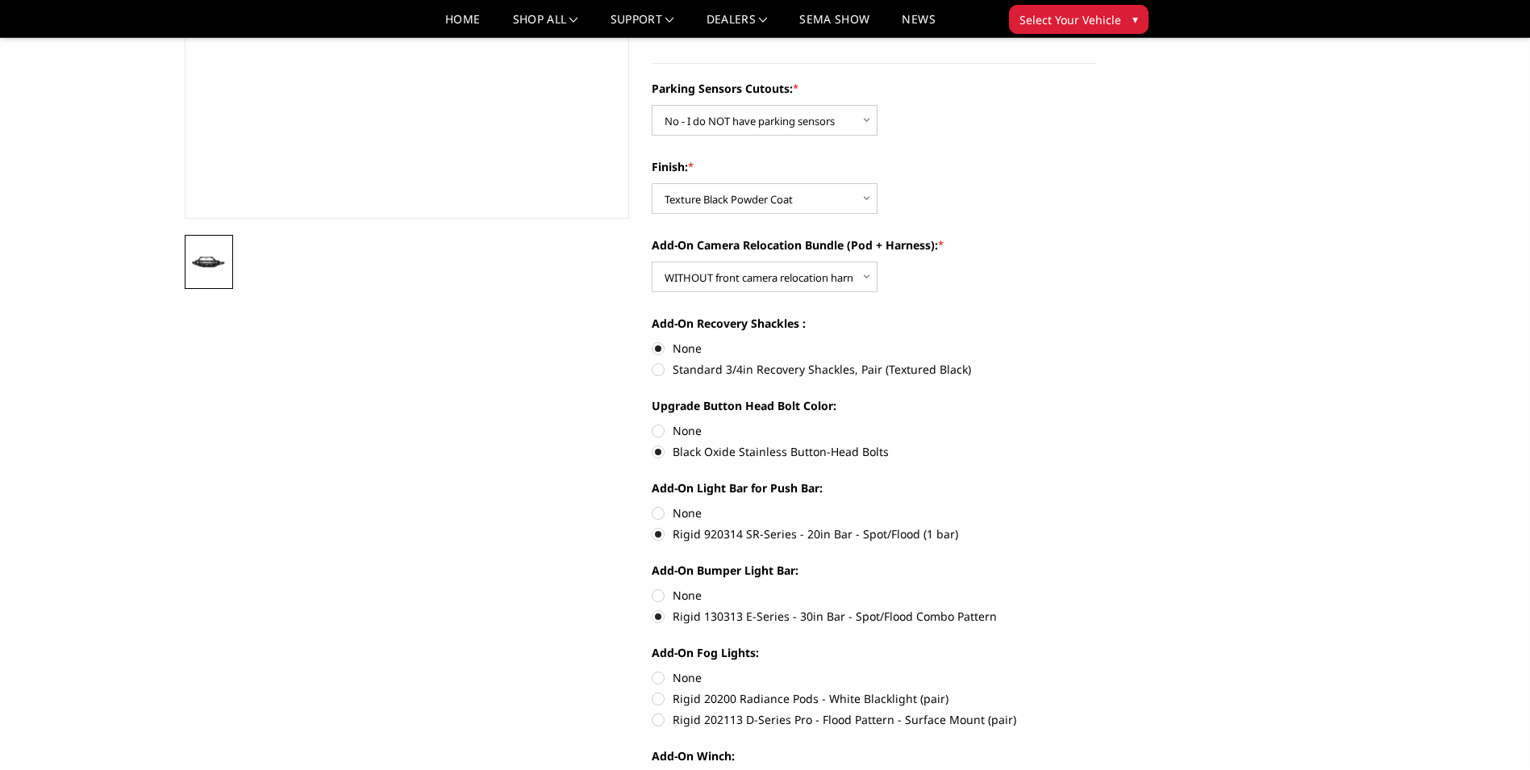
click at [656, 711] on label "Rigid 202113 D-Series Pro - Flood Pattern - Surface Mount (pair)" at bounding box center [874, 719] width 445 height 17
click at [1097, 691] on input "Rigid 202113 D-Series Pro - Flood Pattern - Surface Mount (pair)" at bounding box center [1097, 690] width 1 height 1
radio input "true"
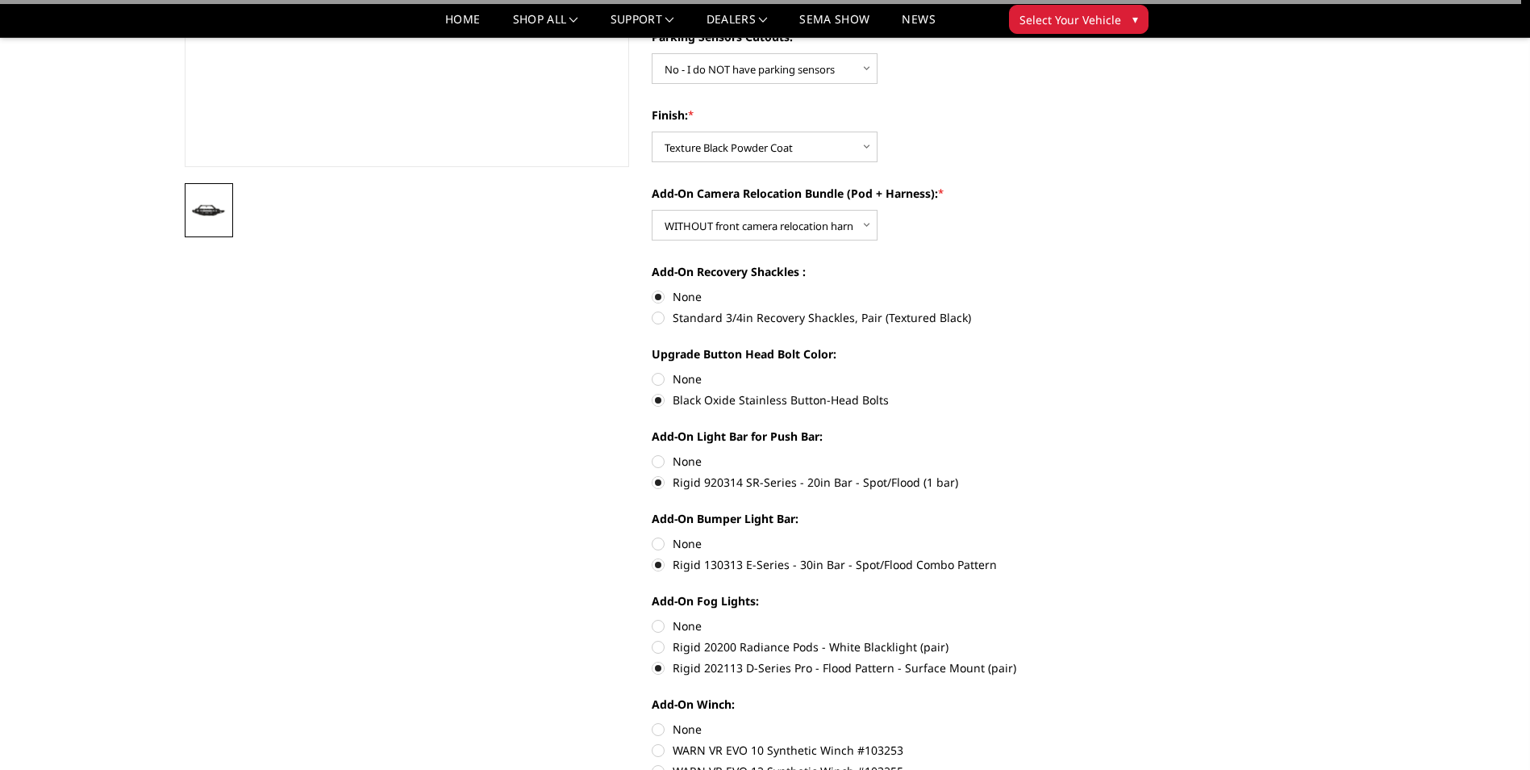
scroll to position [484, 0]
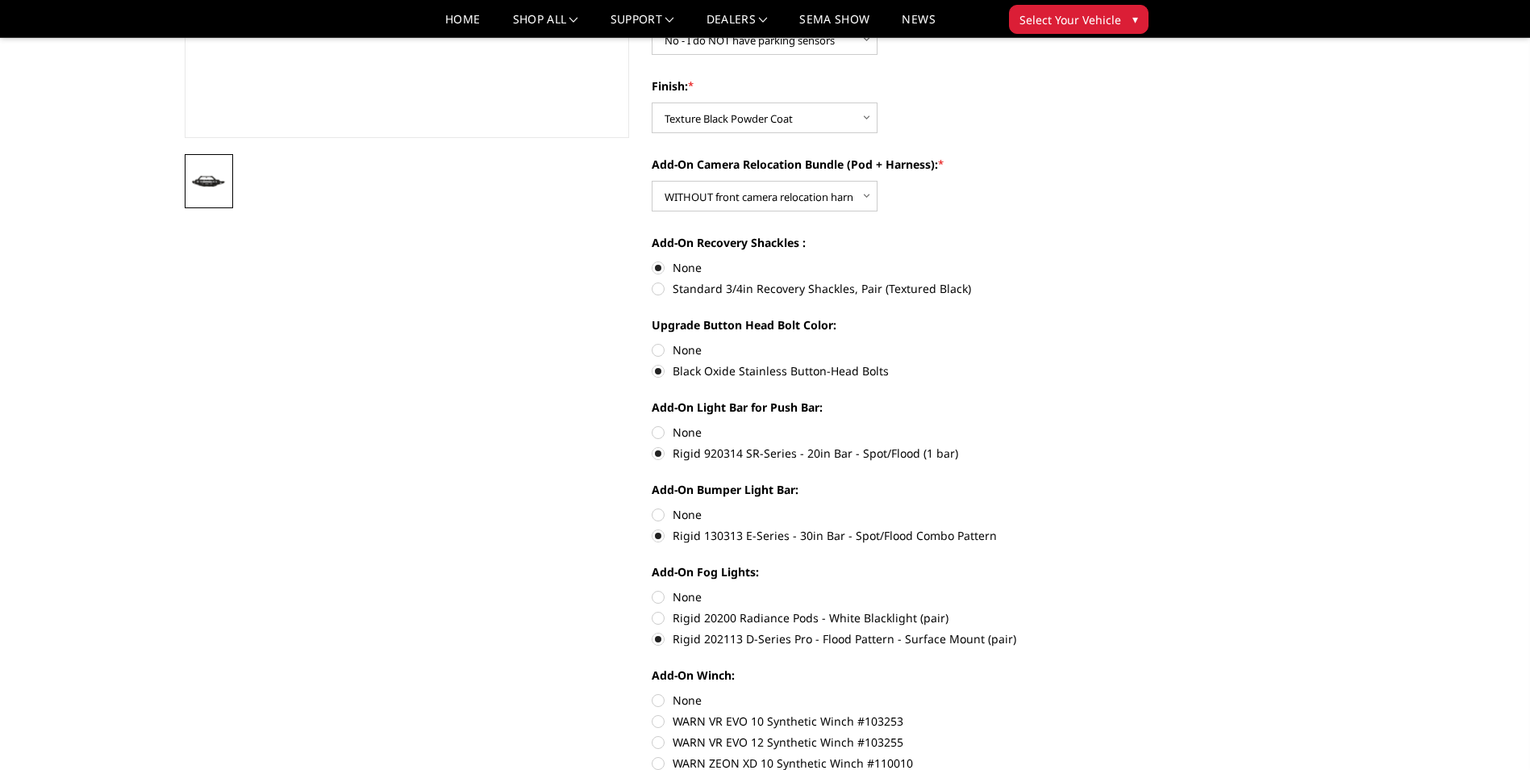
click at [653, 691] on label "None" at bounding box center [874, 699] width 445 height 17
click at [653, 691] on input "None" at bounding box center [652, 691] width 1 height 1
radio input "true"
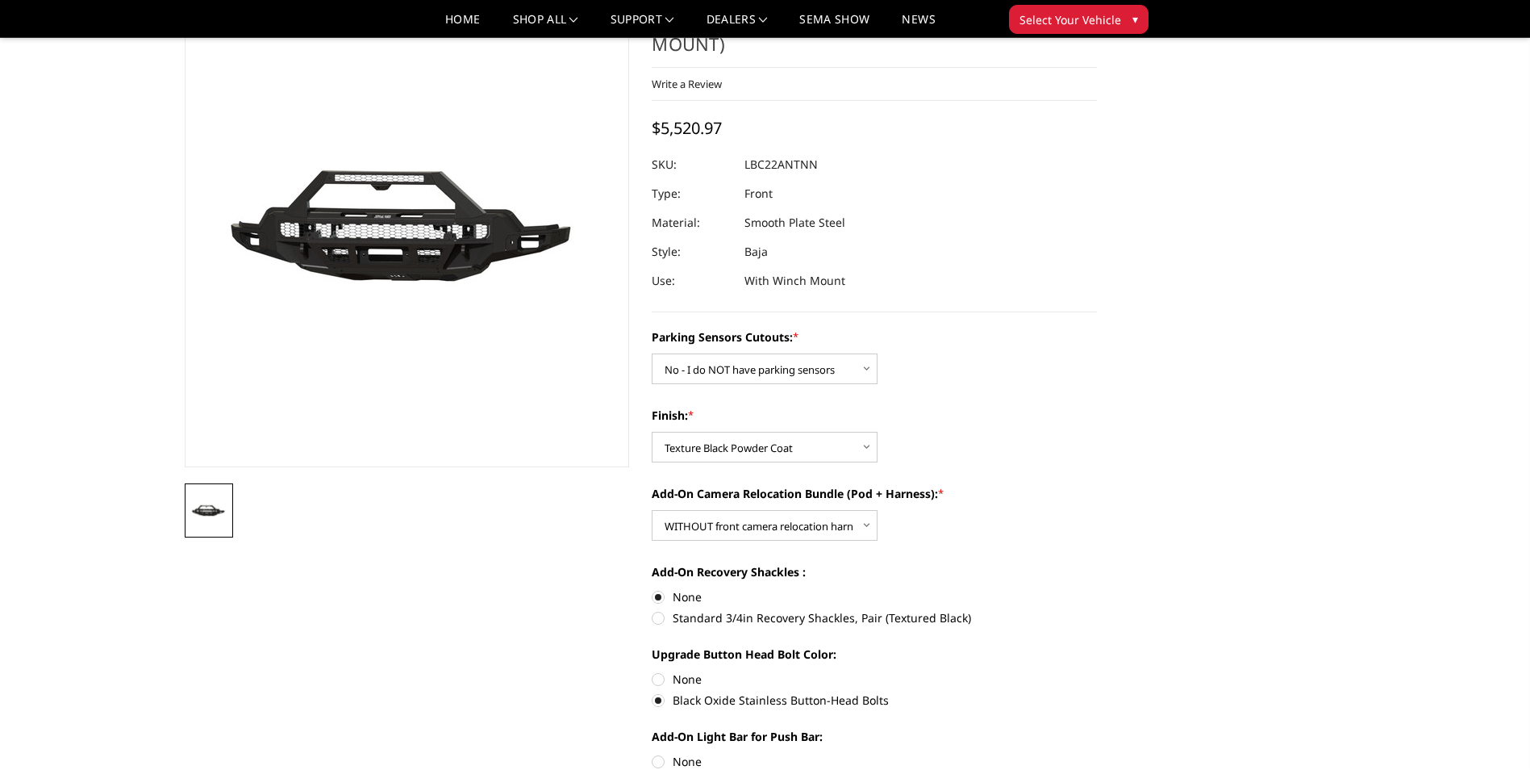
scroll to position [0, 0]
